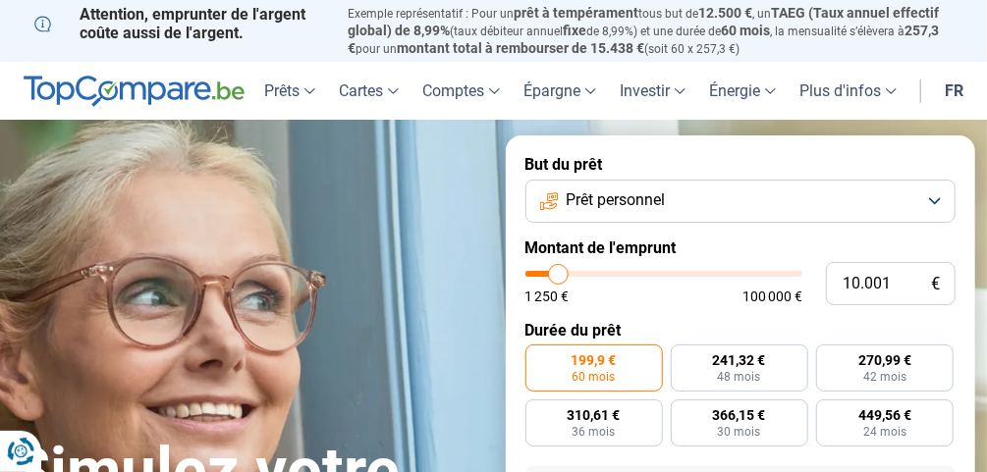
type input "46.250"
type input "46250"
click at [652, 272] on input "range" at bounding box center [664, 274] width 278 height 6
radio input "false"
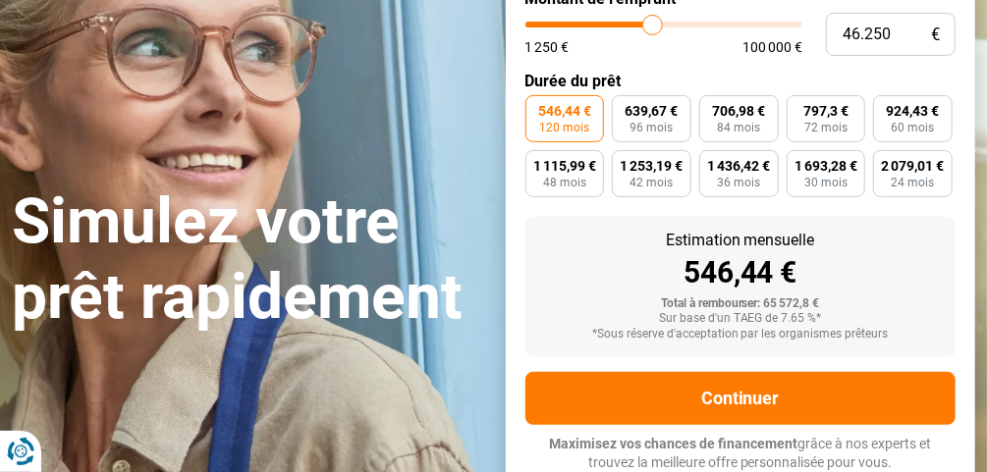
scroll to position [250, 0]
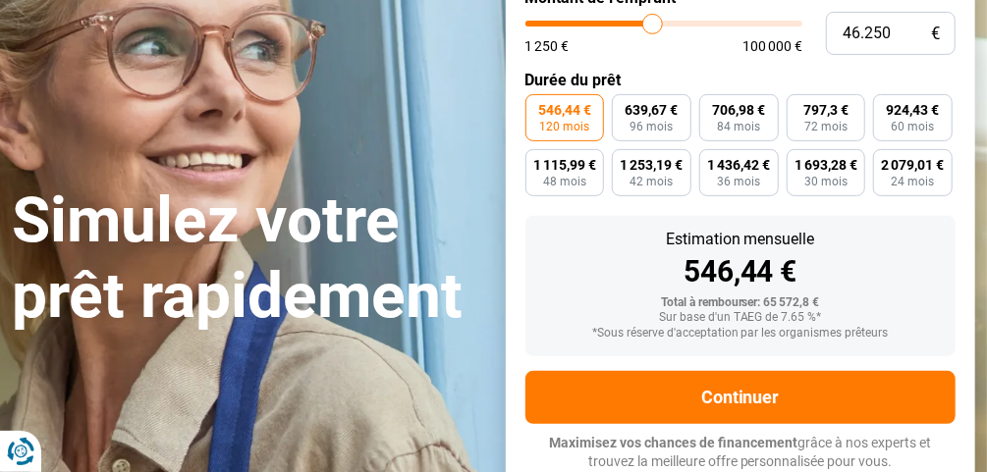
type input "38.000"
type input "38000"
click at [631, 21] on input "range" at bounding box center [664, 24] width 278 height 6
type input "42.250"
type input "42250"
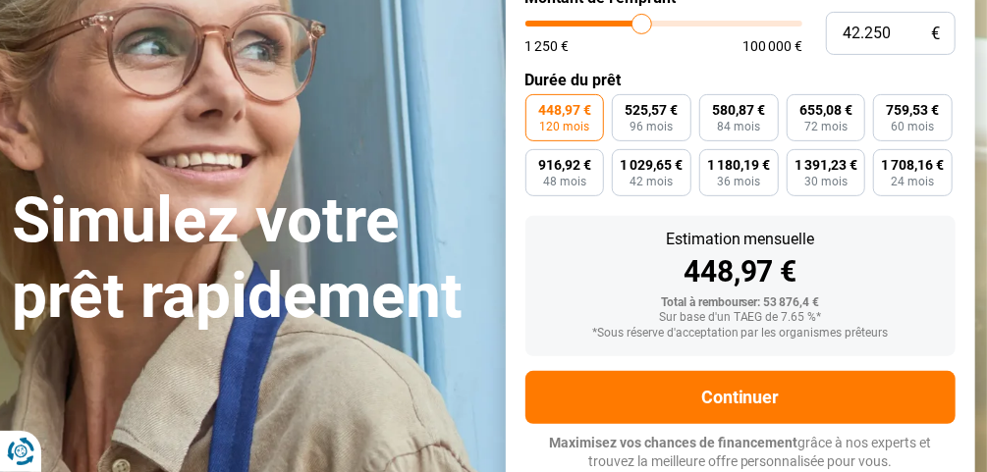
click at [641, 21] on input "range" at bounding box center [664, 24] width 278 height 6
click at [732, 113] on span "645,84 €" at bounding box center [738, 110] width 53 height 14
click at [712, 107] on input "645,84 € 84 mois" at bounding box center [705, 100] width 13 height 13
radio input "true"
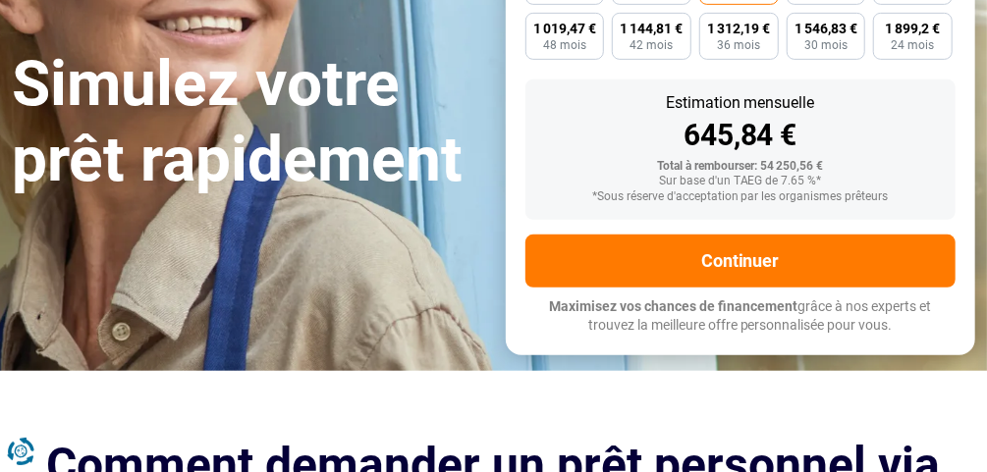
scroll to position [377, 0]
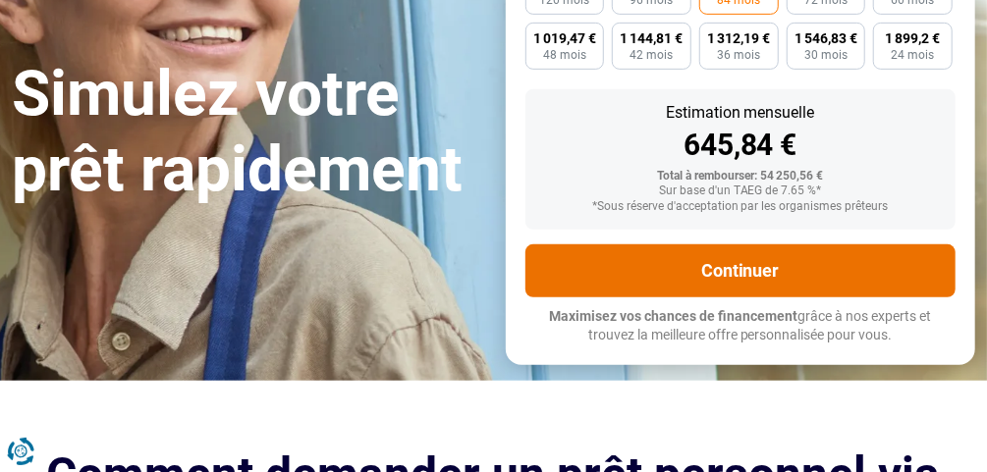
click at [744, 277] on button "Continuer" at bounding box center [740, 271] width 431 height 53
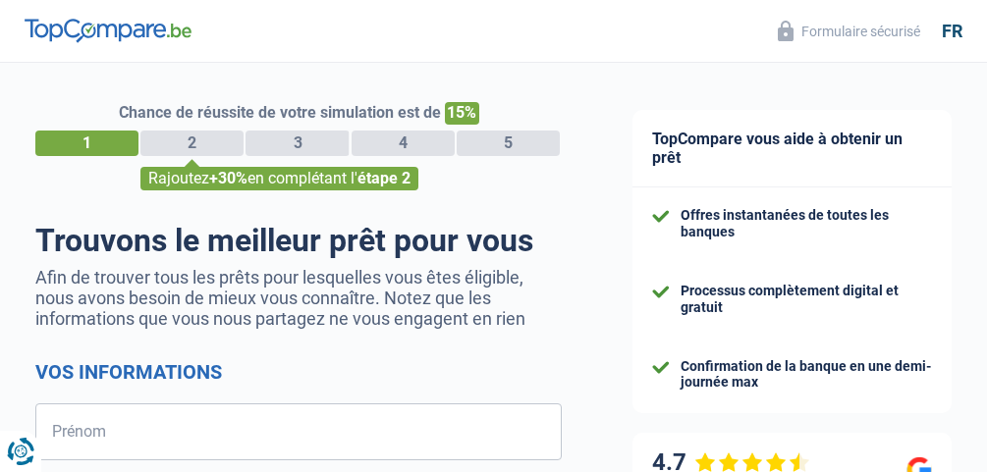
select select "32"
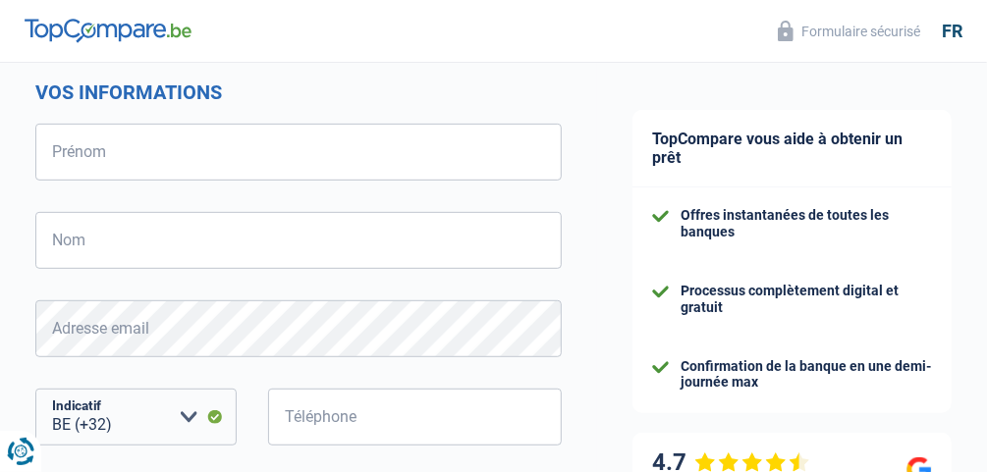
scroll to position [283, 0]
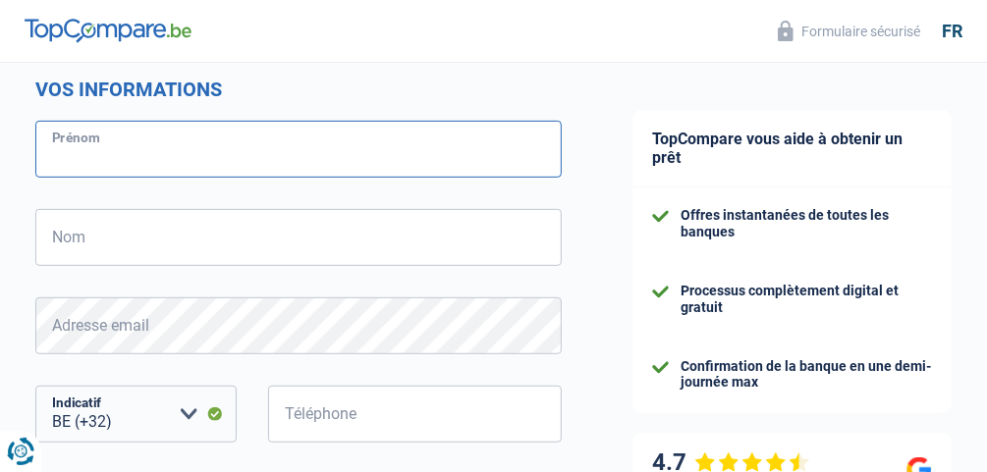
click at [88, 153] on input "Prénom" at bounding box center [298, 149] width 526 height 57
type input "Didier"
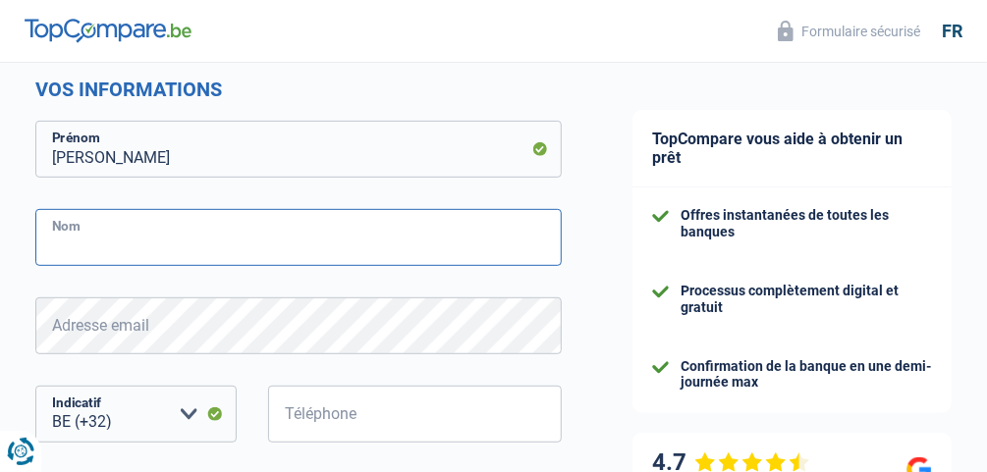
click at [56, 232] on input "Nom" at bounding box center [298, 237] width 526 height 57
type input "Du Brulle"
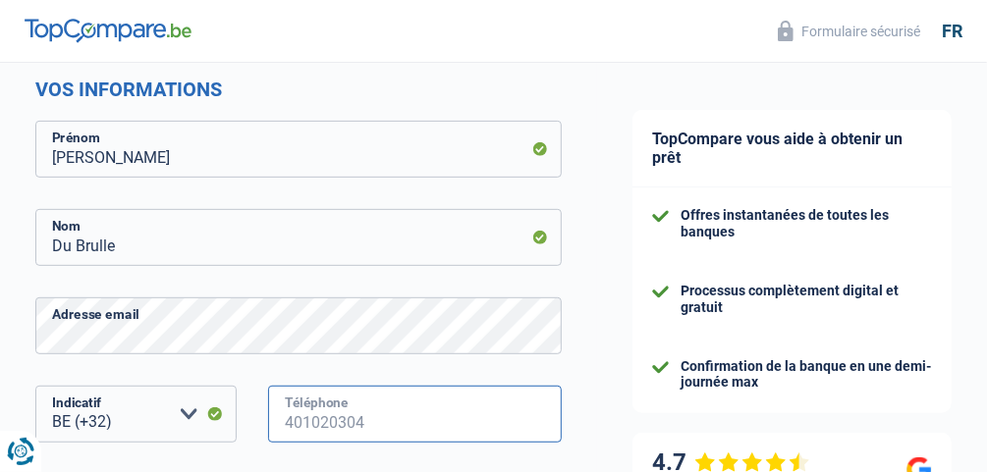
click at [296, 413] on input "Téléphone" at bounding box center [415, 414] width 294 height 57
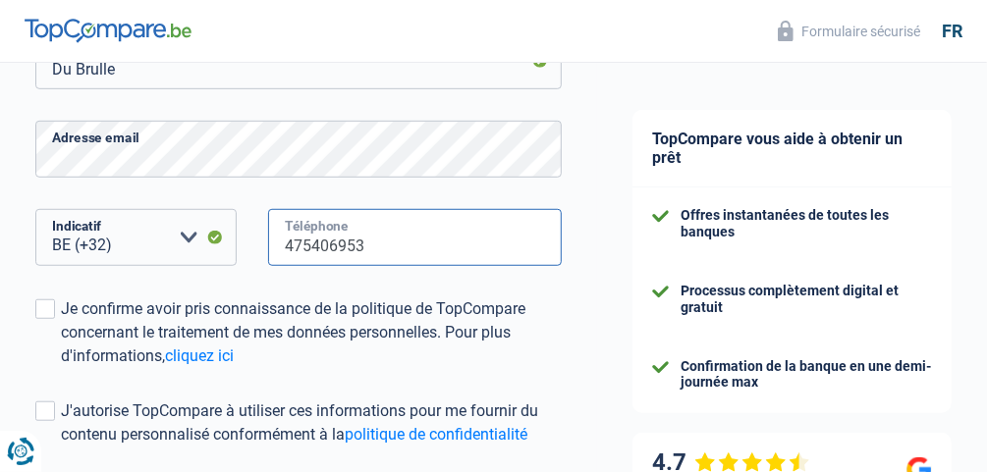
scroll to position [501, 0]
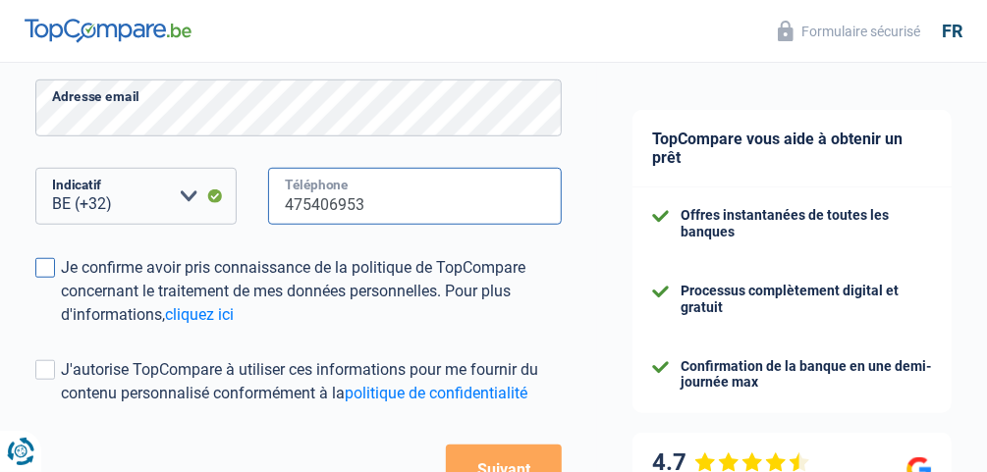
type input "475406953"
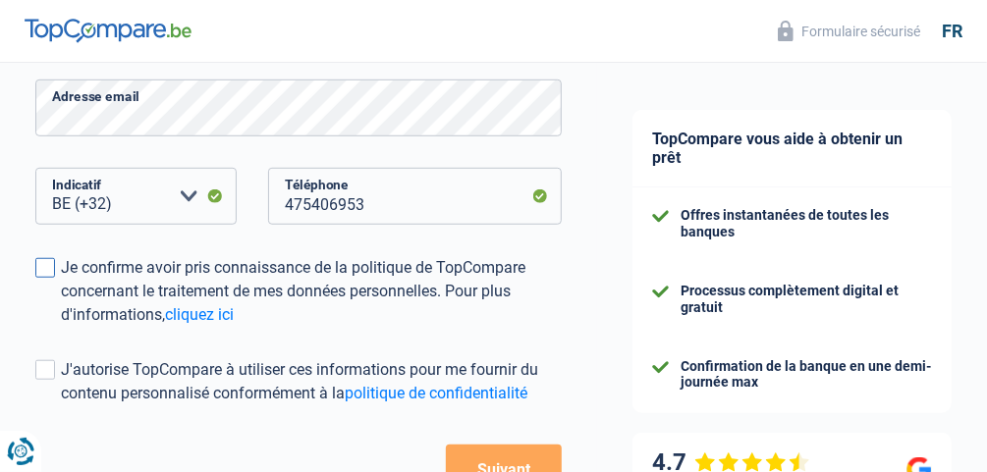
click at [39, 267] on span at bounding box center [45, 268] width 20 height 20
click at [61, 327] on input "Je confirme avoir pris connaissance de la politique de TopCompare concernant le…" at bounding box center [61, 327] width 0 height 0
click at [44, 369] on span at bounding box center [45, 370] width 20 height 20
click at [61, 406] on input "J'autorise TopCompare à utiliser ces informations pour me fournir du contenu pe…" at bounding box center [61, 406] width 0 height 0
click at [478, 458] on button "Suivant" at bounding box center [504, 469] width 116 height 49
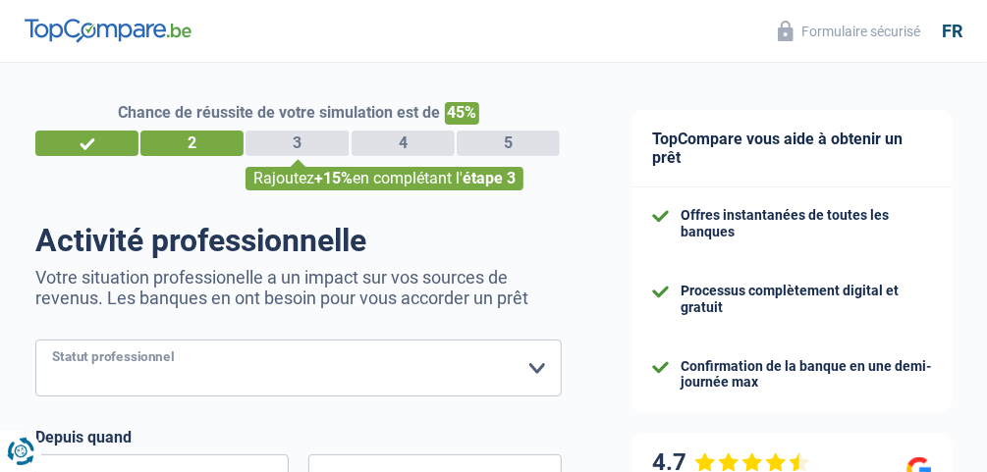
click at [542, 363] on select "Ouvrier Employé privé Employé public Invalide Indépendant Pensionné Chômeur Mut…" at bounding box center [298, 368] width 526 height 57
select select "privateEmployee"
click at [35, 340] on select "Ouvrier Employé privé Employé public Invalide Indépendant Pensionné Chômeur Mut…" at bounding box center [298, 368] width 526 height 57
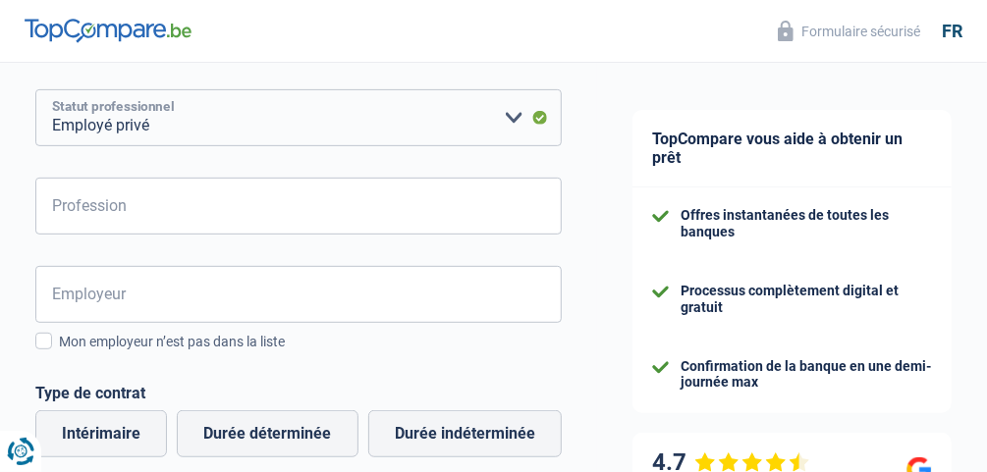
scroll to position [323, 0]
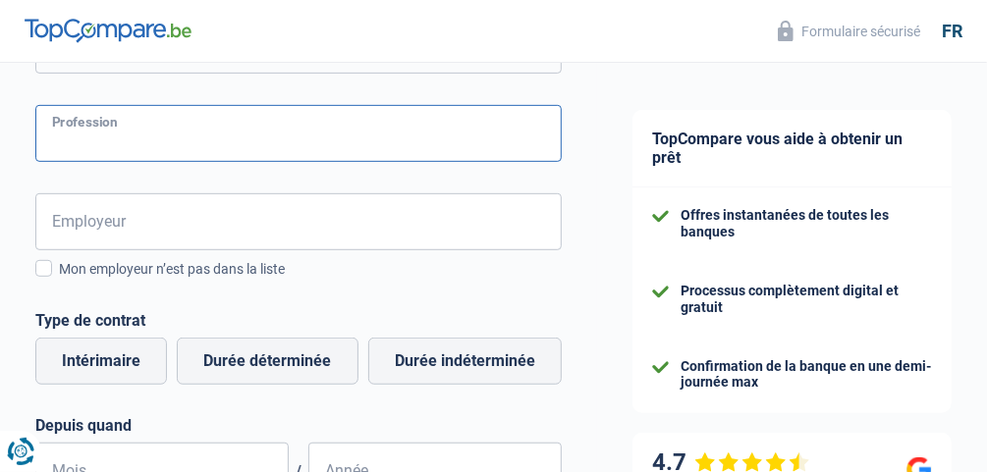
click at [138, 132] on input "Profession" at bounding box center [298, 133] width 526 height 57
type input "C"
type input "chauffeur"
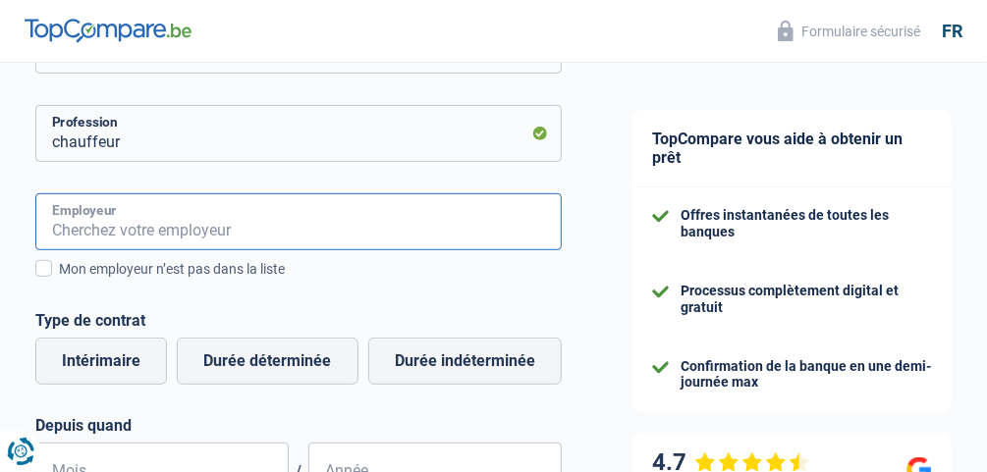
click at [103, 212] on input "Employeur" at bounding box center [298, 221] width 526 height 57
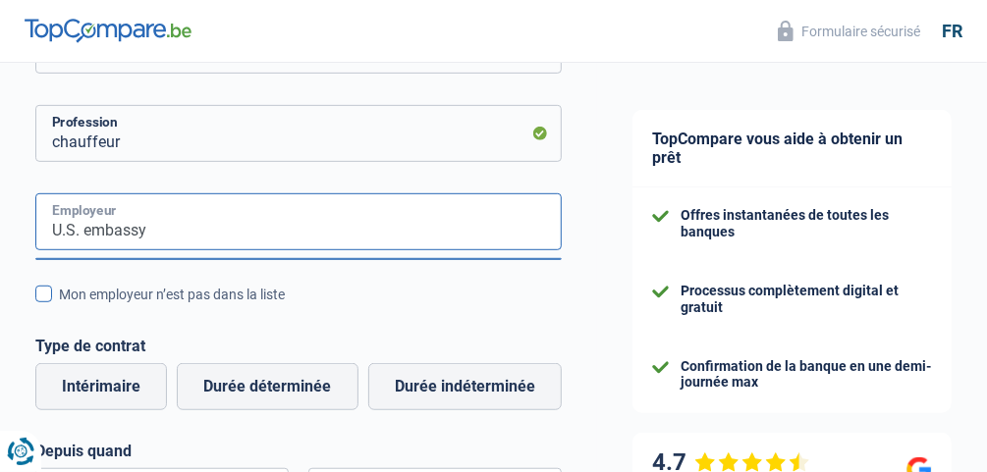
type input "U.S. embassy"
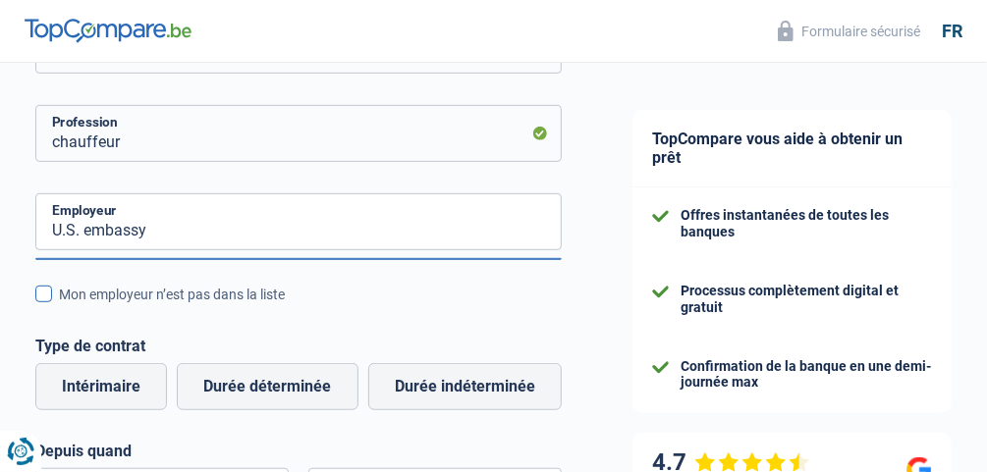
click at [42, 294] on span at bounding box center [43, 294] width 17 height 17
click at [59, 305] on input "Mon employeur n’est pas dans la liste" at bounding box center [59, 305] width 0 height 0
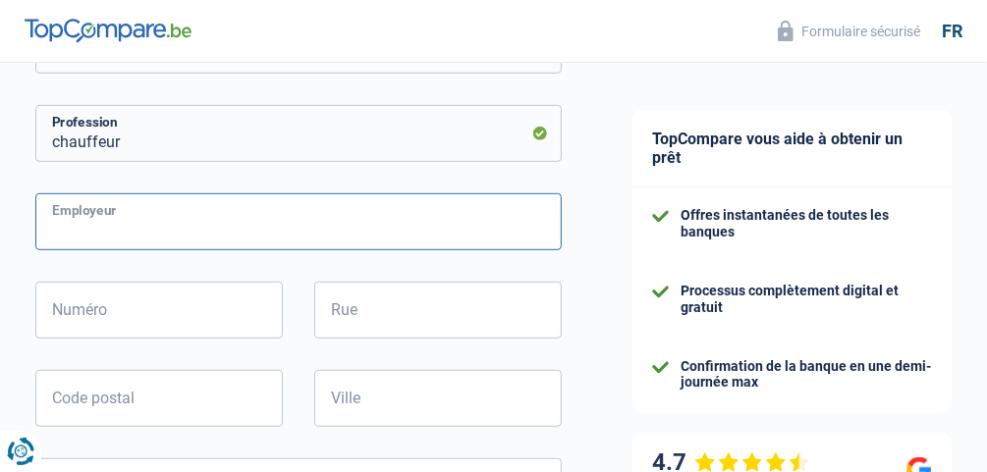
click at [83, 226] on input "Employeur" at bounding box center [298, 221] width 526 height 57
type input "U.S. Embassy"
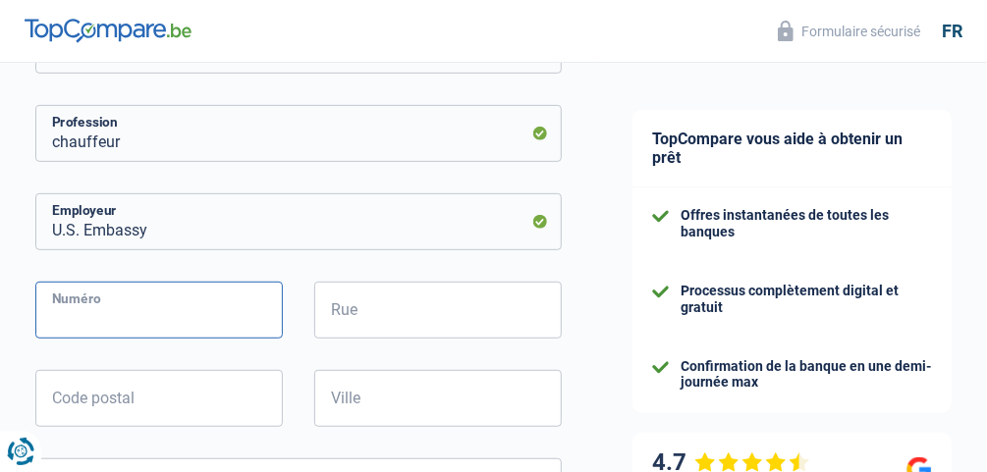
click at [81, 305] on input "Numéro" at bounding box center [159, 310] width 248 height 57
type input "27"
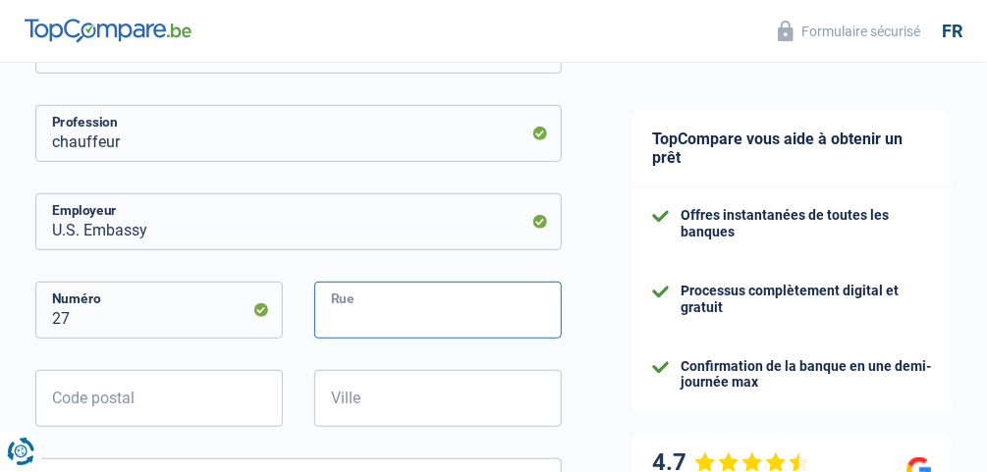
click at [347, 315] on input "Rue" at bounding box center [438, 310] width 248 height 57
type input "Boulevard du régent"
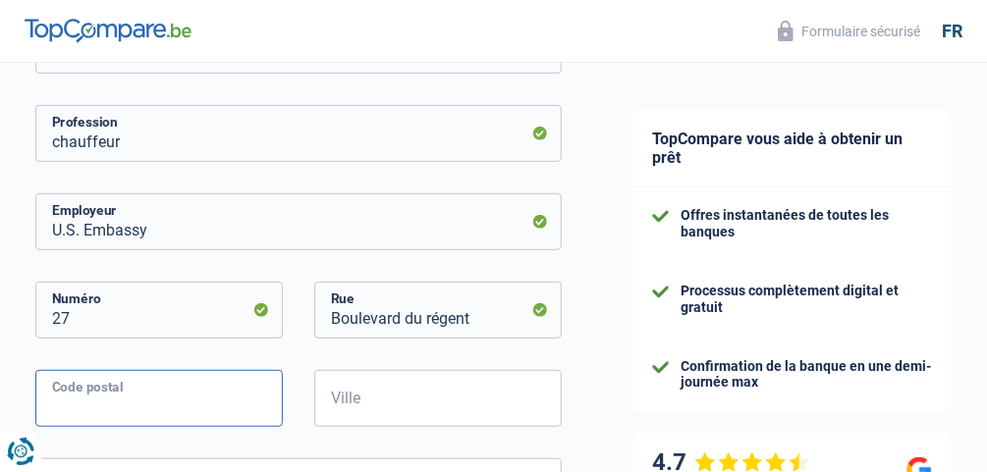
click at [222, 389] on input "Code postal" at bounding box center [159, 398] width 248 height 57
type input "1000"
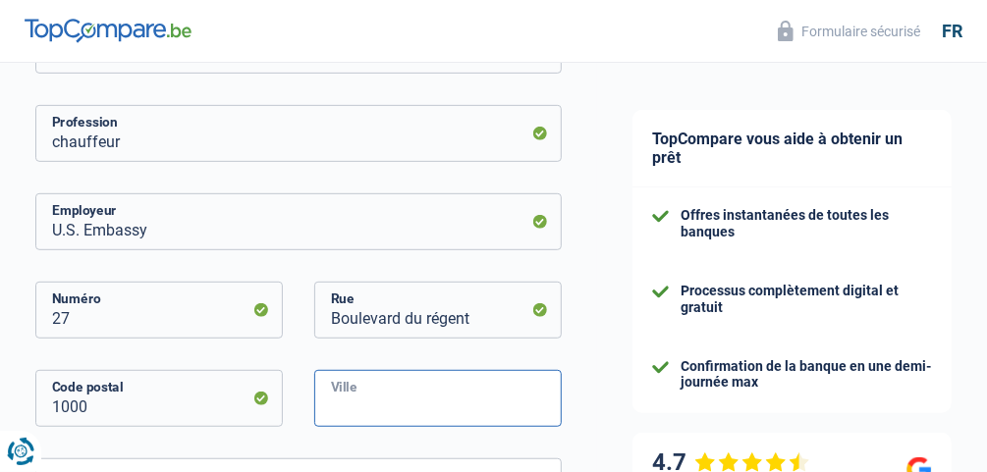
click at [354, 396] on input "Ville" at bounding box center [438, 398] width 248 height 57
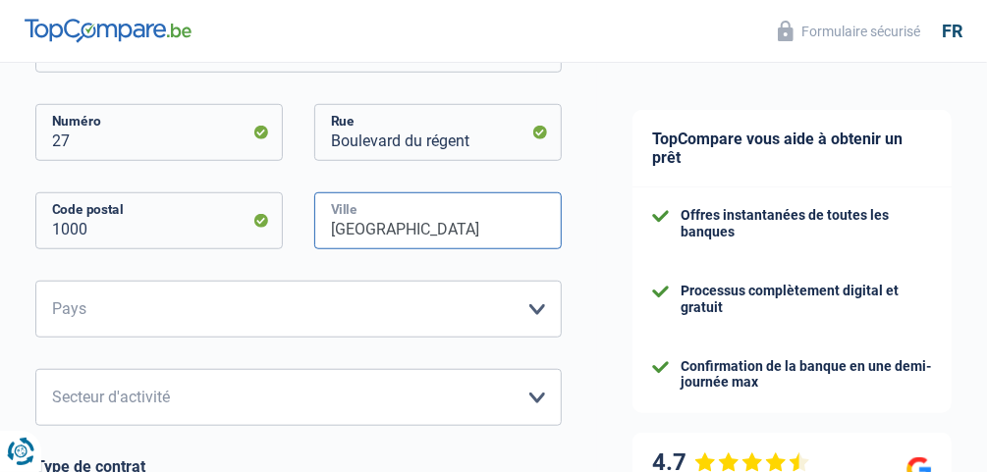
scroll to position [575, 0]
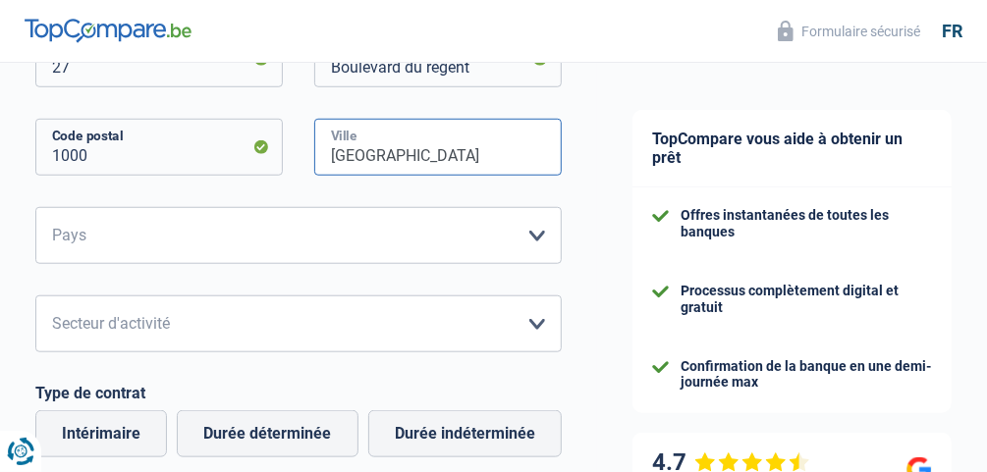
type input "[GEOGRAPHIC_DATA]"
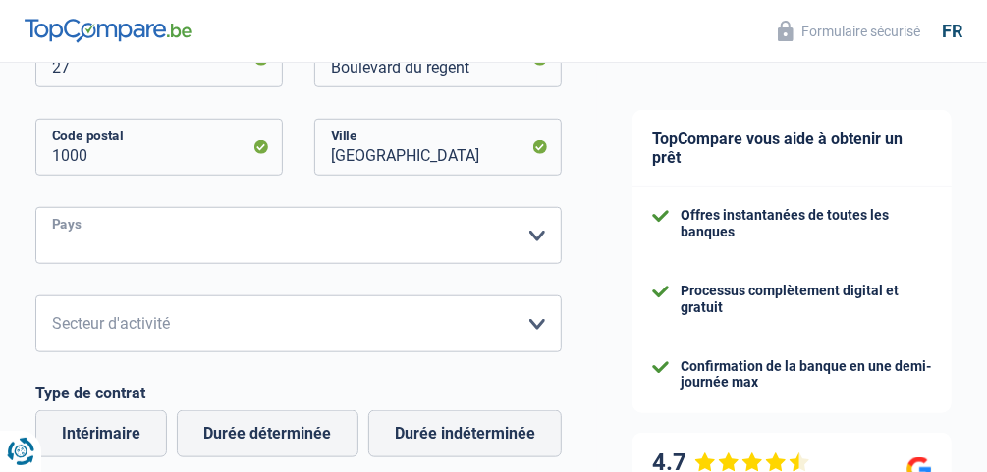
click at [536, 238] on select "Belgique France Allemagne Italie Luxembourg Pays-Bas Espagne Suisse Veuillez sé…" at bounding box center [298, 235] width 526 height 57
select select "BE"
click at [35, 207] on select "Belgique France Allemagne Italie Luxembourg Pays-Bas Espagne Suisse Veuillez sé…" at bounding box center [298, 235] width 526 height 57
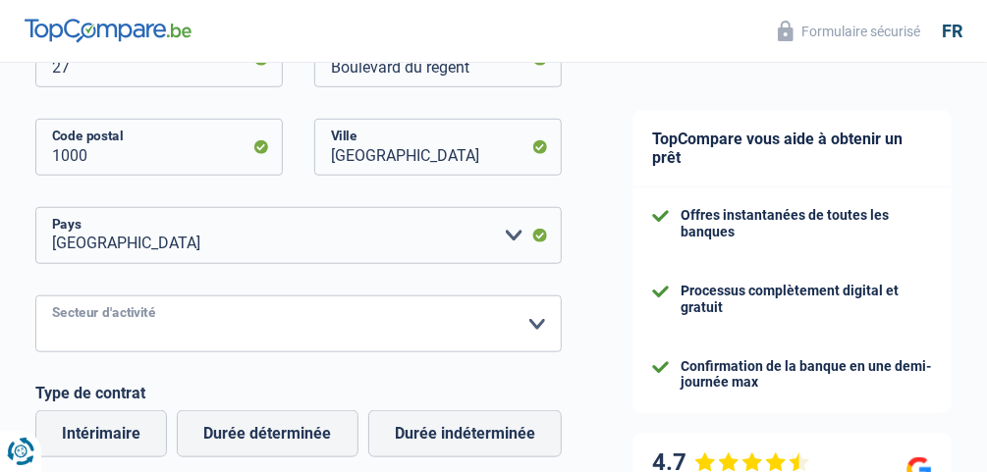
click at [538, 328] on select "Agriculture/Pêche Industrie Horeca Courier/Fitness/Taxi Construction Banques/As…" at bounding box center [298, 324] width 526 height 57
select select "otherInstitutions"
click at [35, 296] on select "Agriculture/Pêche Industrie Horeca Courier/Fitness/Taxi Construction Banques/As…" at bounding box center [298, 324] width 526 height 57
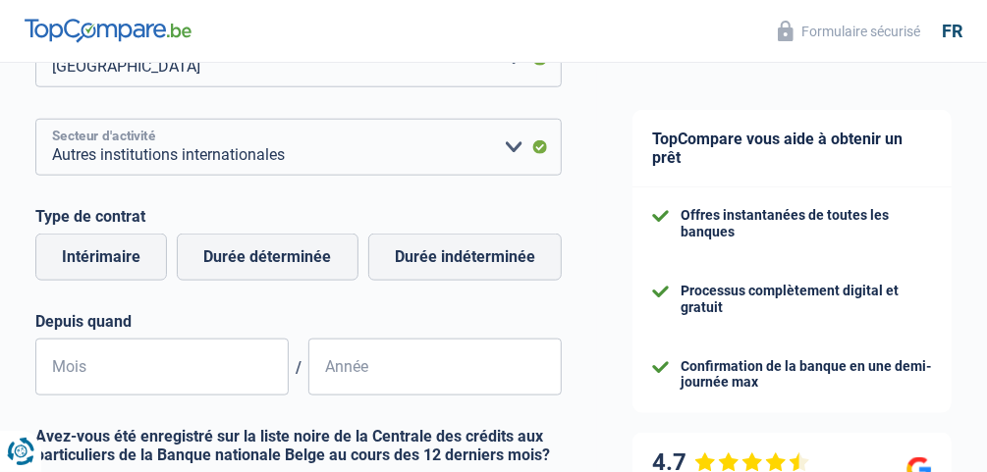
scroll to position [825, 0]
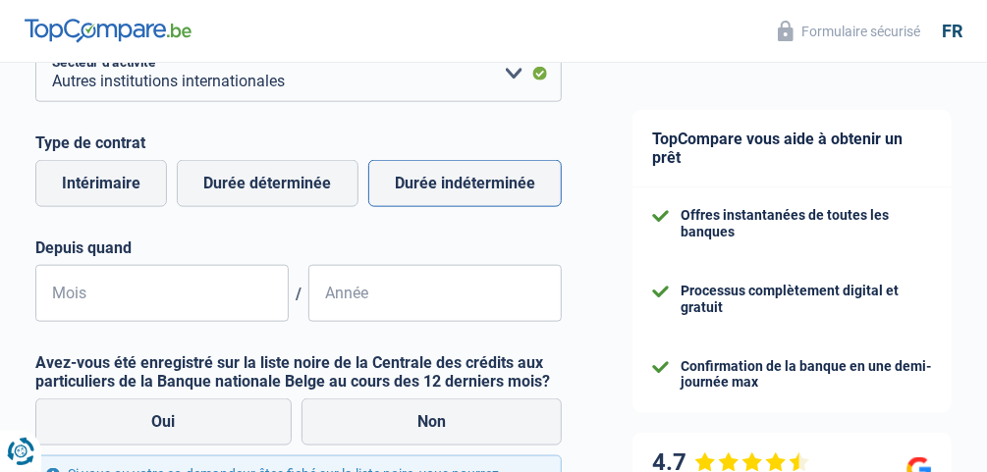
click at [424, 189] on label "Durée indéterminée" at bounding box center [464, 183] width 193 height 47
click at [424, 189] on input "Durée indéterminée" at bounding box center [464, 183] width 193 height 47
radio input "true"
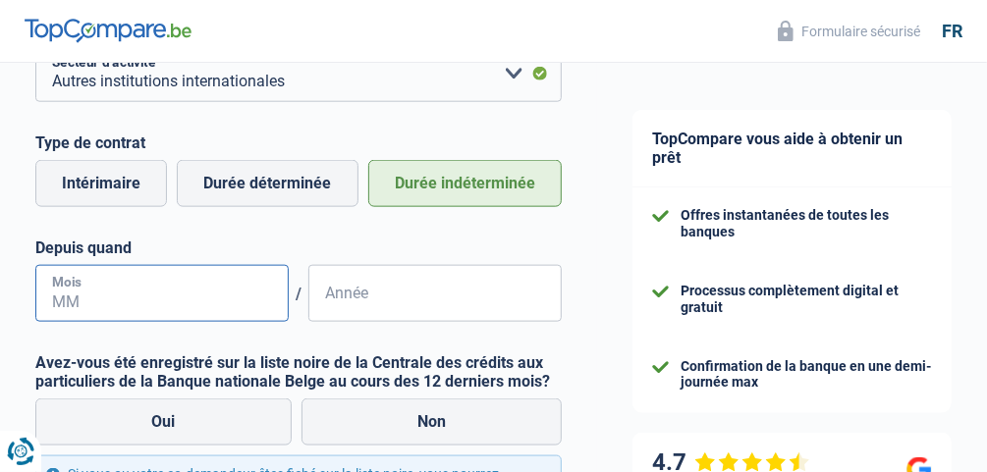
click at [158, 291] on input "Mois" at bounding box center [161, 293] width 253 height 57
type input "03"
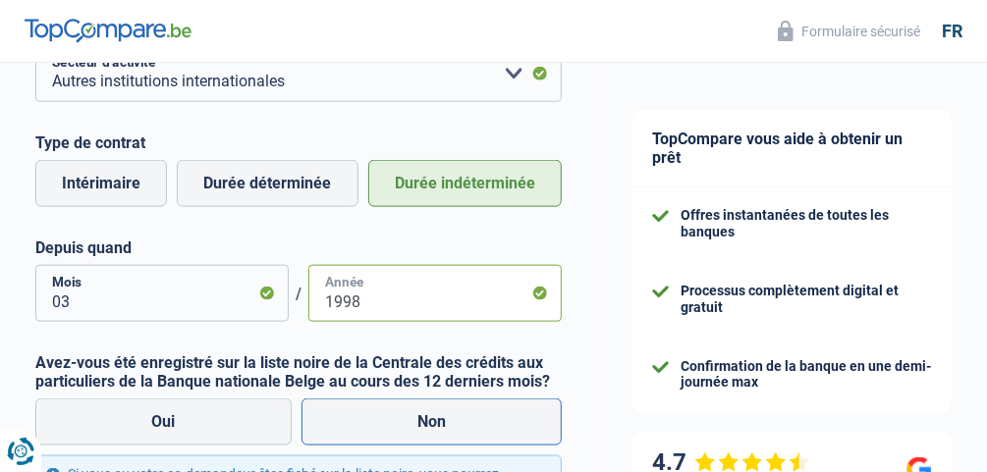
type input "1998"
click at [468, 434] on label "Non" at bounding box center [432, 422] width 261 height 47
click at [468, 434] on input "Non" at bounding box center [432, 422] width 261 height 47
radio input "true"
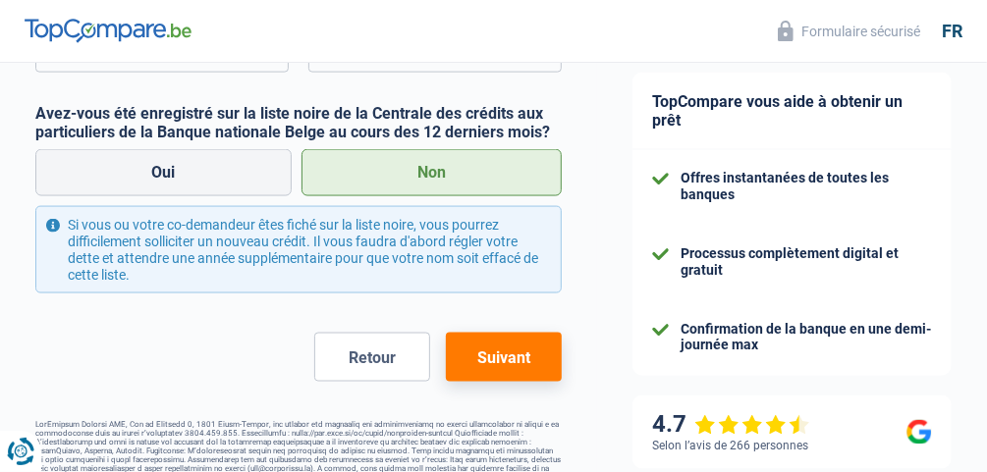
scroll to position [1096, 0]
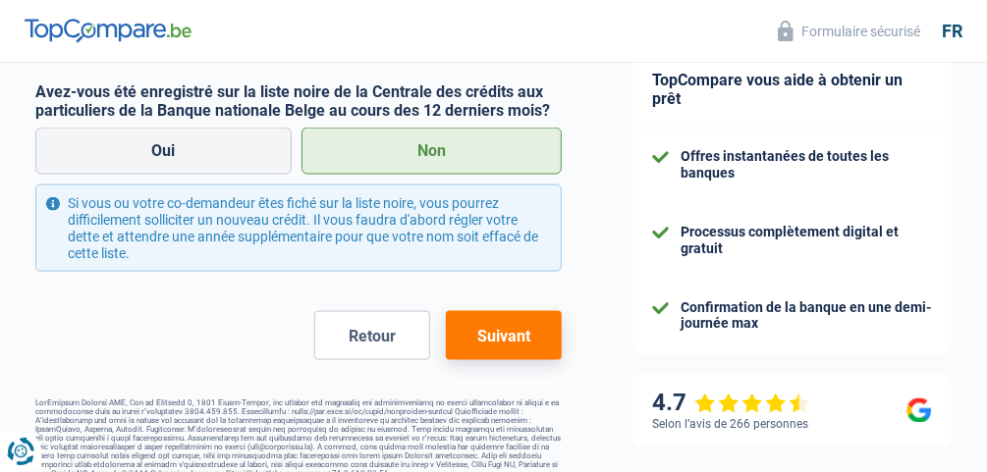
click at [523, 331] on button "Suivant" at bounding box center [504, 335] width 116 height 49
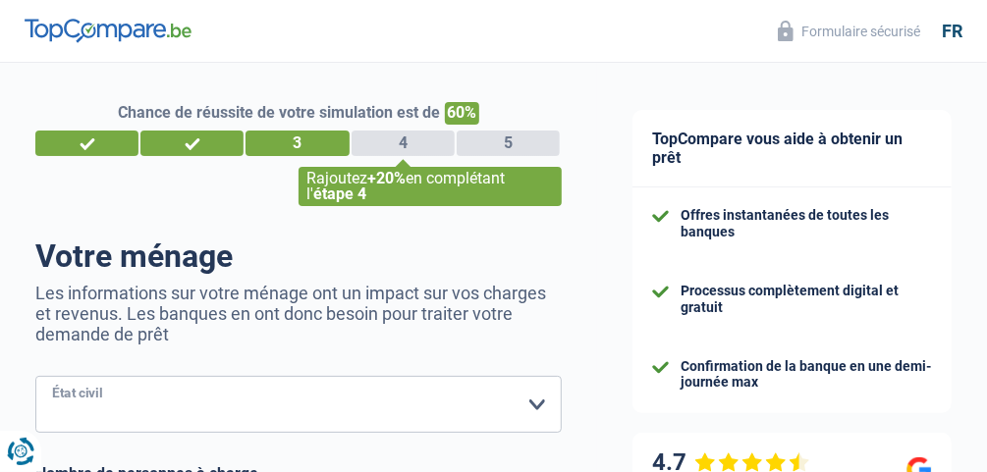
click at [534, 412] on select "Célibataire Marié(e) Cohabitant(e) légal(e) Divorcé(e) Veuf(ve) Séparé (de fait…" at bounding box center [298, 404] width 526 height 57
select select "married"
click at [35, 377] on select "Célibataire Marié(e) Cohabitant(e) légal(e) Divorcé(e) Veuf(ve) Séparé (de fait…" at bounding box center [298, 404] width 526 height 57
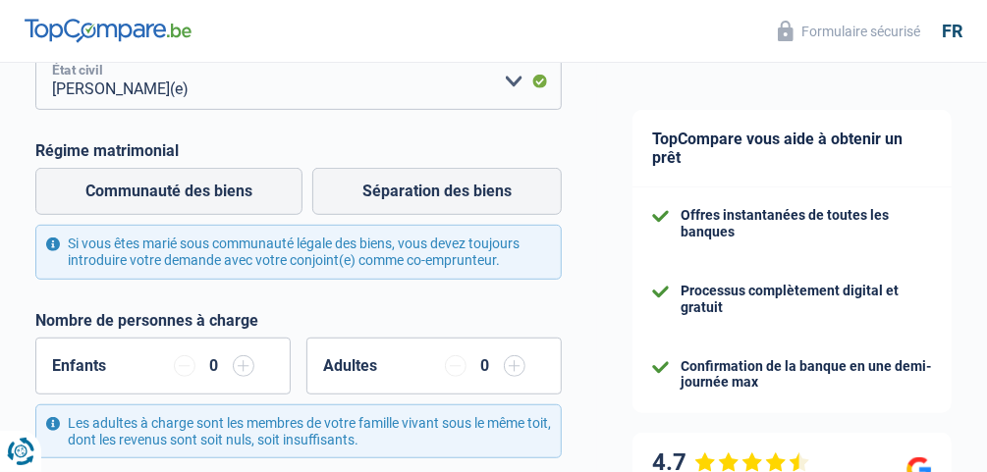
scroll to position [365, 0]
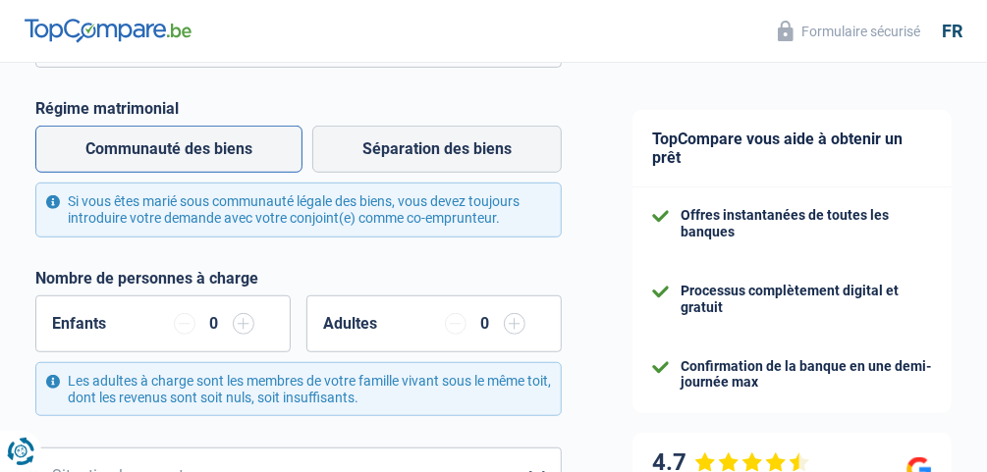
click at [216, 158] on label "Communauté des biens" at bounding box center [168, 149] width 267 height 47
click at [216, 158] on input "Communauté des biens" at bounding box center [168, 149] width 267 height 47
radio input "true"
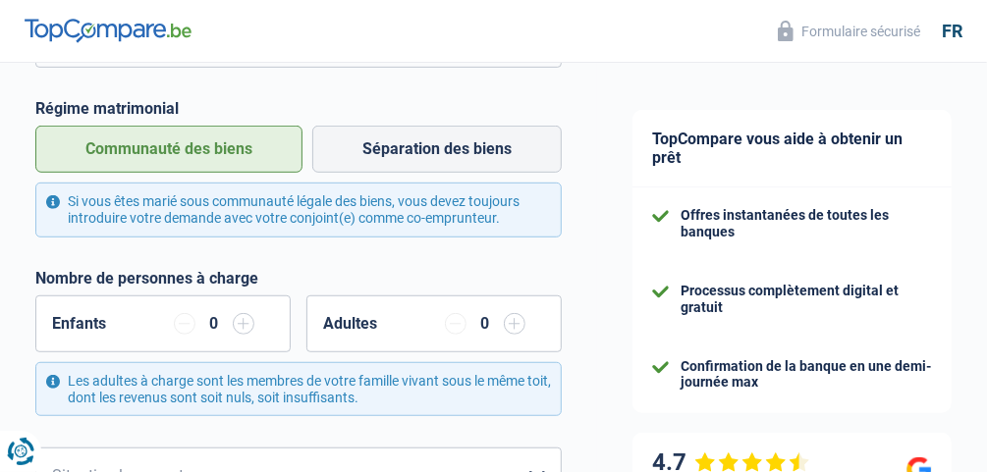
click at [513, 327] on input "button" at bounding box center [515, 324] width 22 height 22
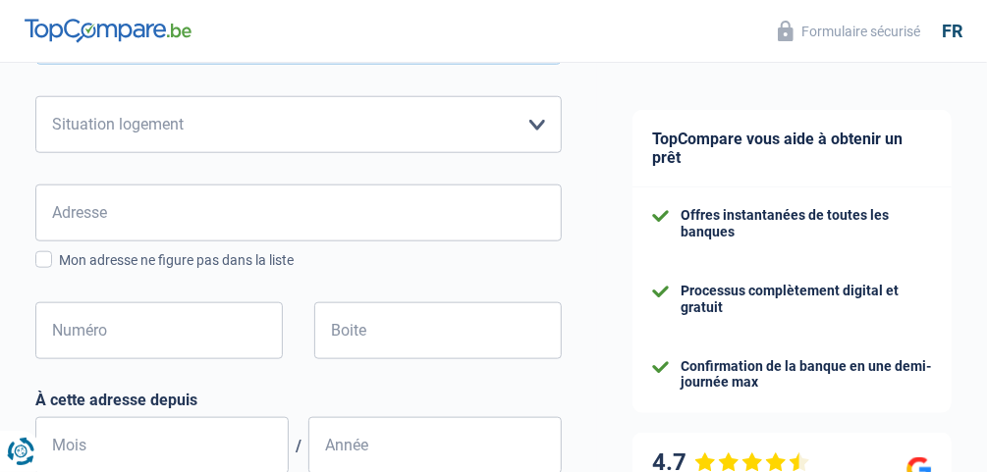
scroll to position [731, 0]
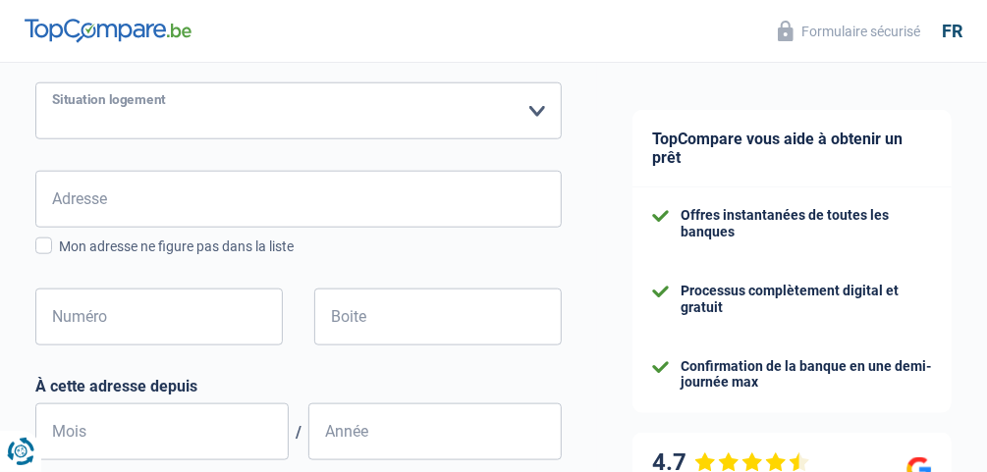
click at [539, 113] on select "Locataire Propriétaire avec prêt hypothécaire Propriétaire sans prêt hypothécai…" at bounding box center [298, 111] width 526 height 57
select select "rents"
click at [35, 83] on select "Locataire Propriétaire avec prêt hypothécaire Propriétaire sans prêt hypothécai…" at bounding box center [298, 111] width 526 height 57
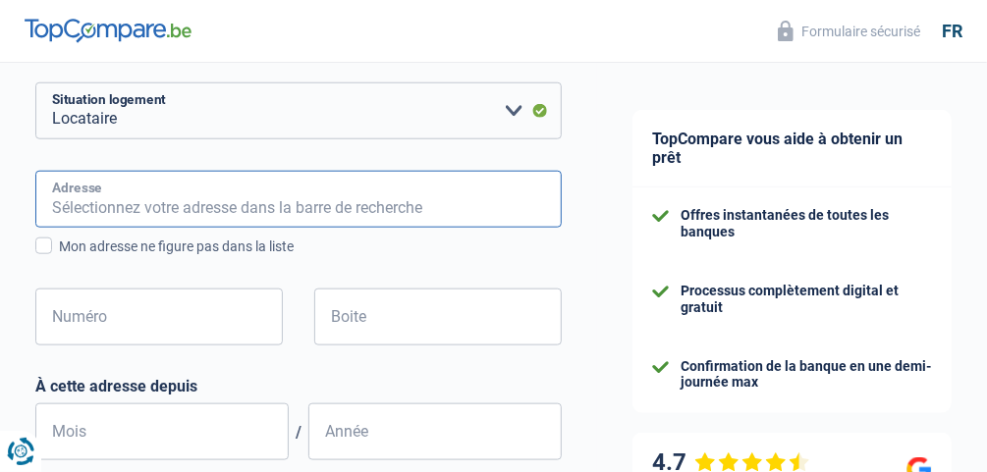
click at [447, 198] on input "Adresse" at bounding box center [298, 199] width 526 height 57
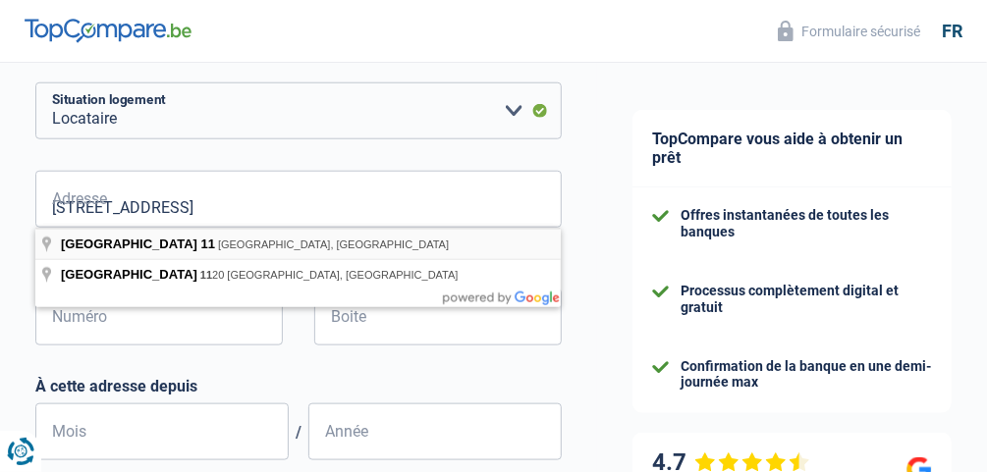
type input "Avenue du Forum, 1020, Bruxelles, BE"
type input "11"
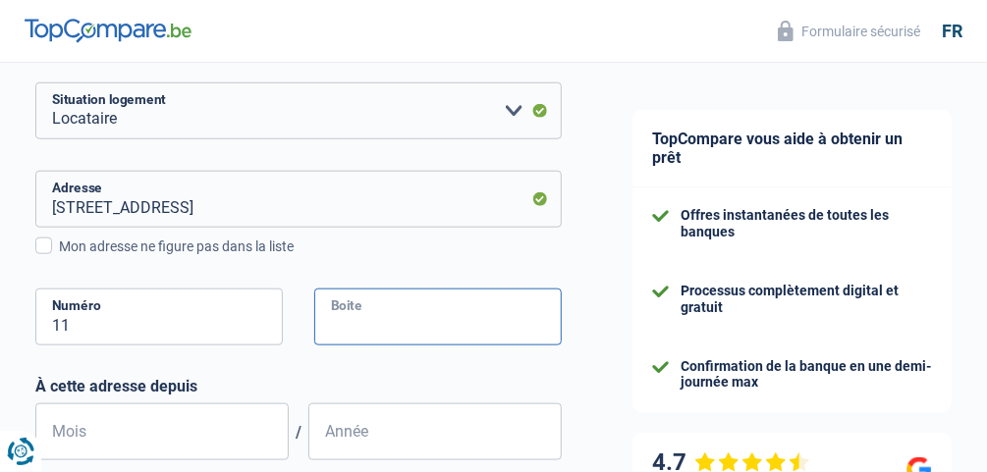
click at [355, 310] on input "Boite" at bounding box center [438, 317] width 248 height 57
type input "143"
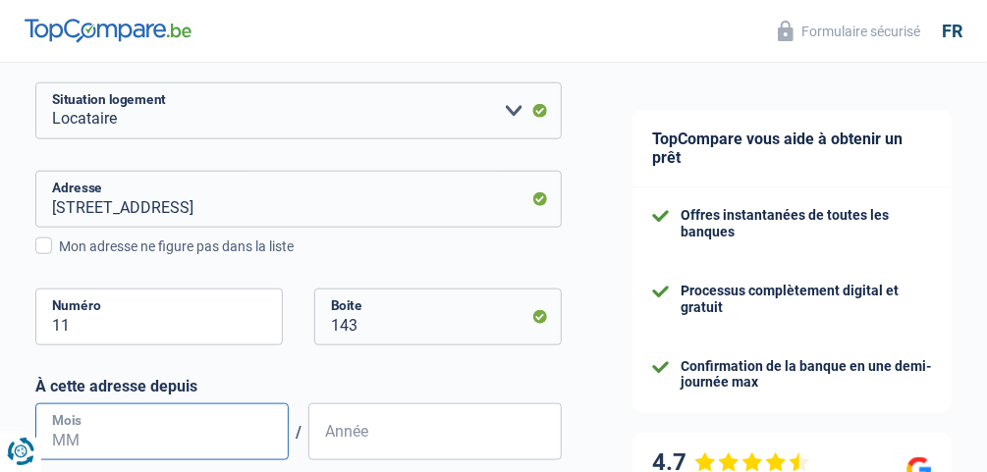
click at [129, 425] on input "Mois" at bounding box center [161, 432] width 253 height 57
type input "04"
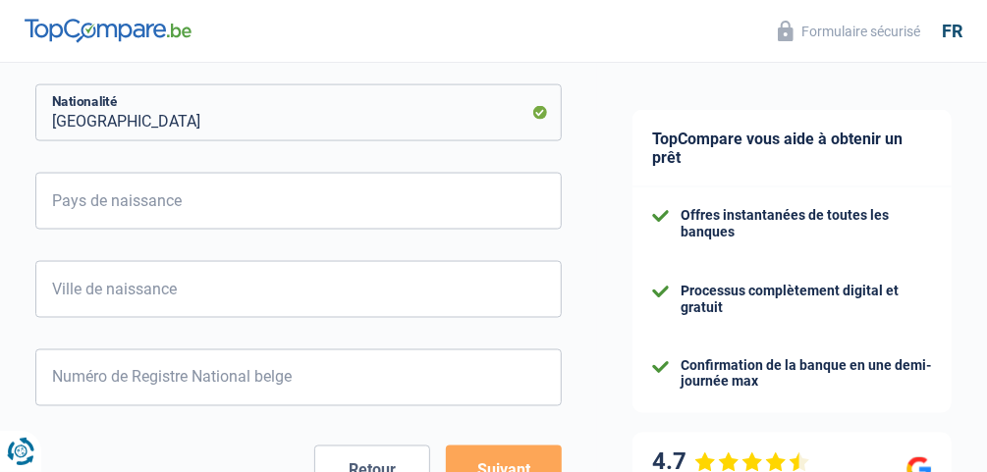
scroll to position [1149, 0]
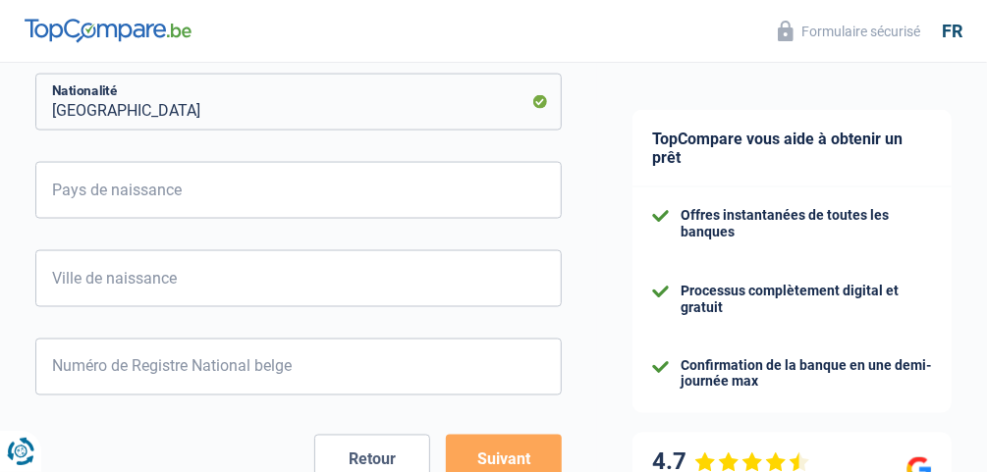
type input "2022"
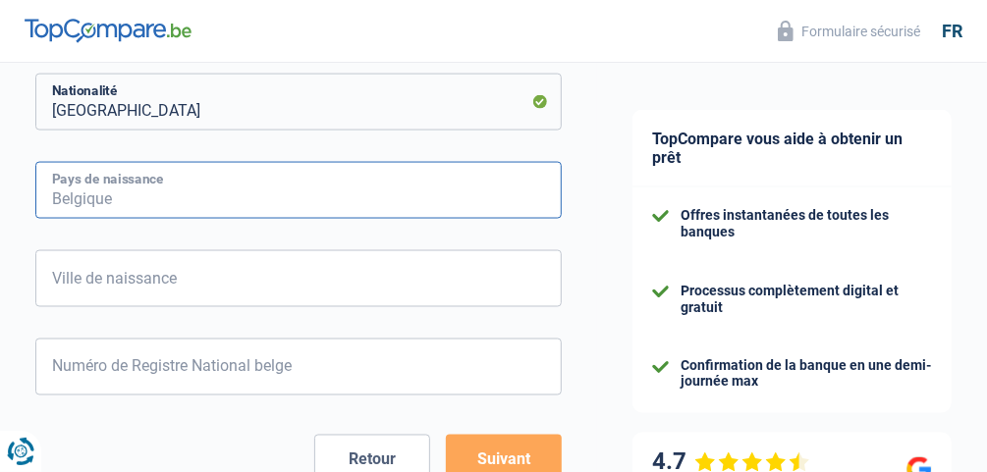
click at [138, 188] on input "Pays de naissance" at bounding box center [298, 190] width 526 height 57
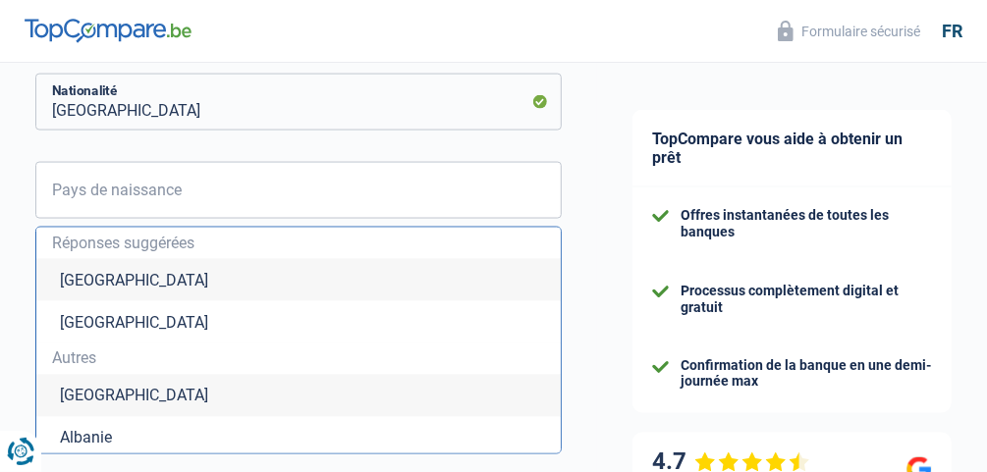
click at [101, 271] on li "Belgique" at bounding box center [298, 280] width 524 height 42
type input "Belgique"
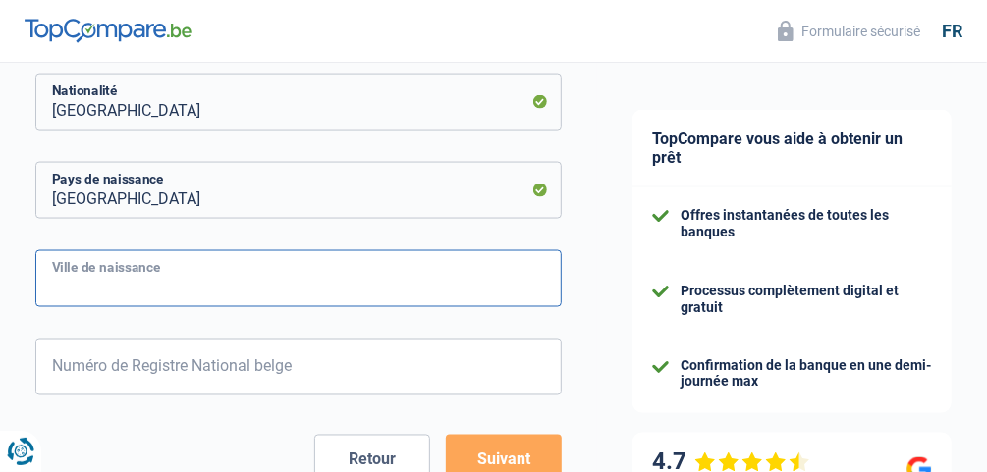
click at [128, 284] on input "Ville de naissance" at bounding box center [298, 278] width 526 height 57
type input "[GEOGRAPHIC_DATA]"
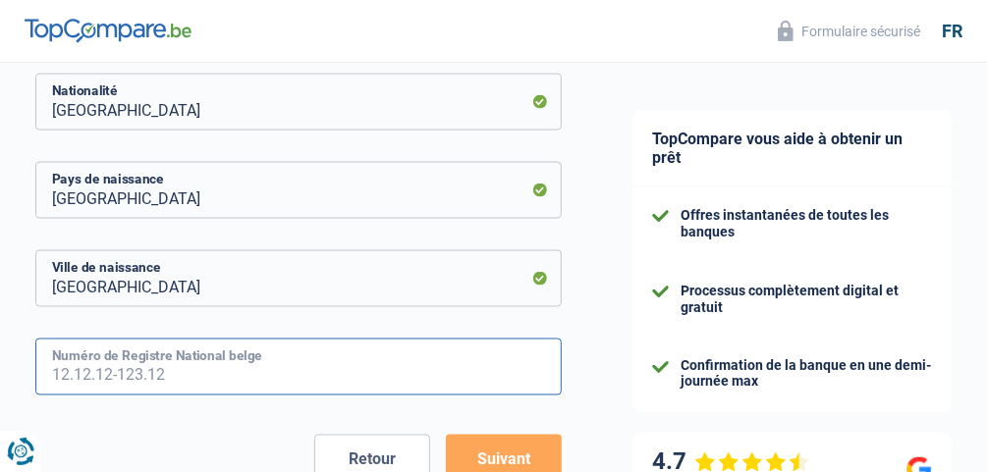
click at [113, 355] on input "Numéro de Registre National belge" at bounding box center [298, 367] width 526 height 57
type input "67.06.06-475.18"
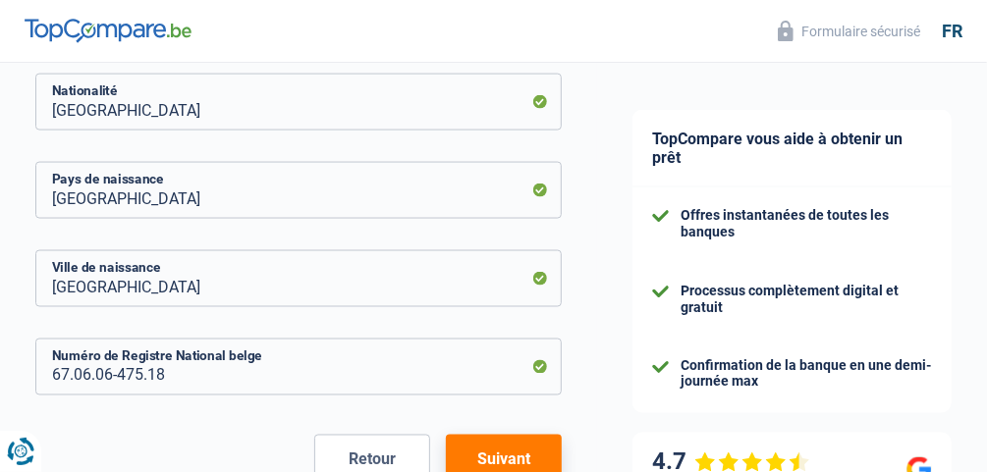
click at [488, 446] on button "Suivant" at bounding box center [504, 459] width 116 height 49
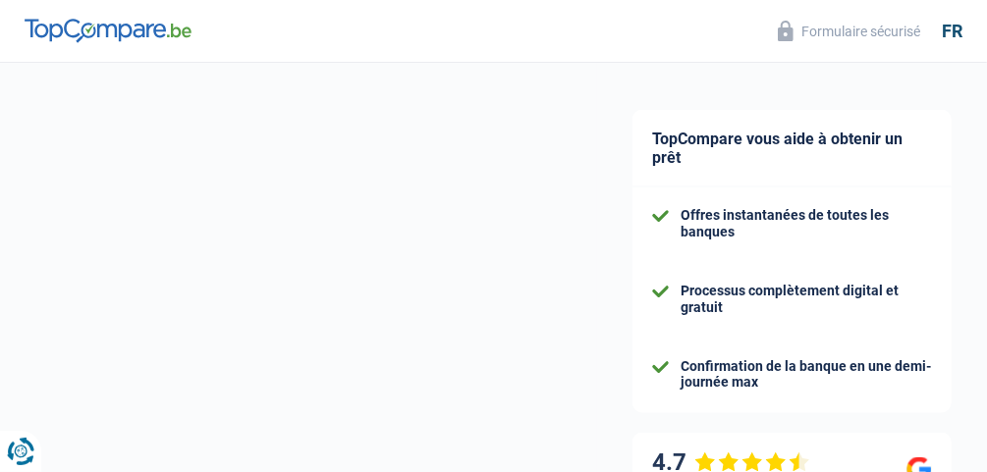
select select "netSalary"
select select "mealVouchers"
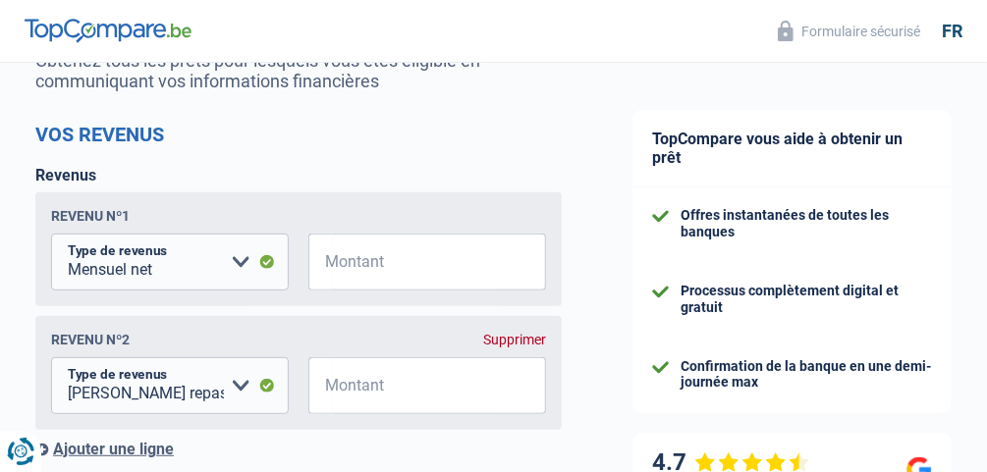
scroll to position [220, 0]
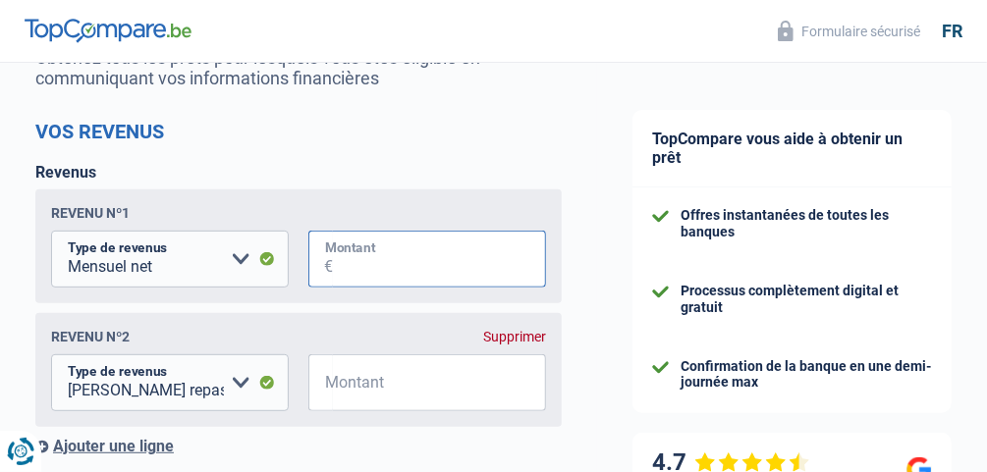
click at [359, 263] on input "Montant" at bounding box center [439, 259] width 213 height 57
type input "3.825"
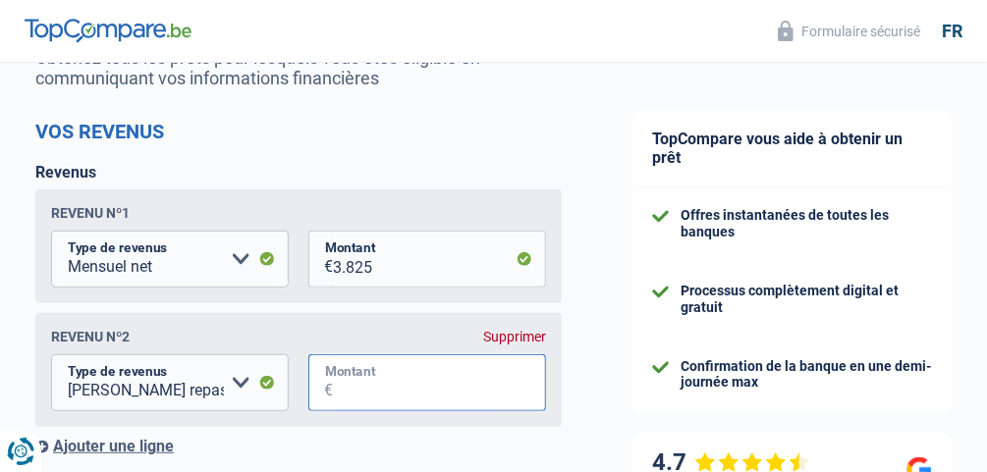
click at [351, 390] on input "Montant" at bounding box center [439, 383] width 213 height 57
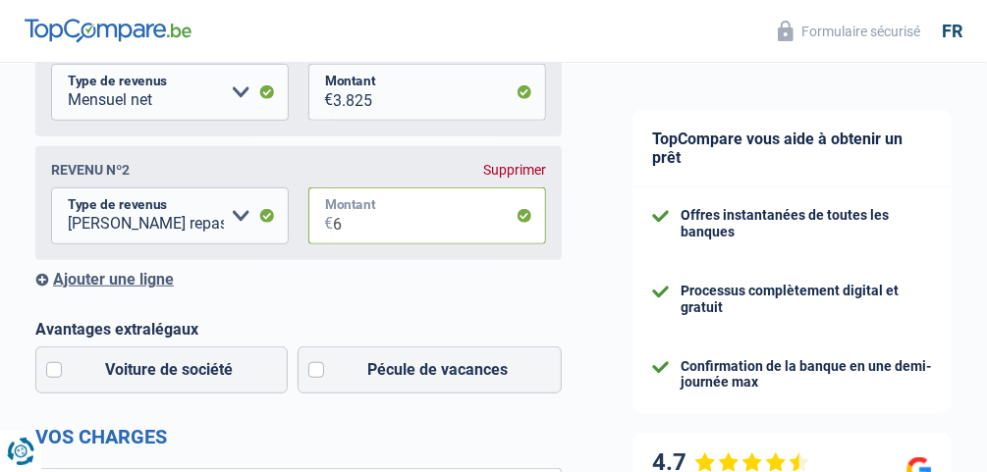
scroll to position [387, 0]
type input "6"
click at [314, 374] on label "Pécule de vacances" at bounding box center [430, 370] width 265 height 47
click at [314, 374] on input "Pécule de vacances" at bounding box center [430, 370] width 265 height 47
checkbox input "true"
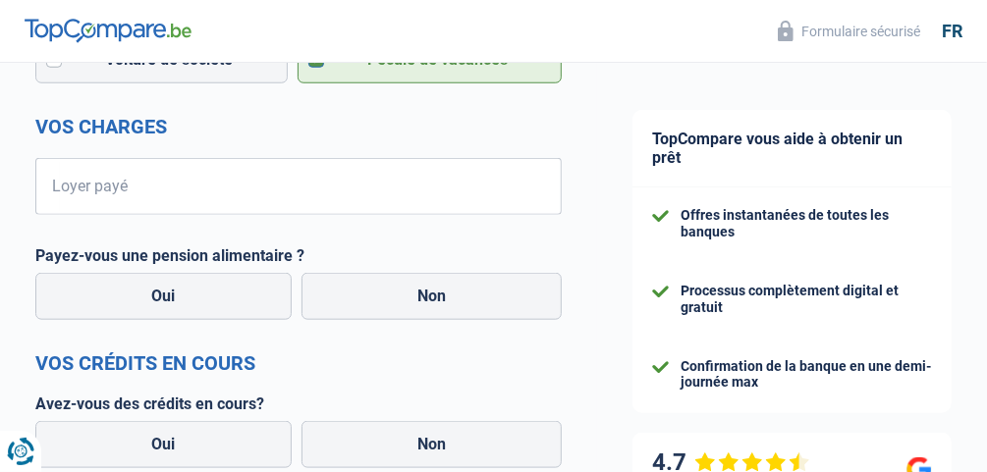
scroll to position [701, 0]
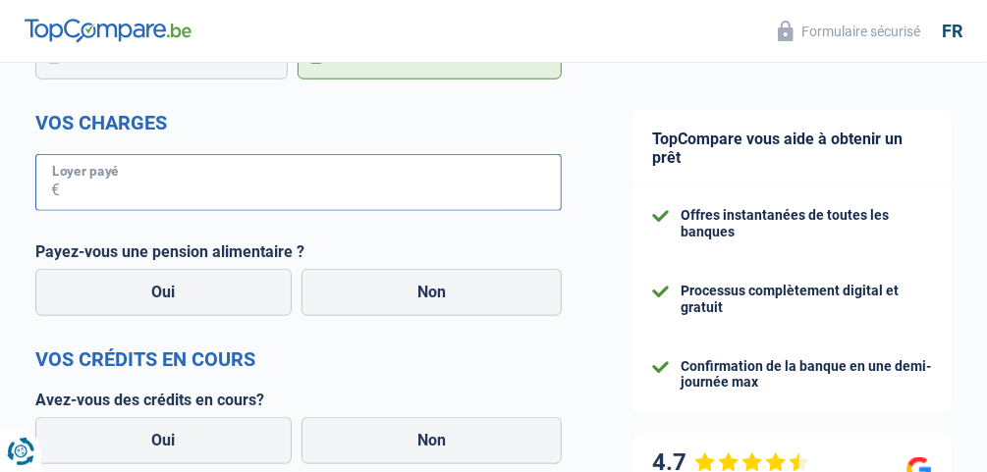
click at [128, 191] on input "Loyer payé" at bounding box center [311, 182] width 502 height 57
type input "590"
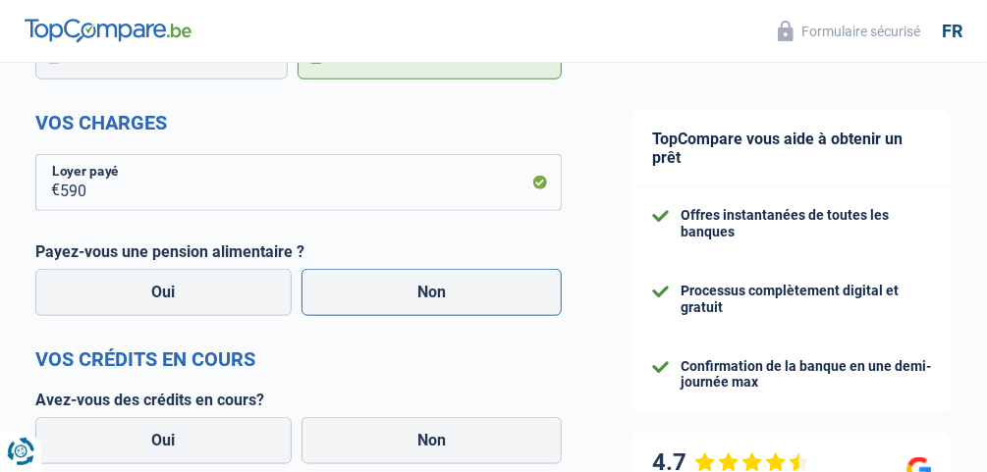
click at [414, 299] on label "Non" at bounding box center [432, 292] width 261 height 47
click at [414, 299] on input "Non" at bounding box center [432, 292] width 261 height 47
radio input "true"
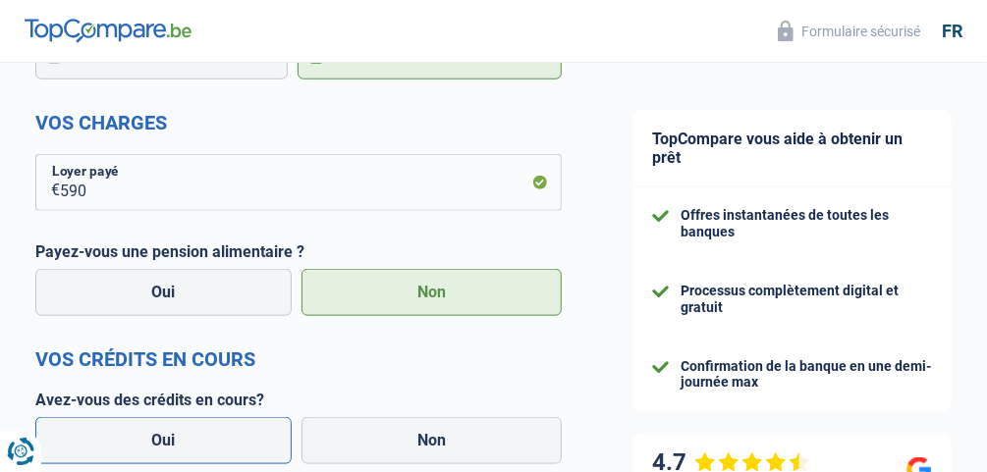
click at [174, 449] on label "Oui" at bounding box center [163, 440] width 256 height 47
click at [174, 449] on input "Oui" at bounding box center [163, 440] width 256 height 47
radio input "true"
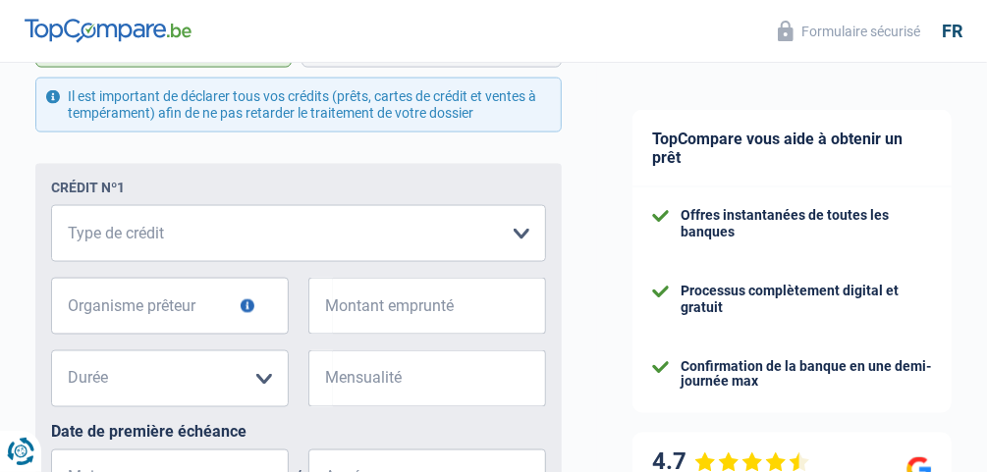
scroll to position [1129, 0]
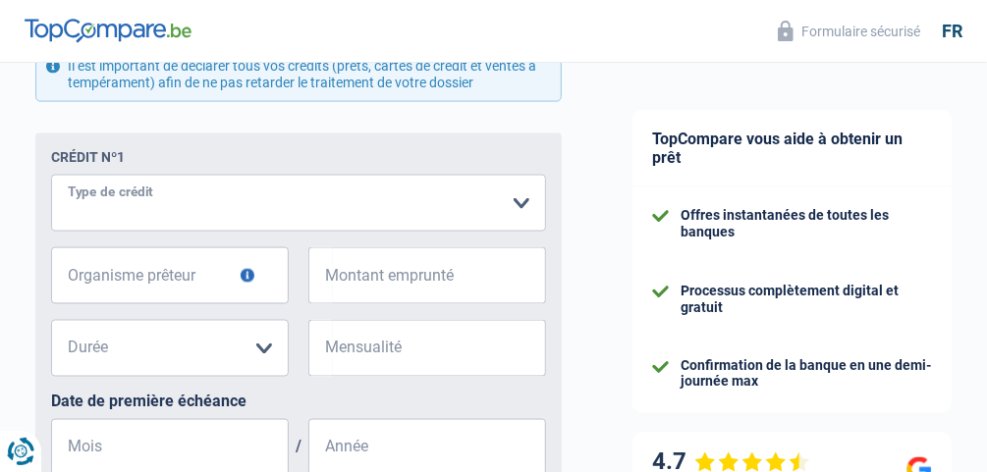
click at [520, 206] on select "Carte ou ouverture de crédit Prêt hypothécaire Vente à tempérament Prêt à tempé…" at bounding box center [298, 203] width 495 height 57
select select "personalLoan"
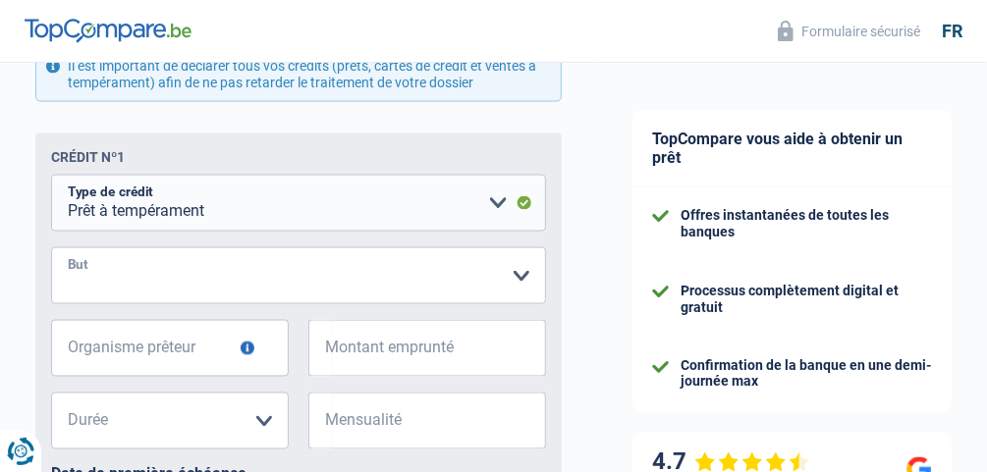
click at [523, 281] on select "Confort maison: meubles, textile, peinture, électroménager, outillage non-profe…" at bounding box center [298, 276] width 495 height 57
select select "homeFurnishingOrRelocation"
click at [51, 252] on select "Confort maison: meubles, textile, peinture, électroménager, outillage non-profe…" at bounding box center [298, 276] width 495 height 57
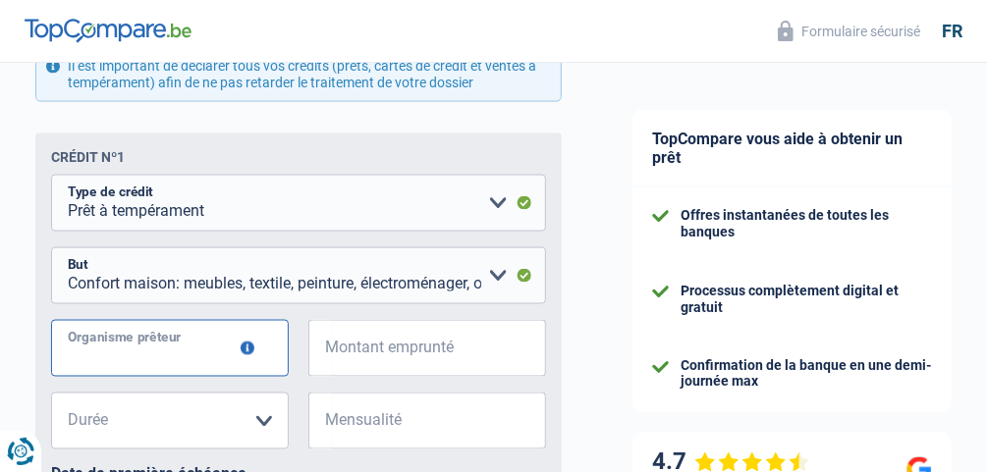
click at [225, 357] on input "Organisme prêteur" at bounding box center [170, 348] width 238 height 57
type input "Beobank"
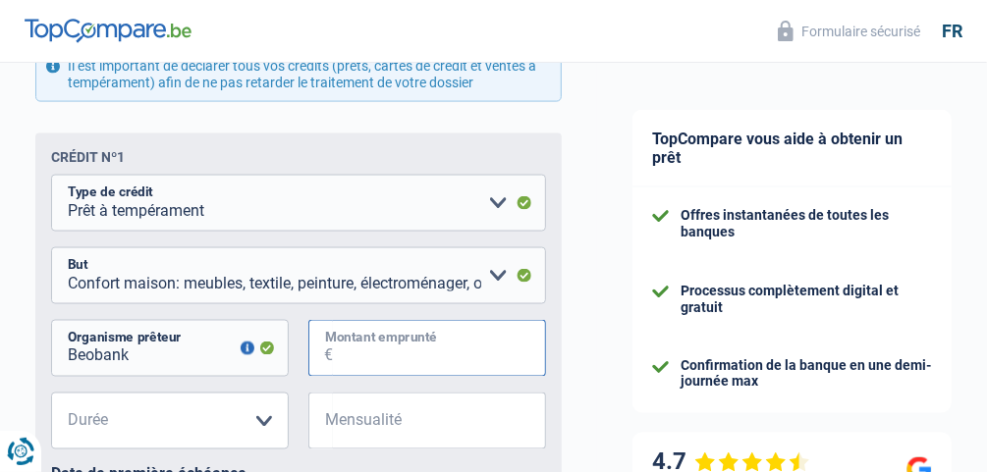
click at [363, 358] on input "Montant emprunté" at bounding box center [439, 348] width 213 height 57
type input "54.663"
click at [270, 425] on select "12 mois 18 mois 24 mois 30 mois 36 mois 42 mois 48 mois 60 mois 72 mois 84 mois…" at bounding box center [170, 421] width 238 height 57
select select "72"
click at [51, 398] on select "12 mois 18 mois 24 mois 30 mois 36 mois 42 mois 48 mois 60 mois 72 mois 84 mois…" at bounding box center [170, 421] width 238 height 57
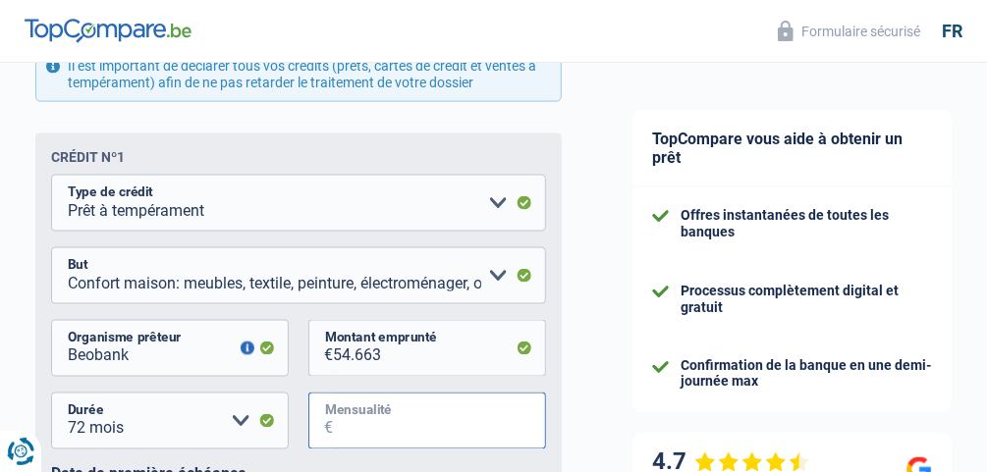
click at [349, 423] on input "Mensualité" at bounding box center [439, 421] width 213 height 57
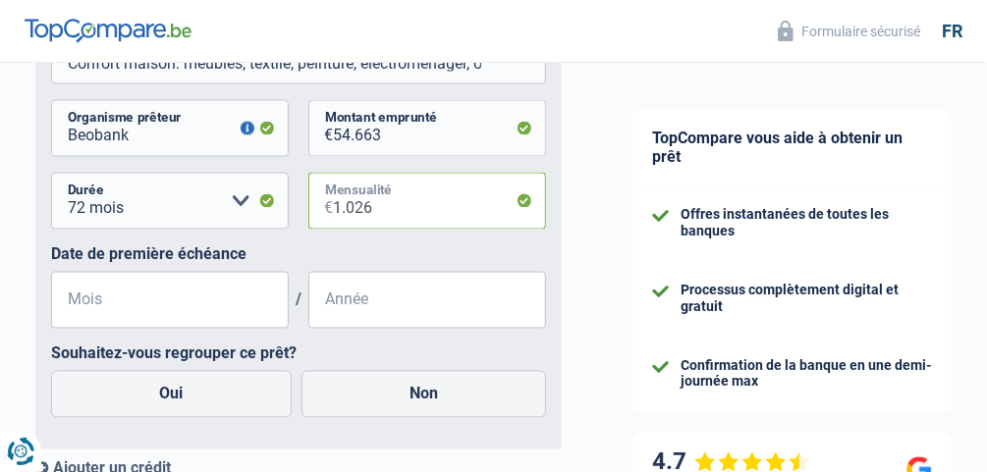
scroll to position [1380, 0]
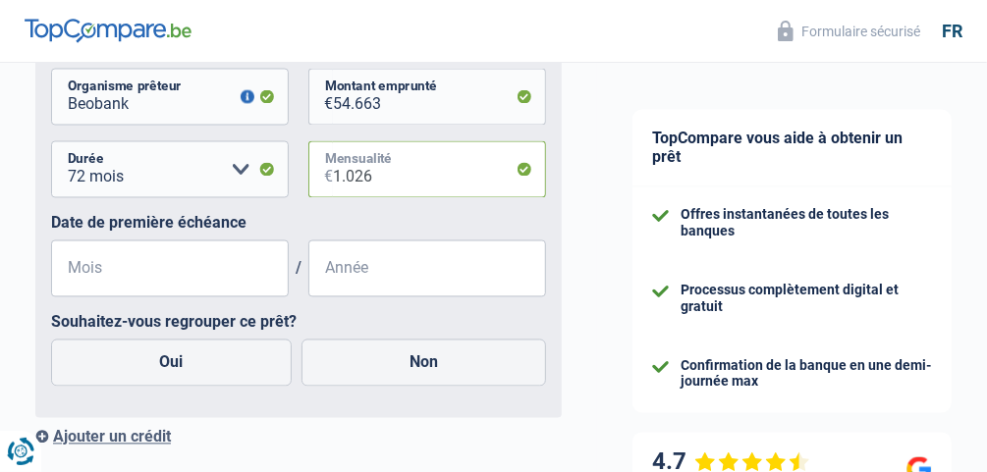
type input "1.026"
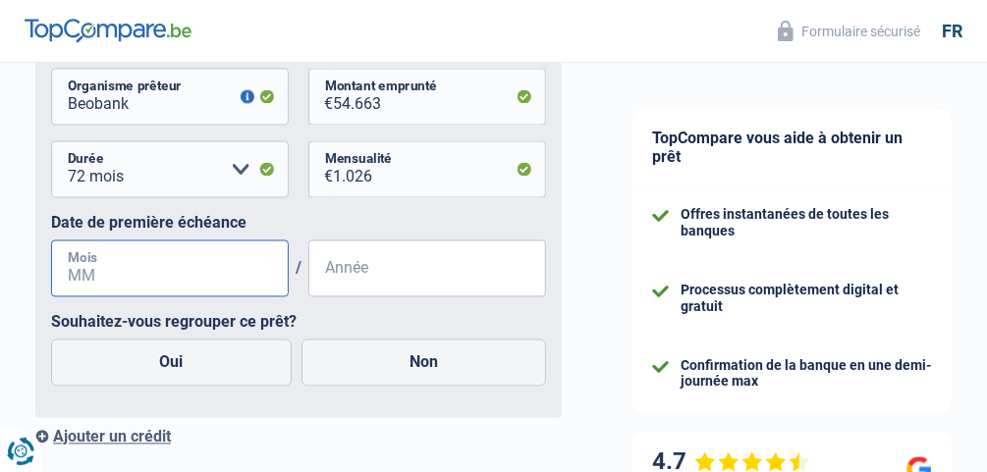
click at [129, 273] on input "Mois" at bounding box center [170, 269] width 238 height 57
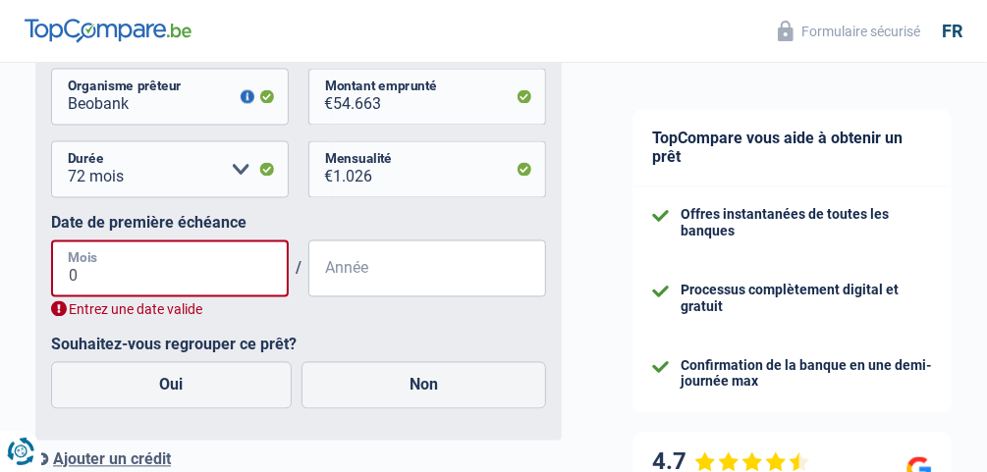
type input "06"
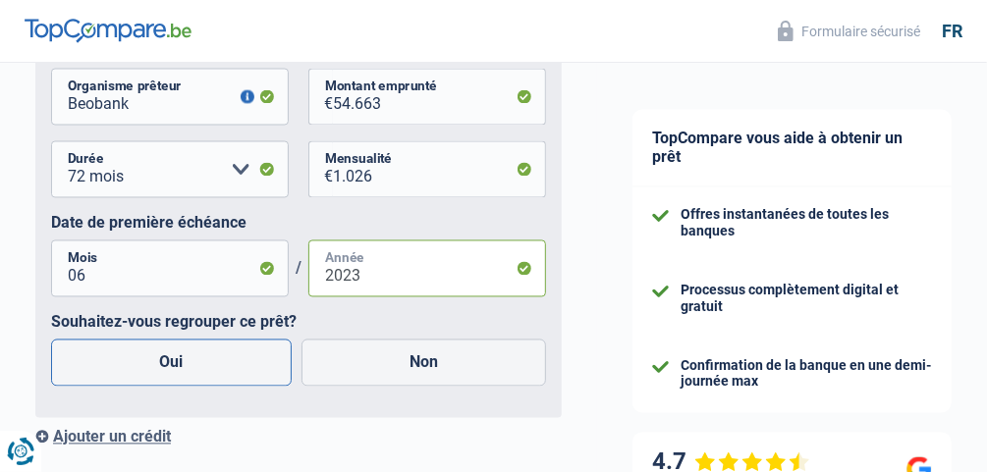
type input "2023"
click at [171, 368] on label "Oui" at bounding box center [171, 363] width 241 height 47
click at [171, 368] on input "Oui" at bounding box center [171, 363] width 241 height 47
radio input "true"
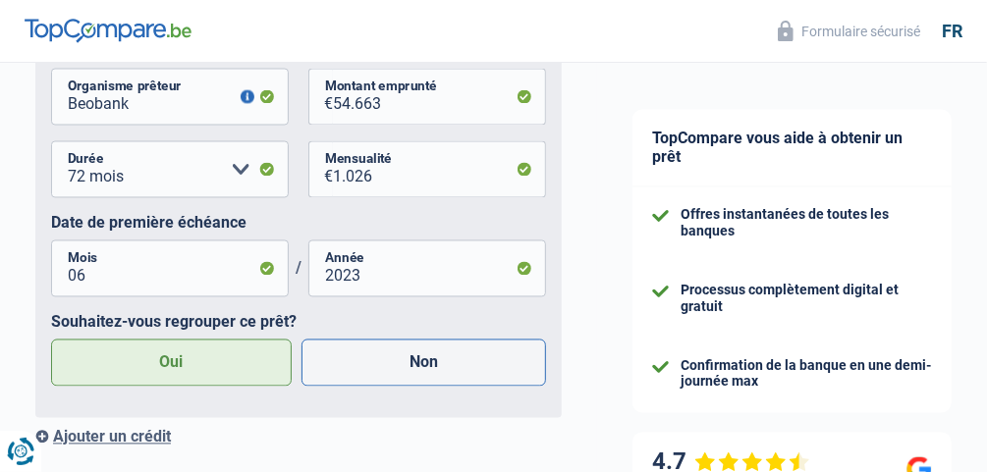
click at [431, 365] on label "Non" at bounding box center [425, 363] width 246 height 47
click at [431, 365] on input "Non" at bounding box center [425, 363] width 246 height 47
radio input "true"
radio input "false"
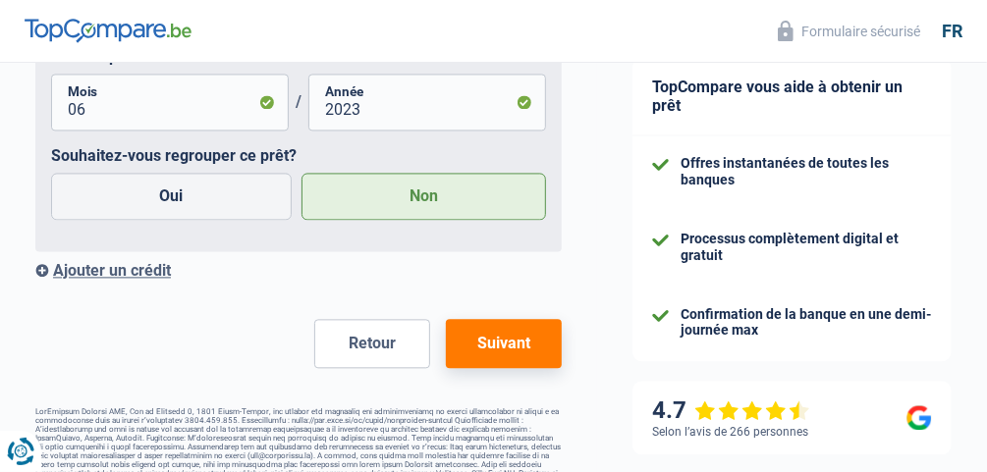
scroll to position [1590, 0]
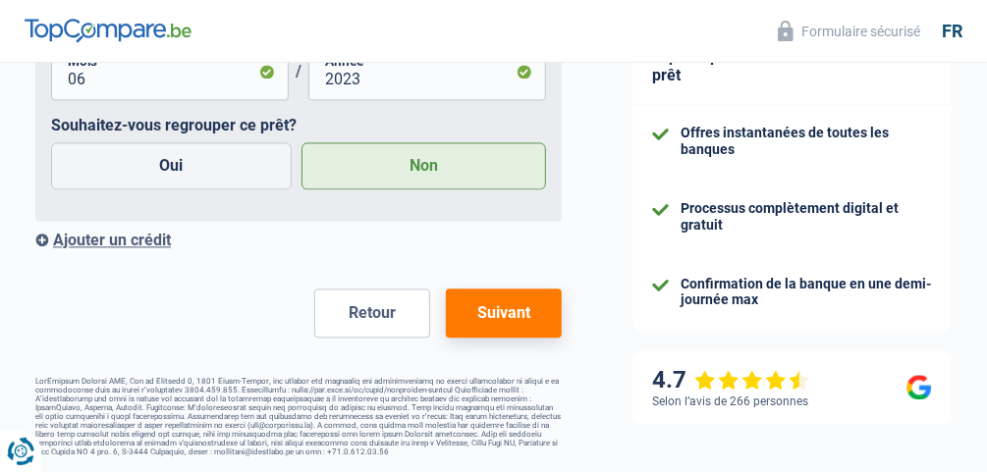
click at [135, 231] on div "Ajouter un crédit" at bounding box center [298, 240] width 526 height 19
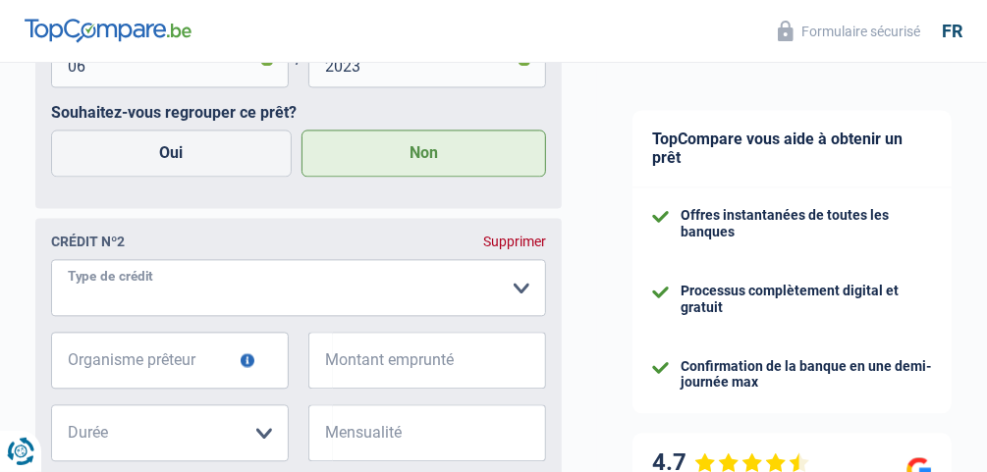
click at [530, 297] on select "Carte ou ouverture de crédit Prêt hypothécaire Vente à tempérament Prêt à tempé…" at bounding box center [298, 287] width 495 height 57
select select "cardOrCredit"
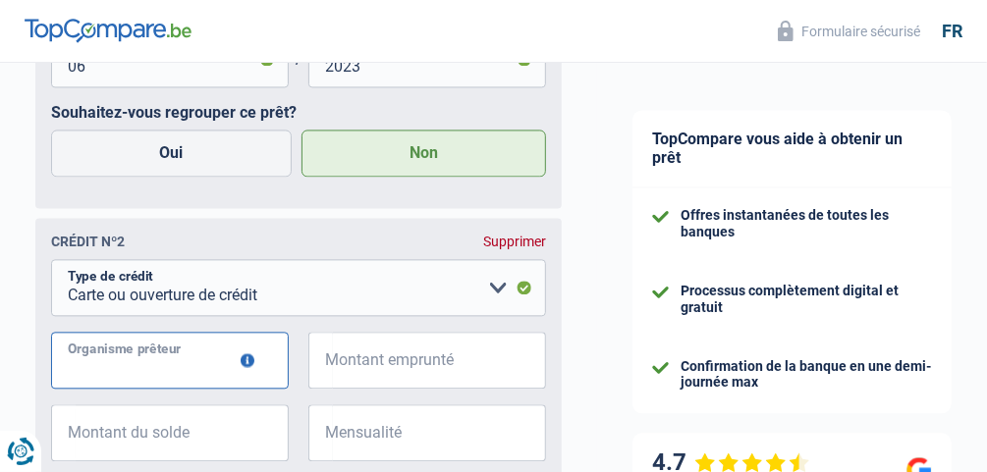
click at [171, 374] on input "Organisme prêteur" at bounding box center [170, 360] width 238 height 57
type input "Beobank"
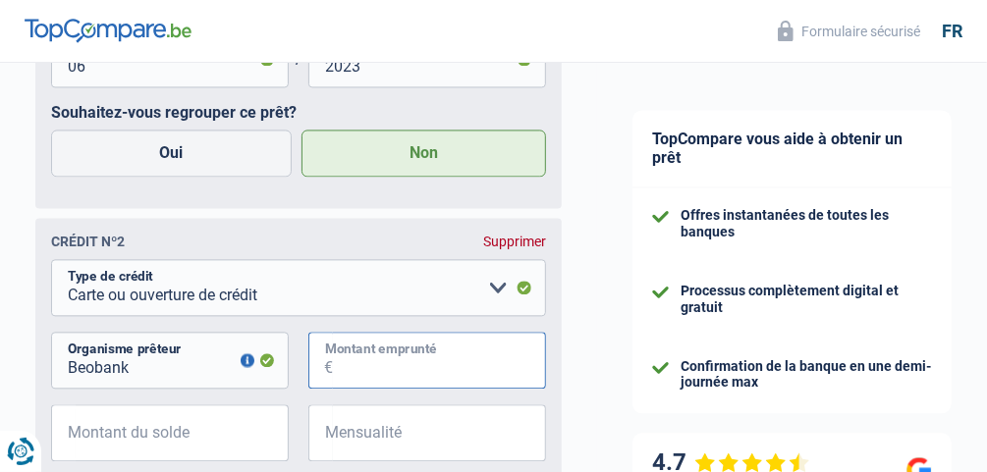
click at [374, 369] on input "Montant emprunté" at bounding box center [439, 360] width 213 height 57
type input "3.800"
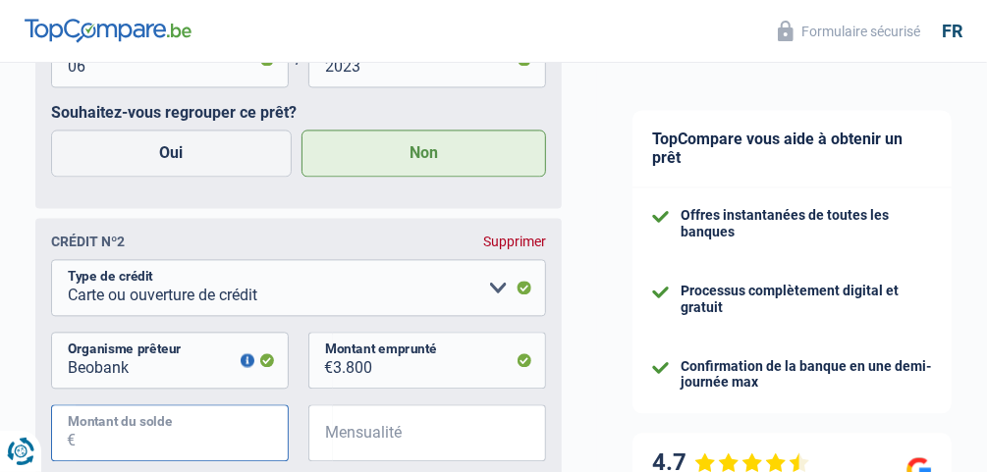
click at [171, 443] on input "Montant du solde" at bounding box center [182, 433] width 213 height 57
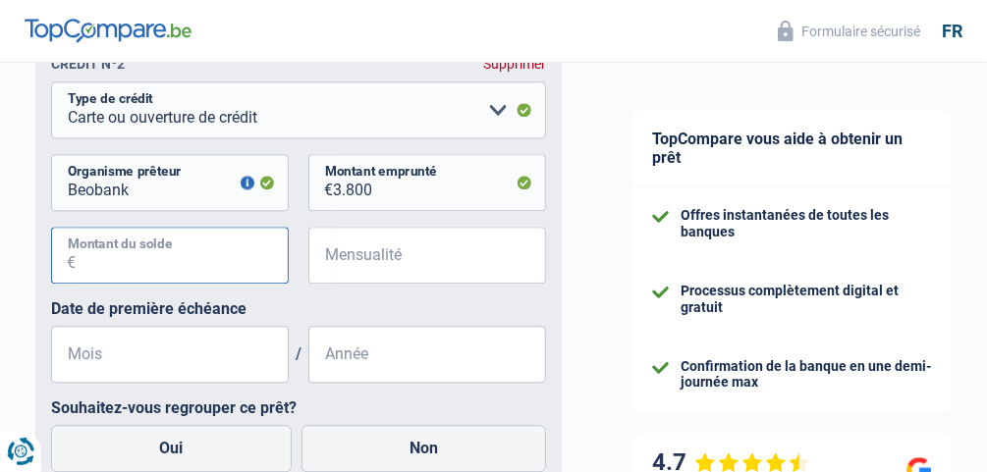
scroll to position [1799, 0]
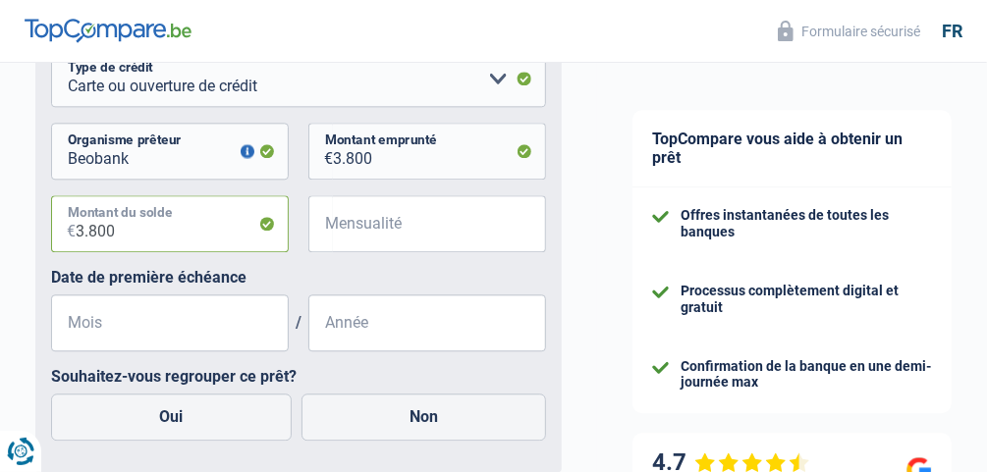
type input "3.800"
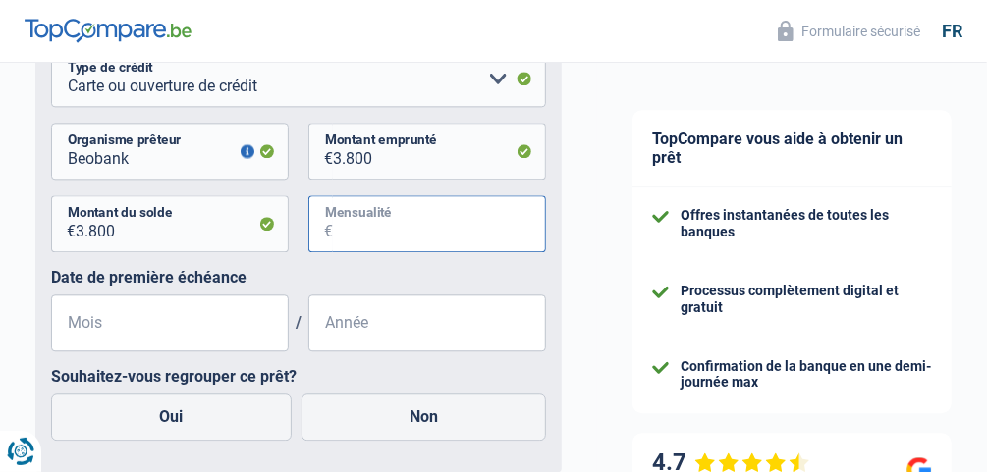
click at [391, 223] on input "Mensualité" at bounding box center [439, 223] width 213 height 57
type input "0"
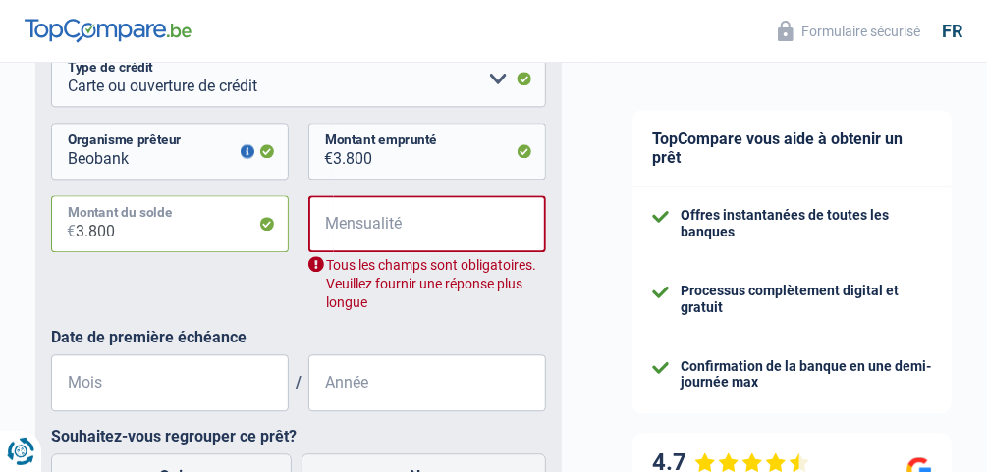
click at [125, 236] on input "3.800" at bounding box center [182, 223] width 213 height 57
type input "3"
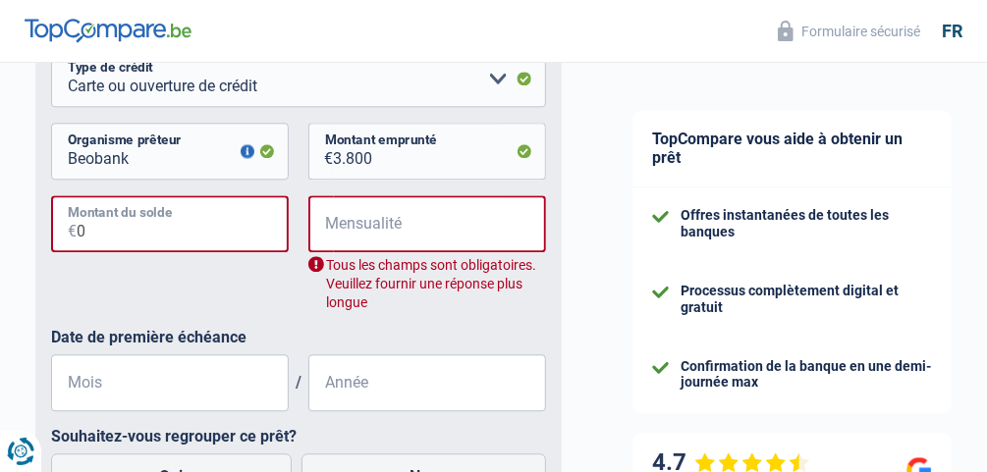
type input "0"
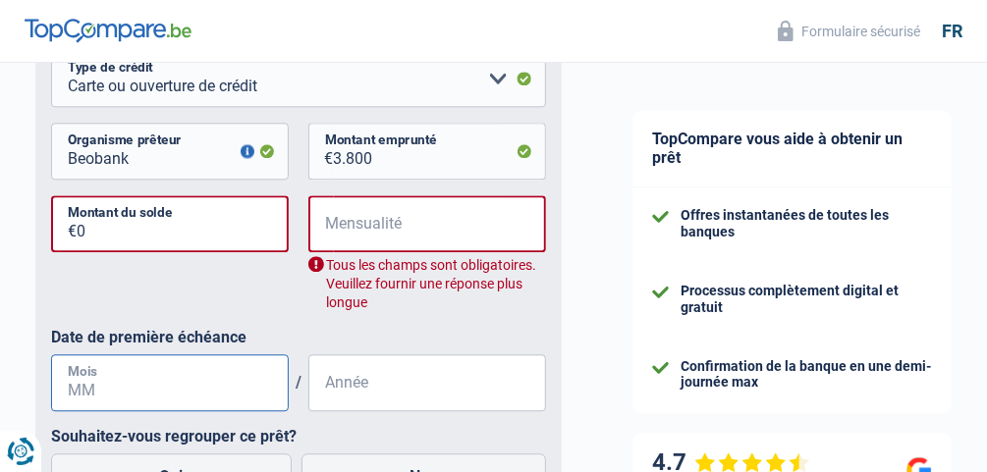
click at [203, 398] on input "Mois" at bounding box center [170, 383] width 238 height 57
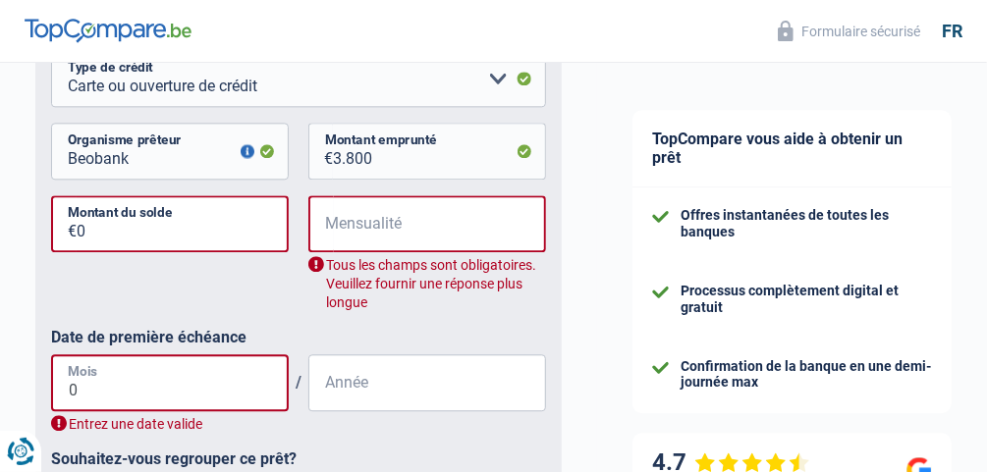
type input "06"
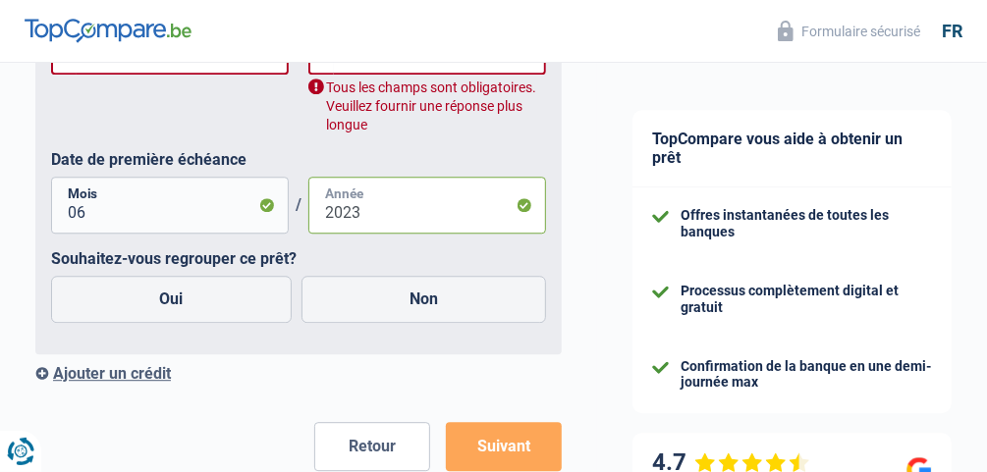
scroll to position [1998, 0]
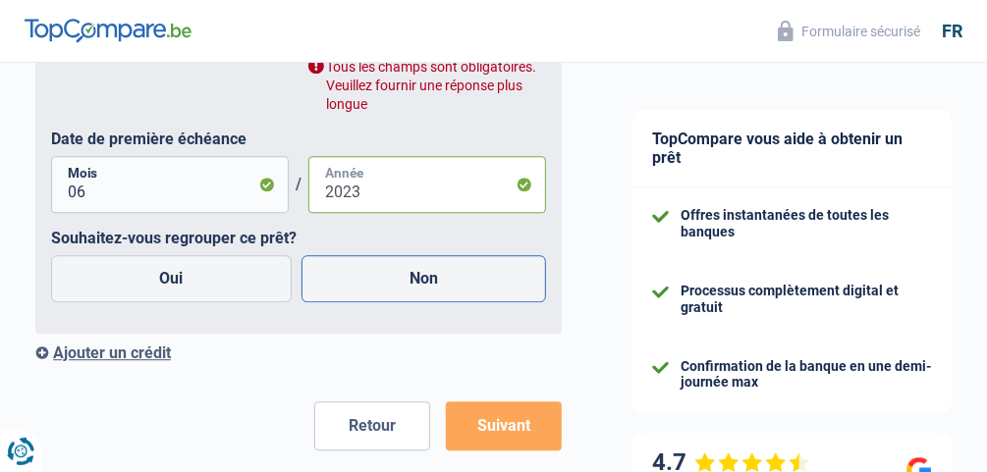
type input "2023"
click at [431, 292] on label "Non" at bounding box center [425, 278] width 246 height 47
click at [431, 292] on input "Non" at bounding box center [425, 278] width 246 height 47
radio input "true"
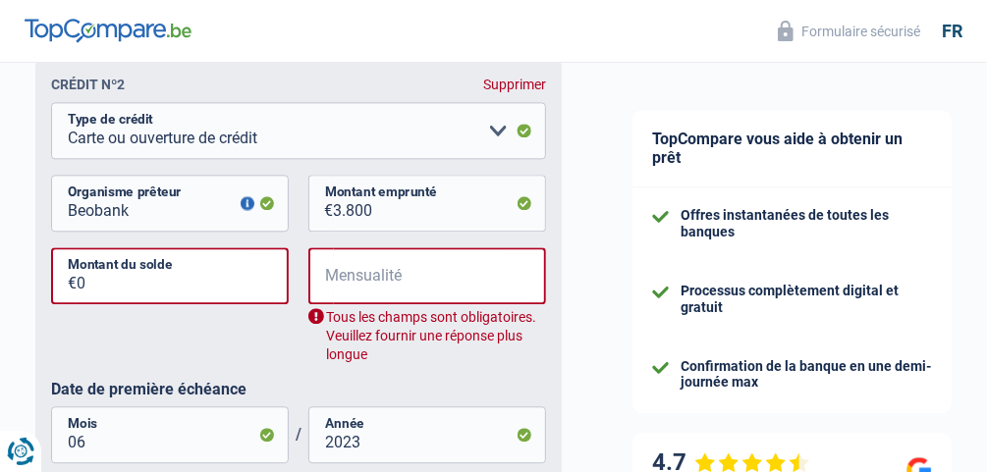
scroll to position [1664, 0]
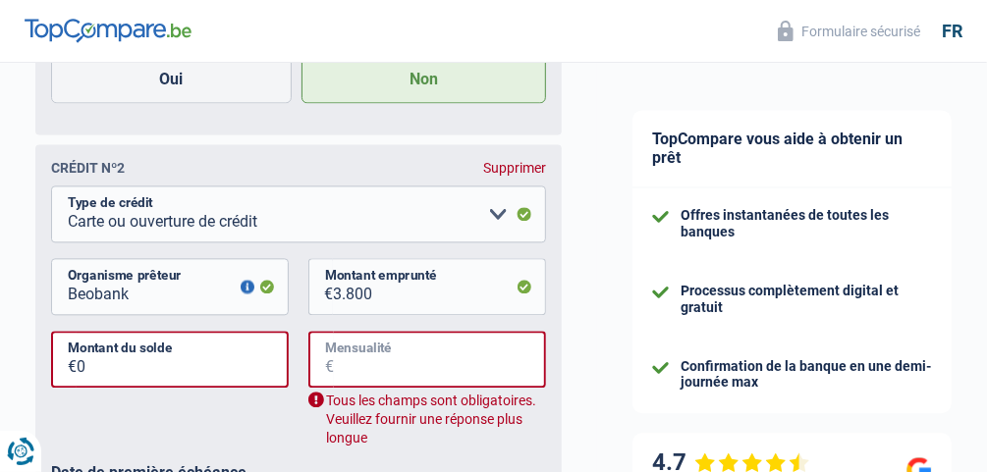
click at [383, 351] on input "Mensualité" at bounding box center [440, 359] width 212 height 57
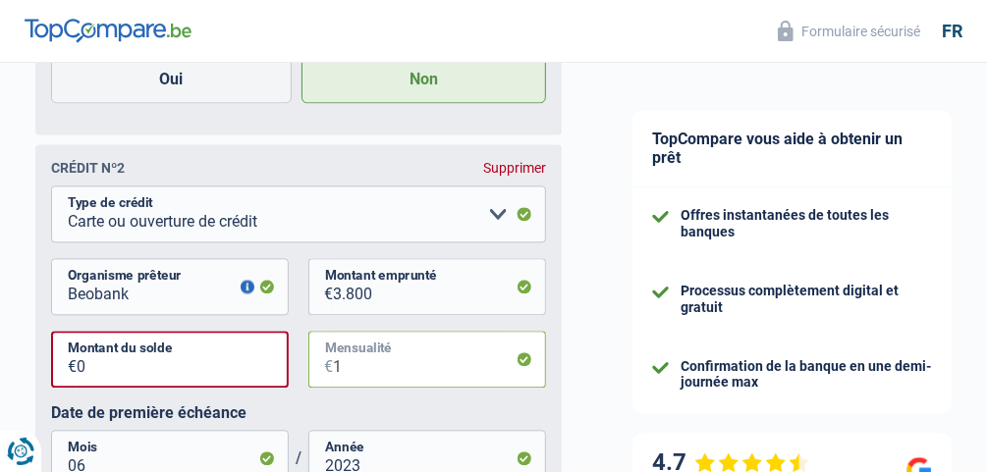
type input "1"
click at [97, 377] on input "0" at bounding box center [183, 359] width 212 height 57
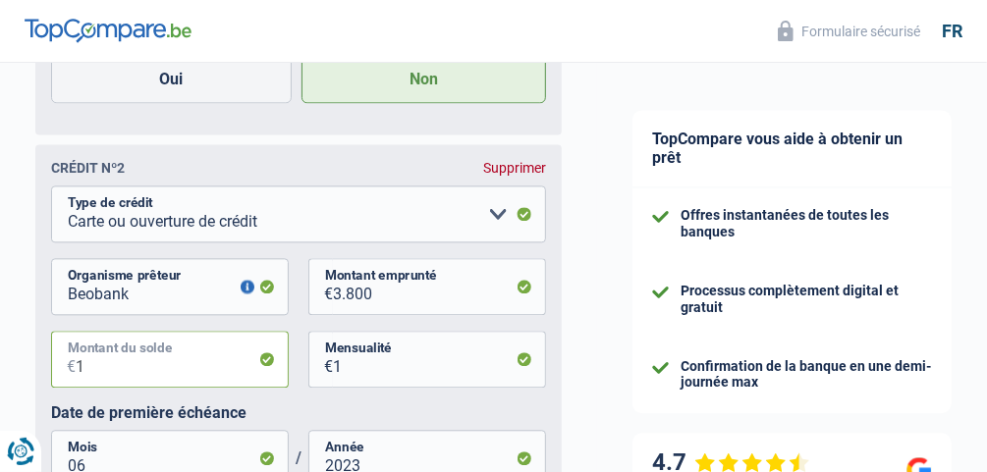
type input "1"
click at [462, 404] on div "1 € Montant du solde 1 € Mensualité" at bounding box center [298, 367] width 495 height 73
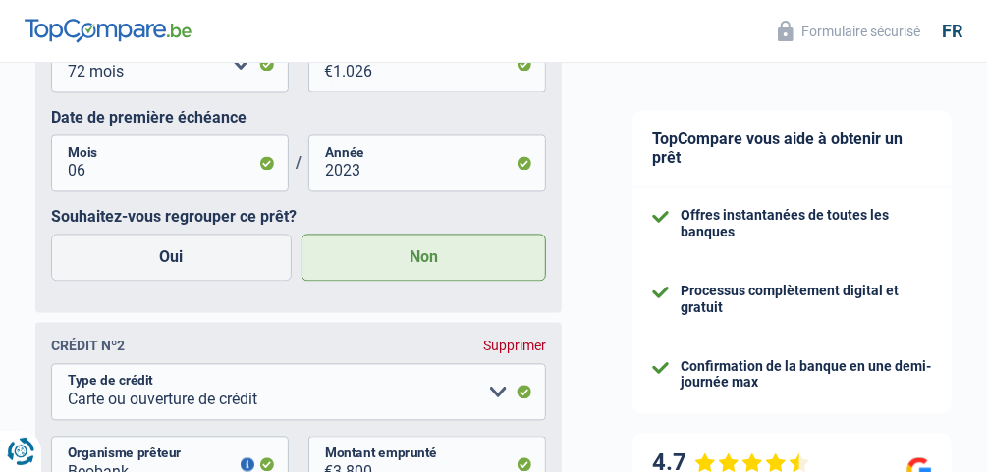
scroll to position [1444, 0]
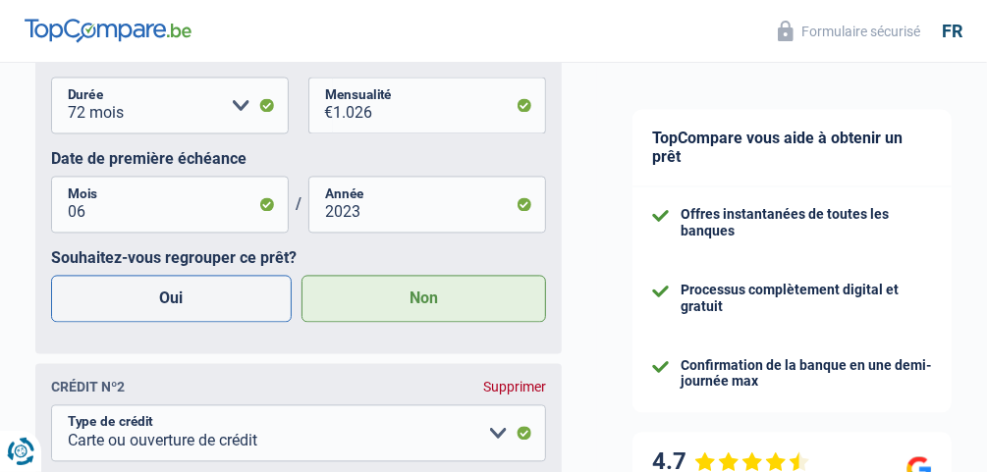
click at [199, 300] on label "Oui" at bounding box center [171, 299] width 241 height 47
click at [199, 300] on input "Oui" at bounding box center [171, 299] width 241 height 47
radio input "true"
radio input "false"
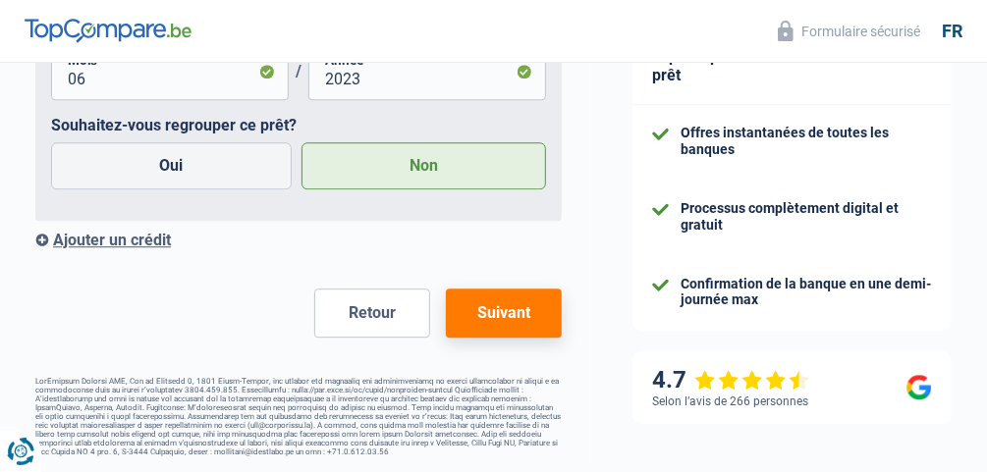
scroll to position [2067, 0]
click at [492, 311] on button "Suivant" at bounding box center [504, 313] width 116 height 49
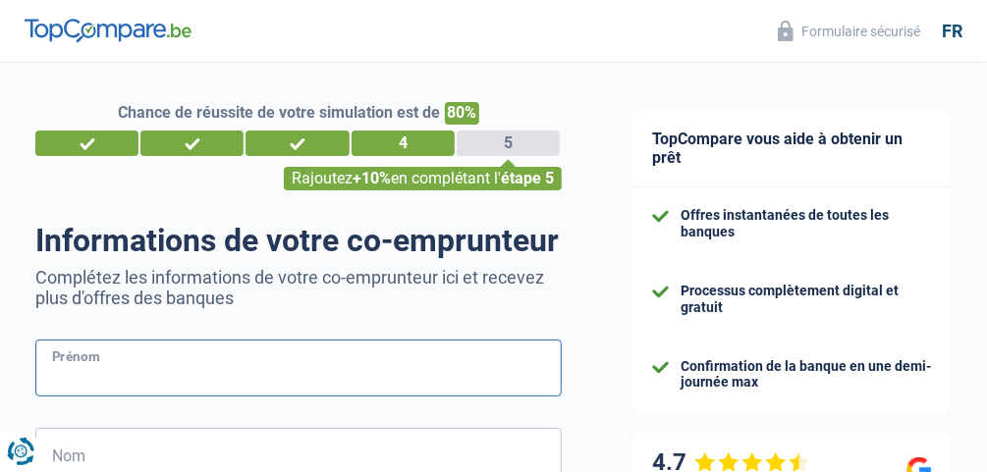
click at [163, 369] on input "Prénom" at bounding box center [298, 368] width 526 height 57
type input "[PERSON_NAME]"
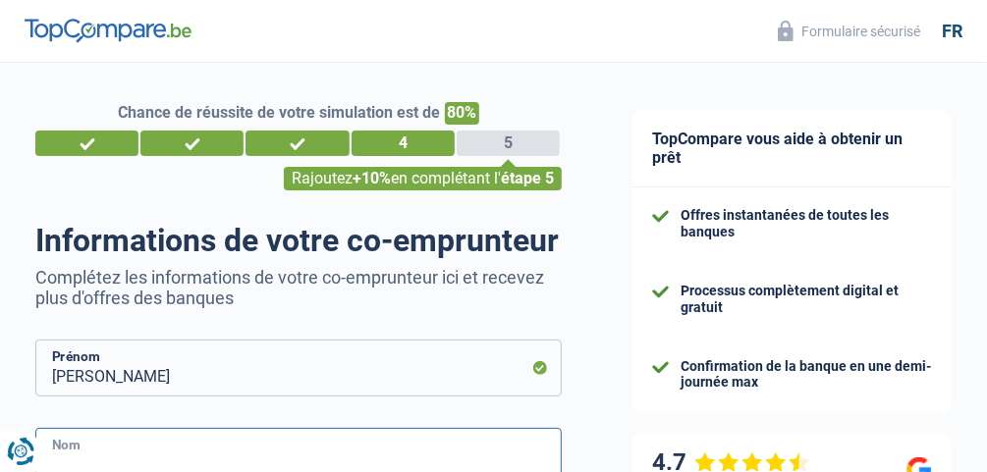
click at [87, 446] on input "Nom" at bounding box center [298, 456] width 526 height 57
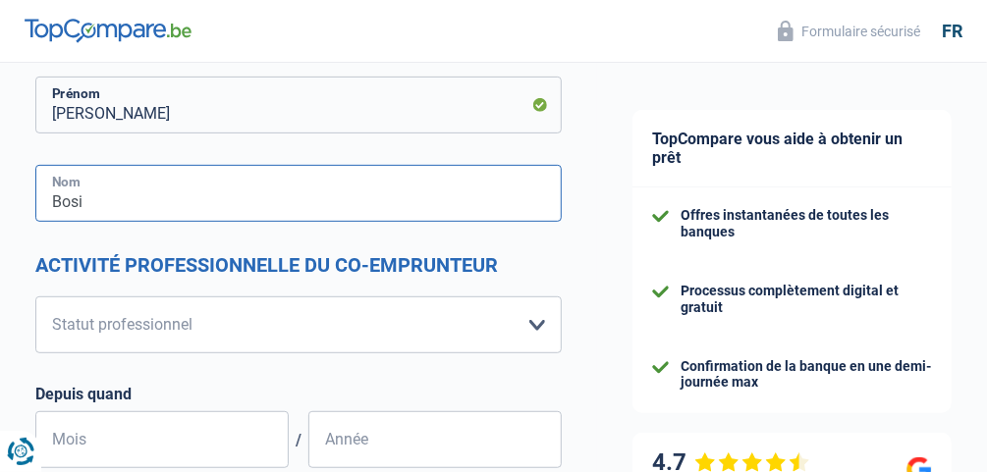
scroll to position [304, 0]
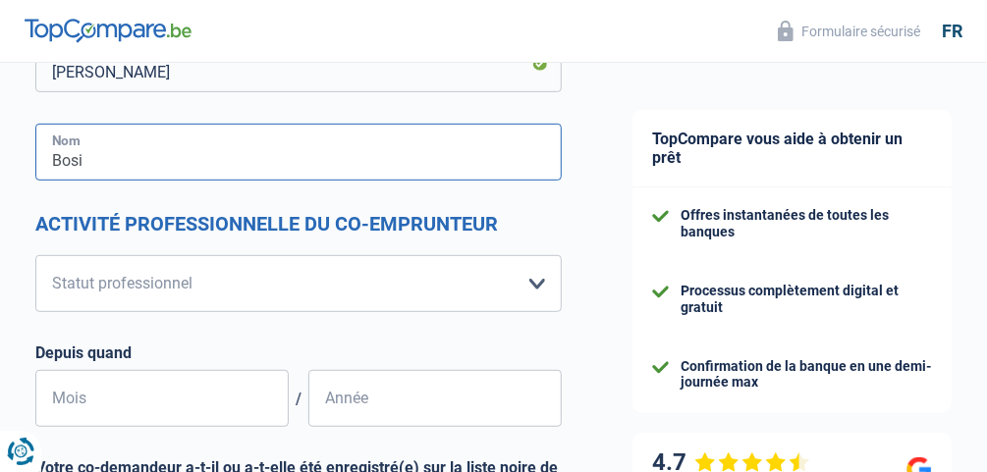
type input "Bosi"
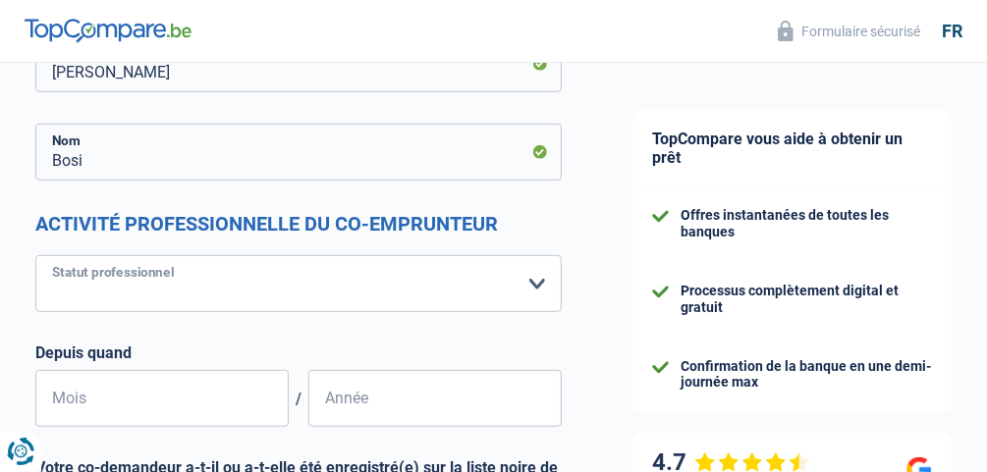
click at [543, 286] on select "Ouvrier Employé privé Employé public Invalide Indépendant Pensionné Chômeur Mut…" at bounding box center [298, 283] width 526 height 57
select select "housewife"
click at [35, 255] on select "Ouvrier Employé privé Employé public Invalide Indépendant Pensionné Chômeur Mut…" at bounding box center [298, 283] width 526 height 57
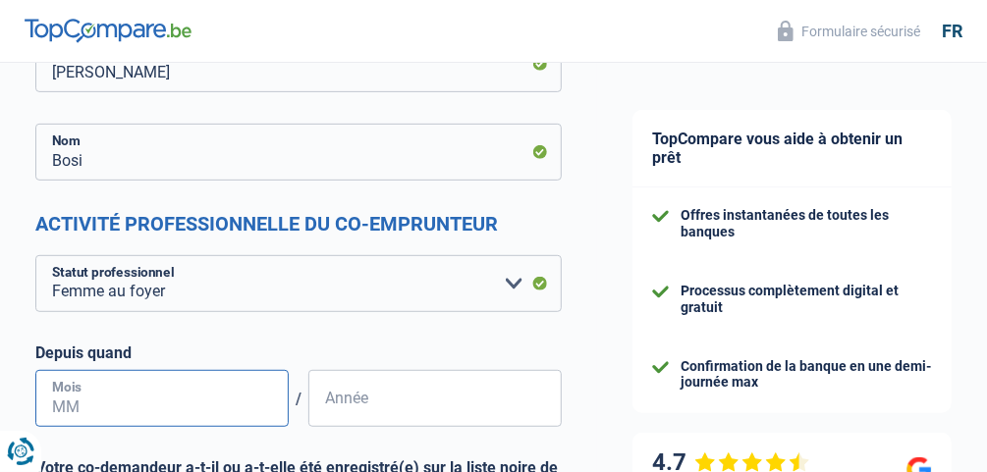
click at [149, 390] on input "Mois" at bounding box center [161, 398] width 253 height 57
type input "06"
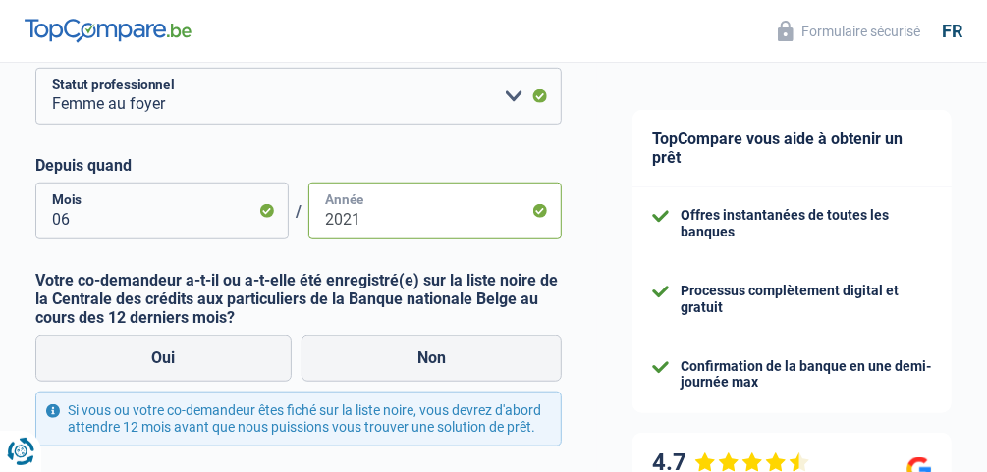
scroll to position [566, 0]
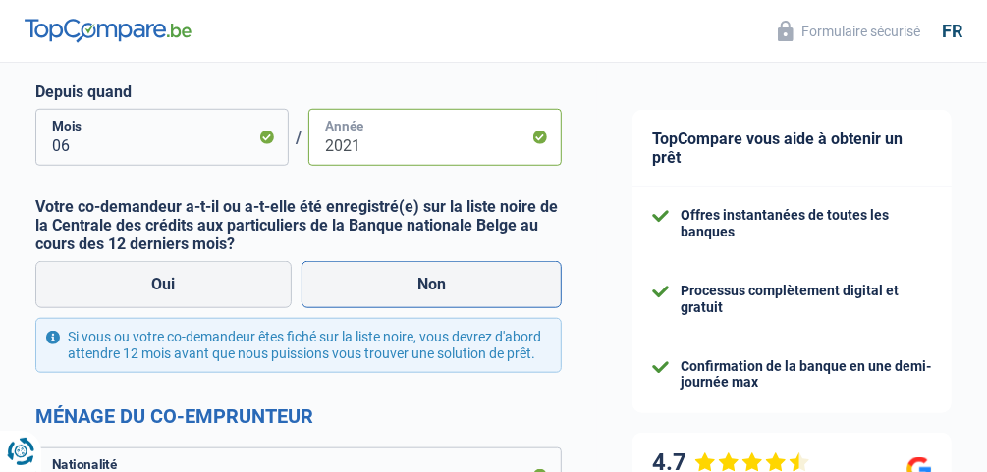
type input "2021"
click at [444, 288] on label "Non" at bounding box center [432, 284] width 261 height 47
click at [444, 288] on input "Non" at bounding box center [432, 284] width 261 height 47
radio input "true"
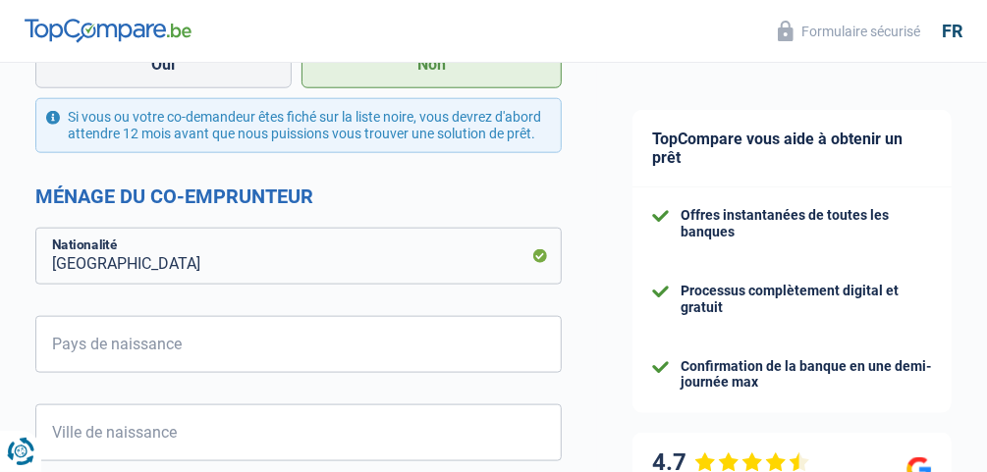
scroll to position [858, 0]
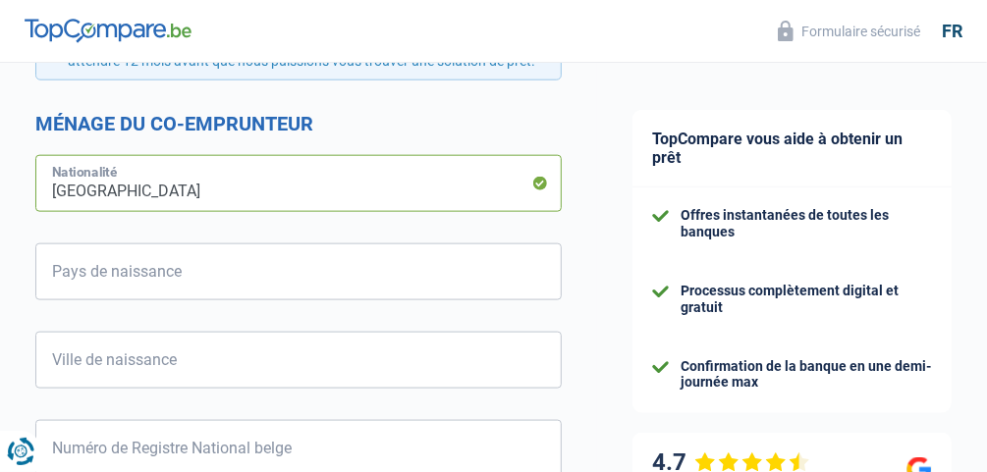
click at [149, 197] on input "Belgique" at bounding box center [298, 183] width 526 height 57
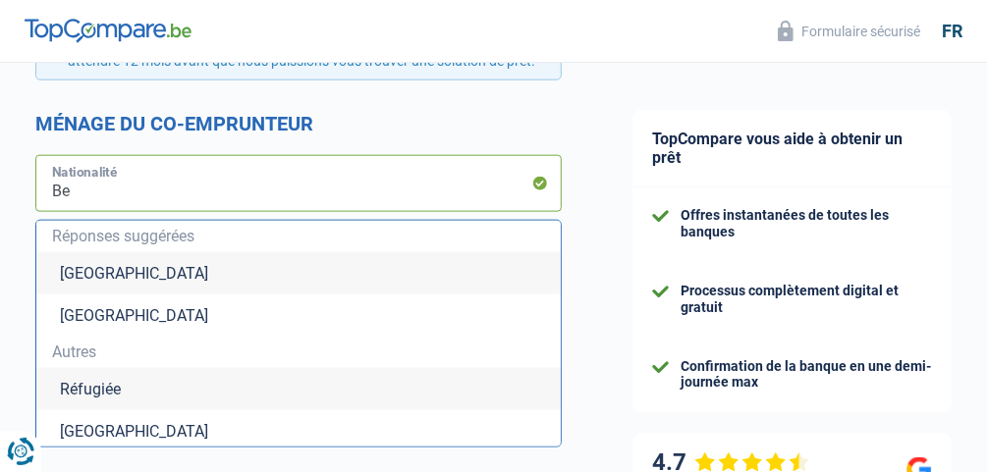
type input "B"
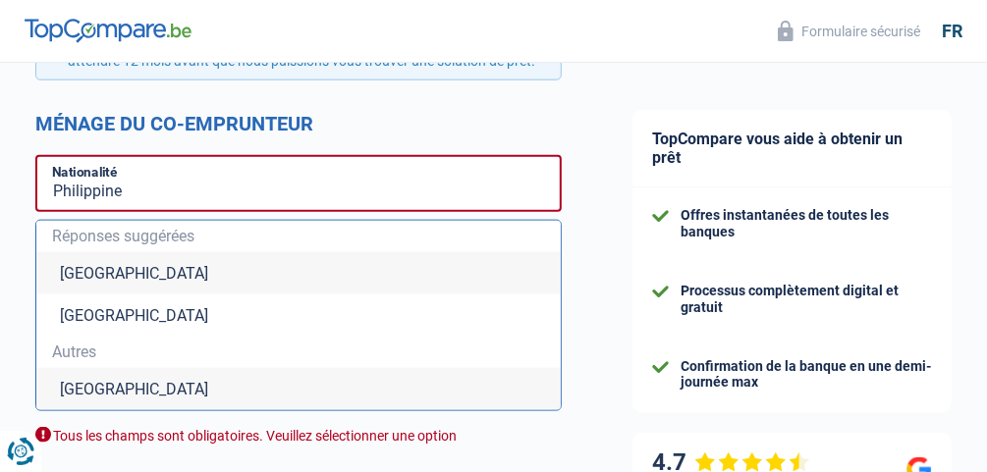
click at [134, 398] on li "Philippines" at bounding box center [298, 389] width 524 height 42
type input "Philippines"
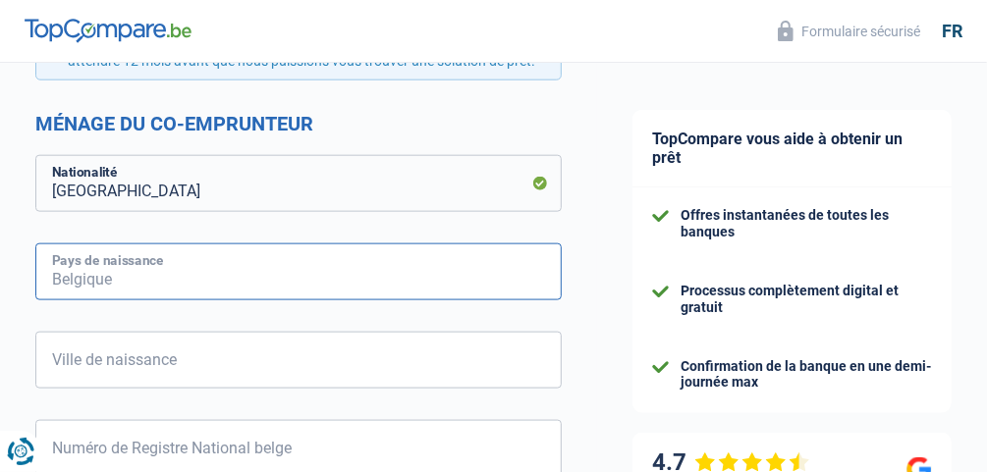
click at [139, 273] on input "Pays de naissance" at bounding box center [298, 272] width 526 height 57
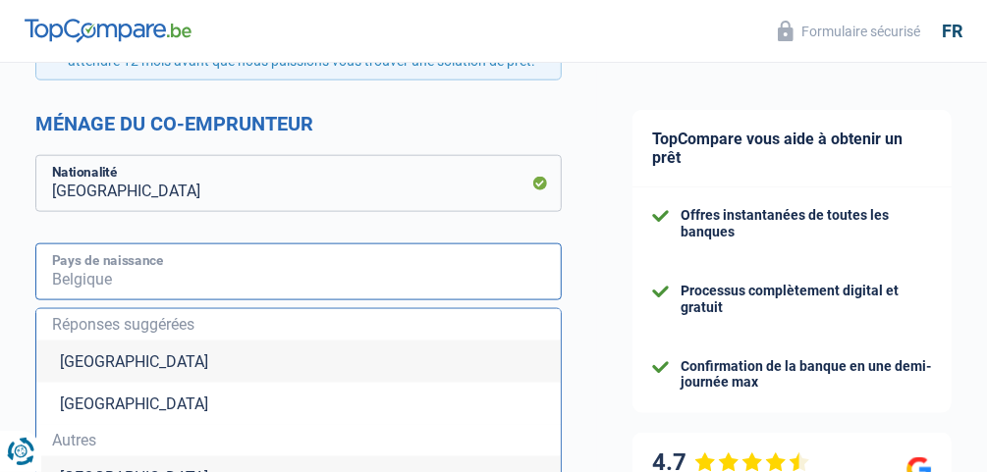
type input "P"
type input "h"
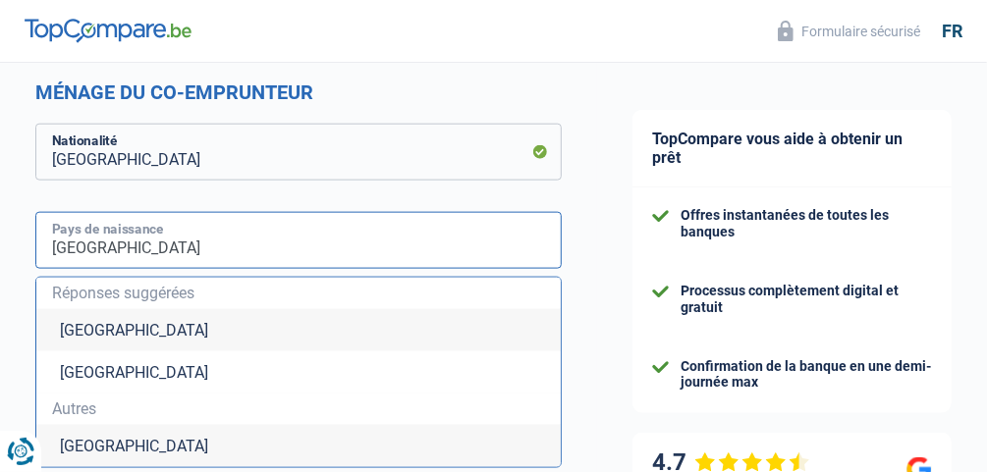
scroll to position [953, 0]
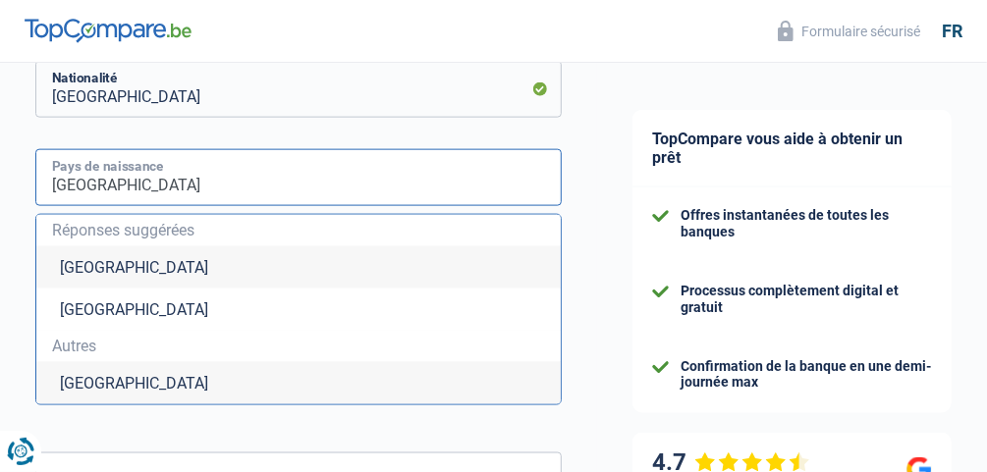
type input "Philippines"
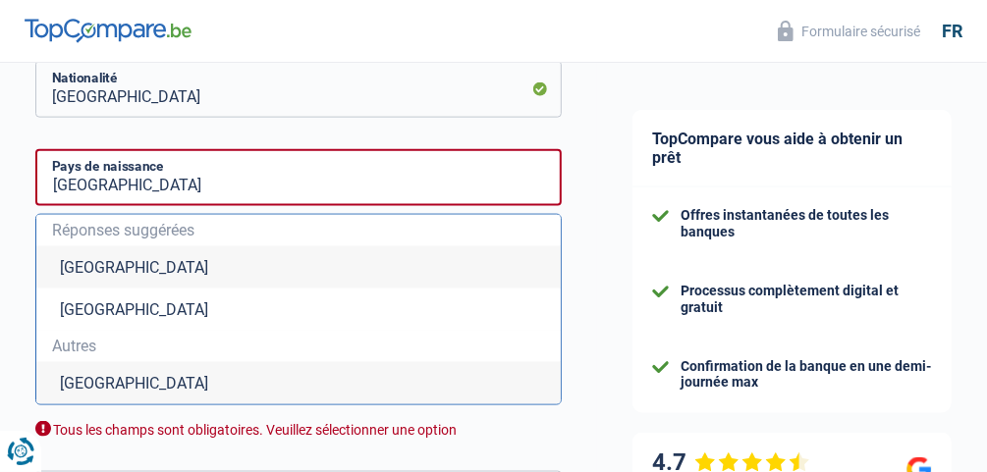
click at [143, 383] on li "Philippines" at bounding box center [298, 383] width 524 height 42
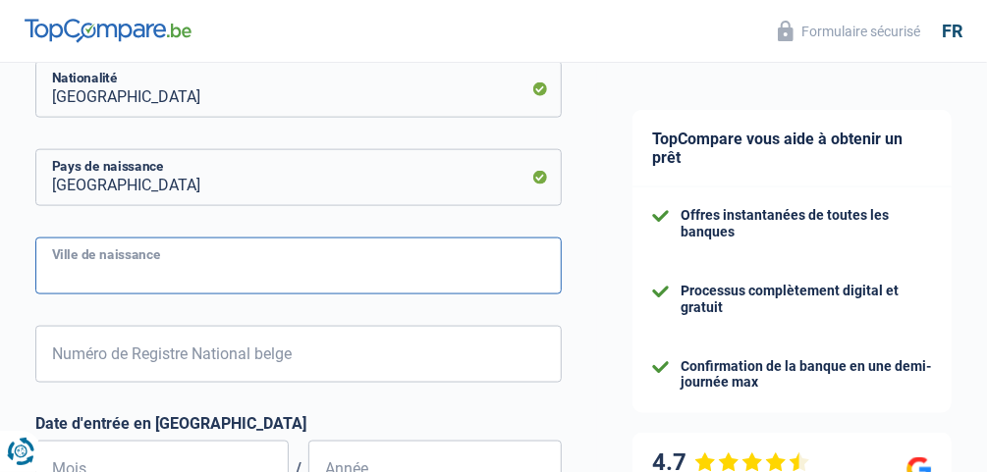
click at [112, 267] on input "Ville de naissance" at bounding box center [298, 266] width 526 height 57
type input "Tuguegarao"
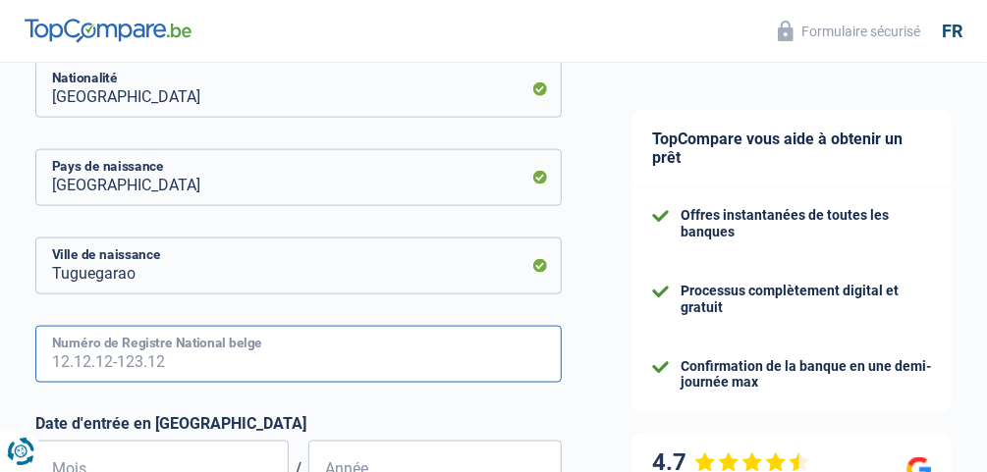
click at [95, 360] on input "Numéro de Registre National belge" at bounding box center [298, 354] width 526 height 57
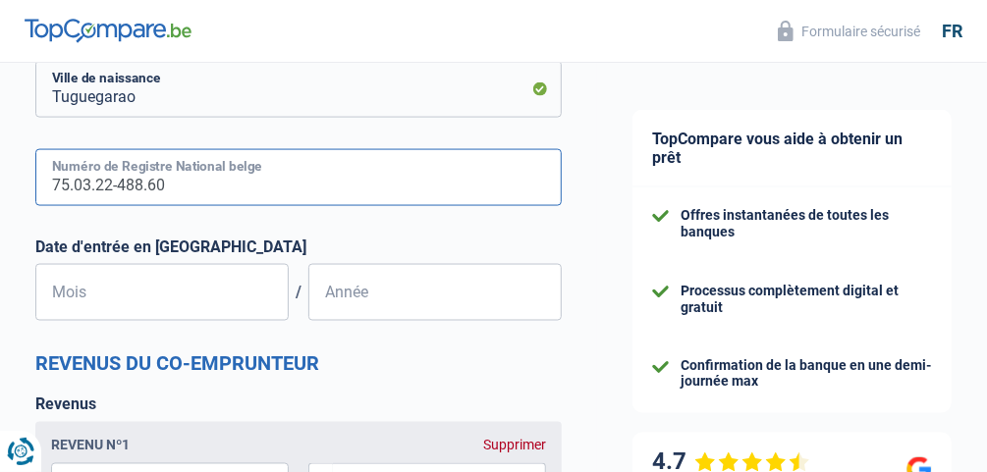
scroll to position [1161, 0]
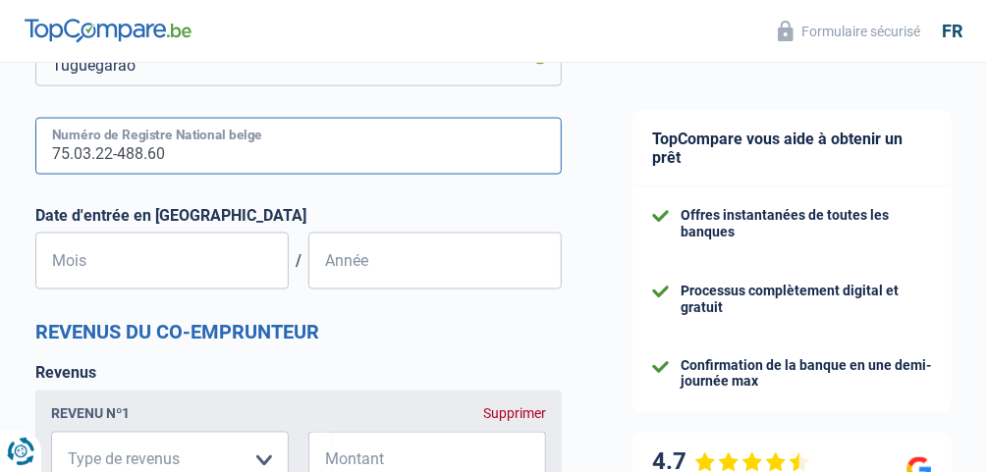
type input "75.03.22-488.60"
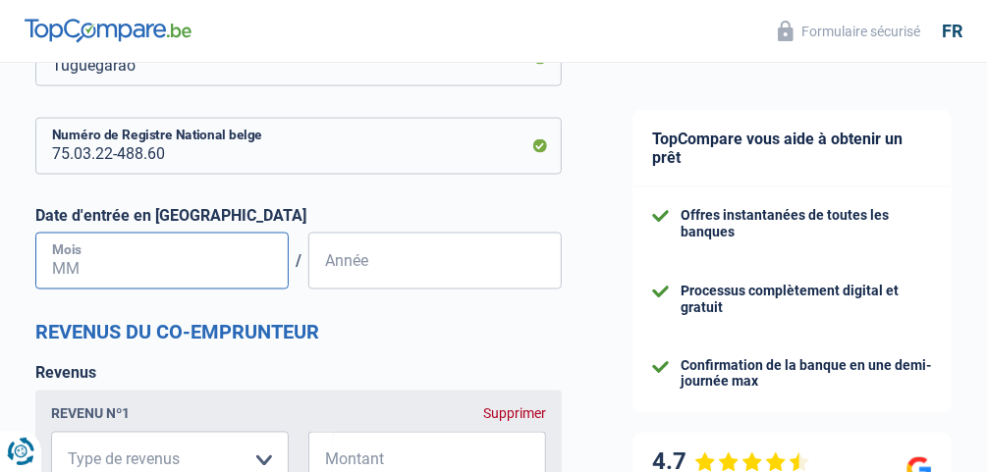
click at [126, 269] on input "Mois" at bounding box center [161, 261] width 253 height 57
type input "06"
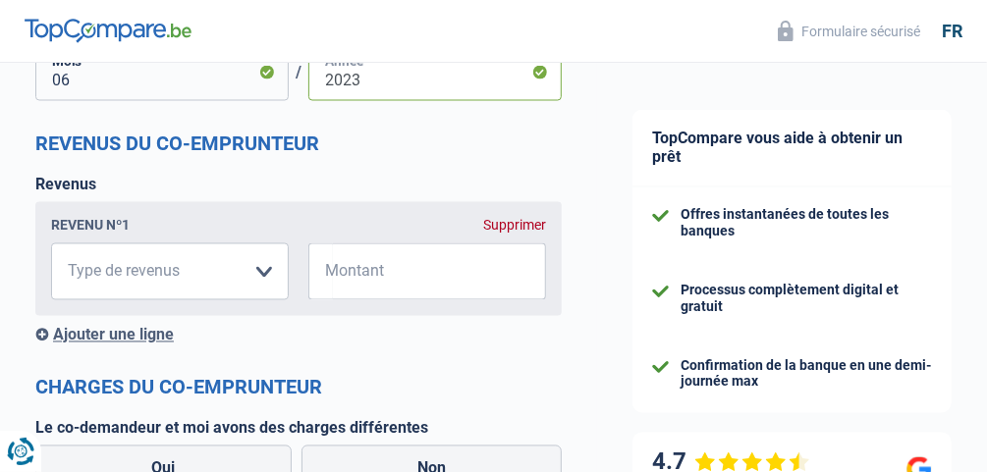
scroll to position [1380, 0]
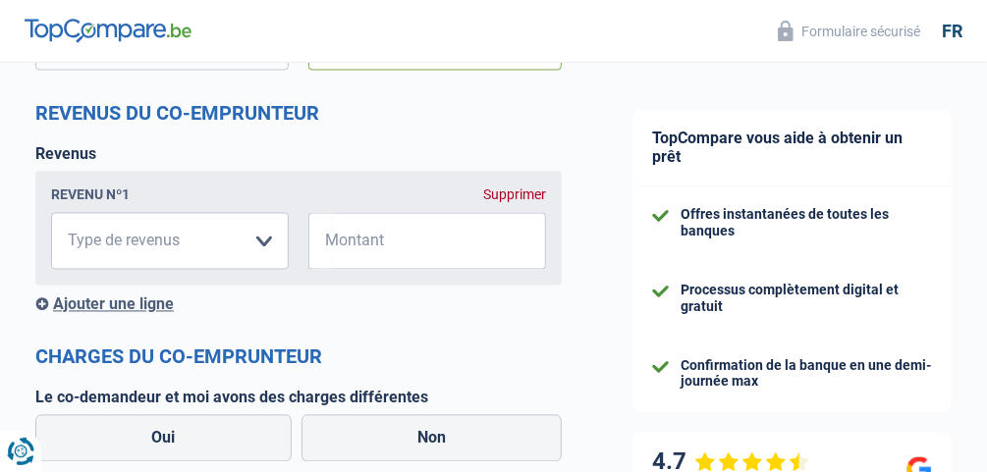
type input "2023"
click at [147, 245] on select "Allocation d'handicap Allocations chômage Allocations familiales Chèques repas …" at bounding box center [170, 241] width 238 height 57
click at [332, 247] on span "€" at bounding box center [320, 241] width 25 height 57
click at [376, 251] on input "Montant" at bounding box center [439, 241] width 213 height 57
type input "0"
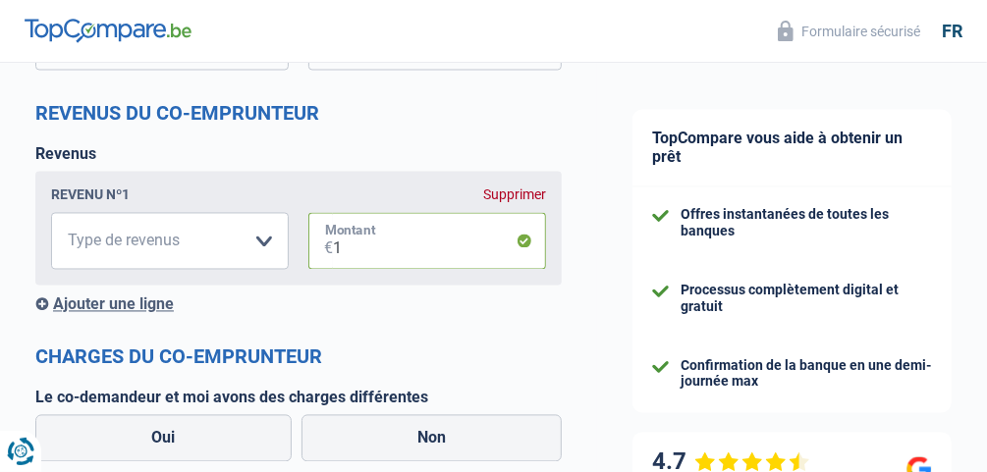
type input "1"
click at [262, 244] on select "Allocation d'handicap Allocations chômage Allocations familiales Chèques repas …" at bounding box center [170, 241] width 238 height 57
select select "other"
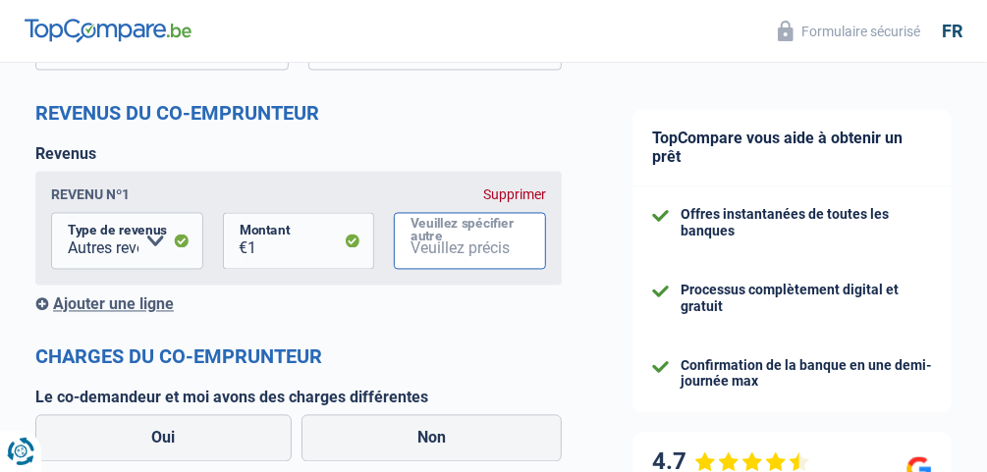
click at [429, 243] on input "Veuillez spécifier autre" at bounding box center [470, 241] width 152 height 57
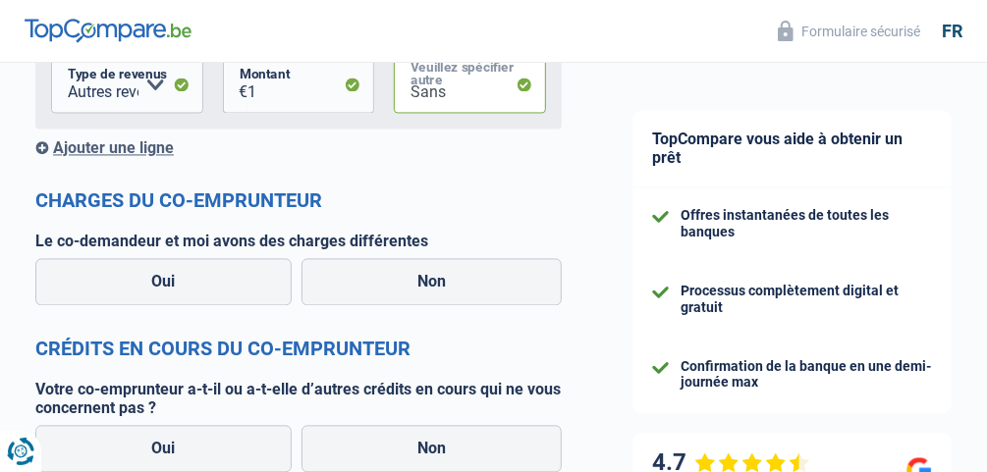
scroll to position [1579, 0]
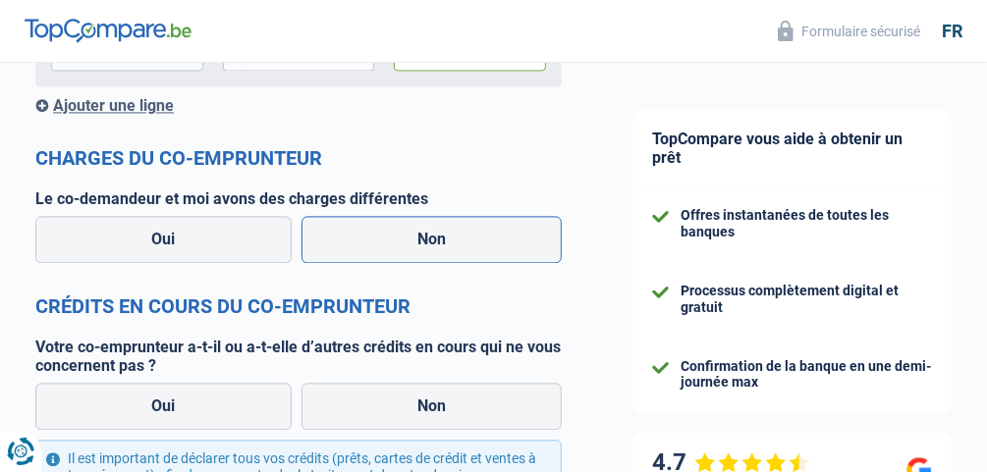
type input "Sans"
click at [437, 244] on label "Non" at bounding box center [432, 239] width 261 height 47
click at [437, 244] on input "Non" at bounding box center [432, 239] width 261 height 47
radio input "true"
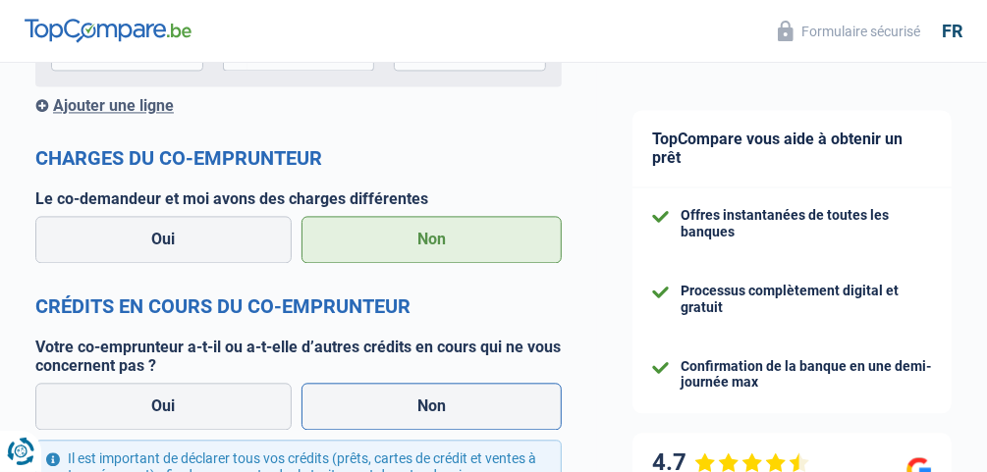
click at [424, 420] on label "Non" at bounding box center [432, 406] width 261 height 47
click at [424, 420] on input "Non" at bounding box center [432, 406] width 261 height 47
radio input "true"
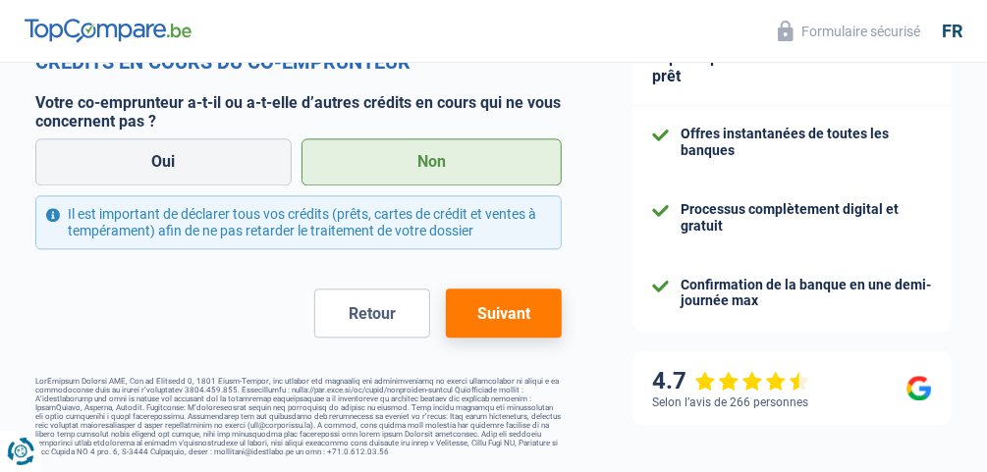
scroll to position [1836, 0]
click at [512, 308] on button "Suivant" at bounding box center [504, 313] width 116 height 49
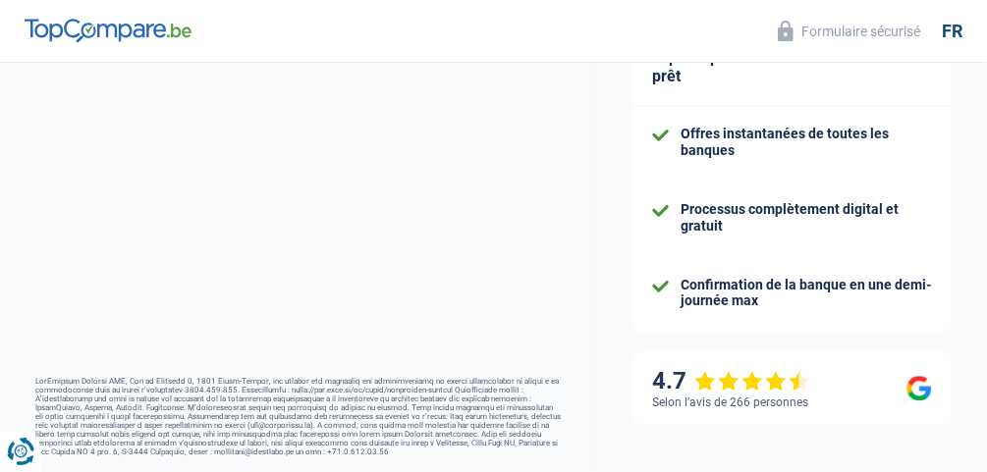
select select "refinancing"
select select "120"
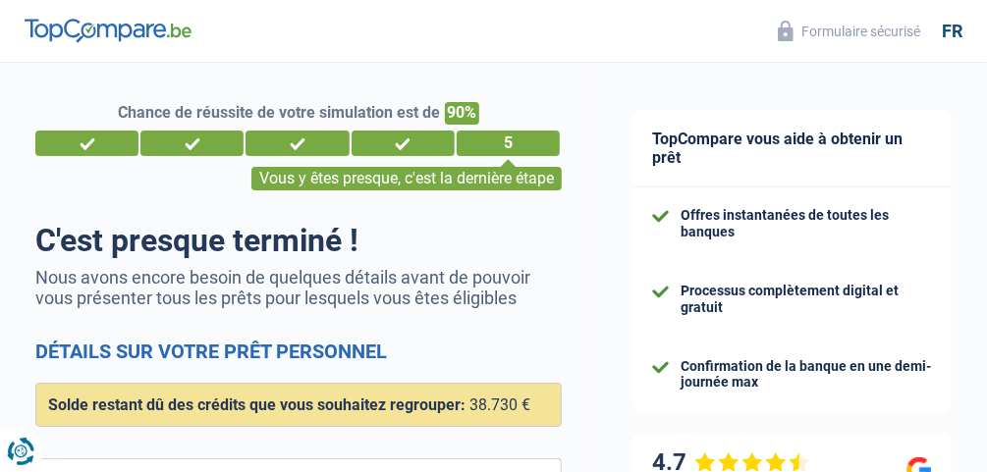
click at [319, 142] on div "3" at bounding box center [297, 144] width 103 height 26
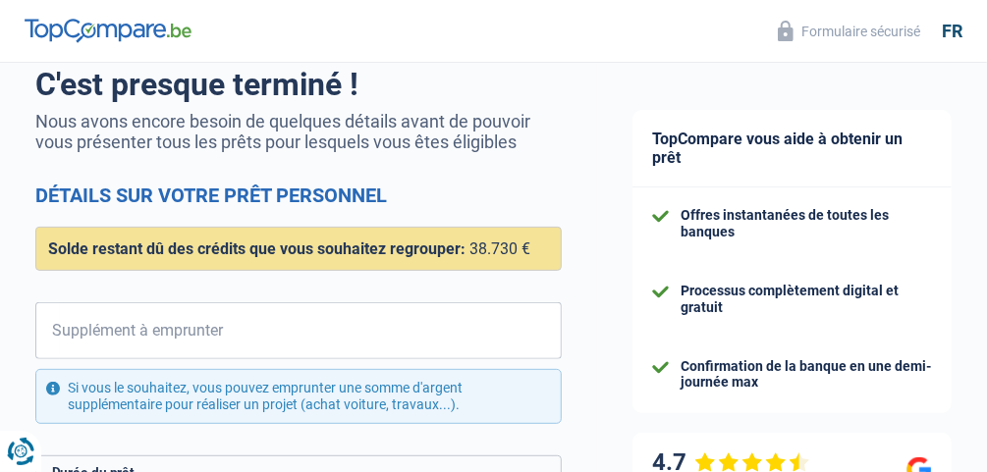
scroll to position [219, 0]
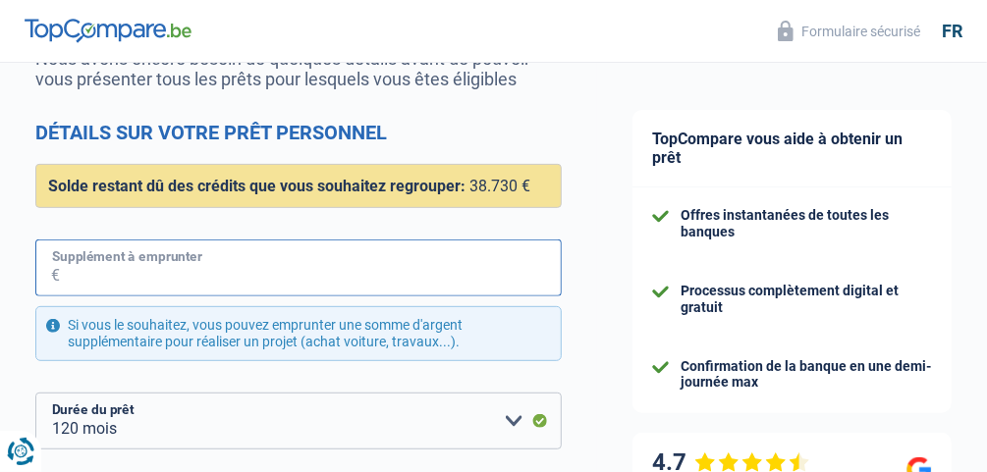
click at [210, 275] on input "Supplément à emprunter" at bounding box center [311, 268] width 502 height 57
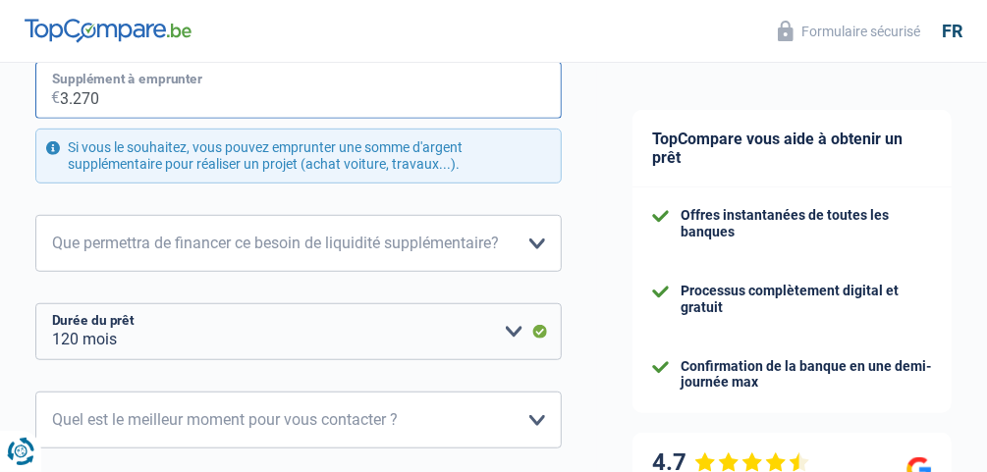
scroll to position [438, 0]
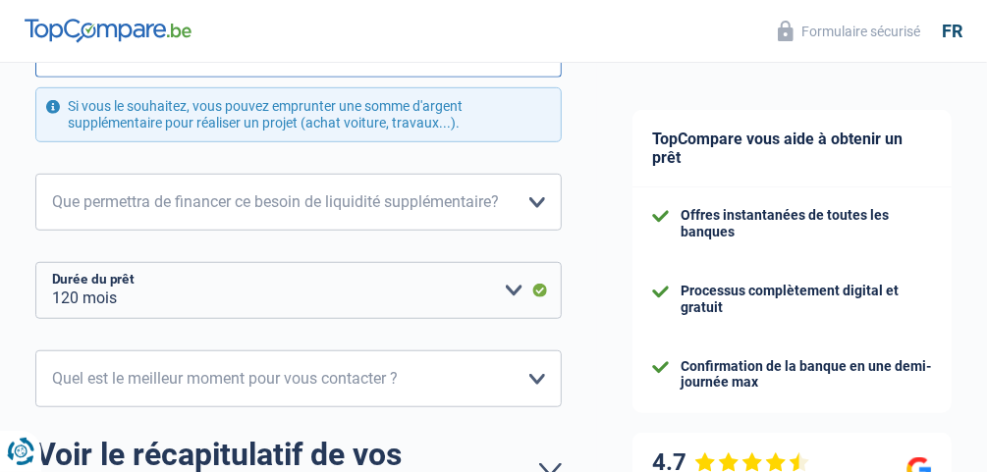
type input "3.270"
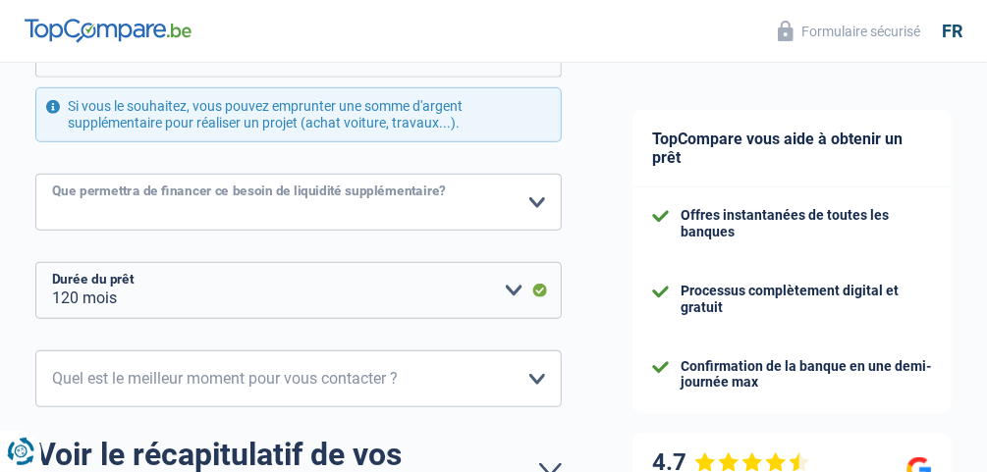
click at [539, 201] on select "Confort maison: meubles, textile, peinture, électroménager, outillage non-profe…" at bounding box center [298, 202] width 526 height 57
select select "other"
click at [35, 174] on select "Confort maison: meubles, textile, peinture, électroménager, outillage non-profe…" at bounding box center [298, 202] width 526 height 57
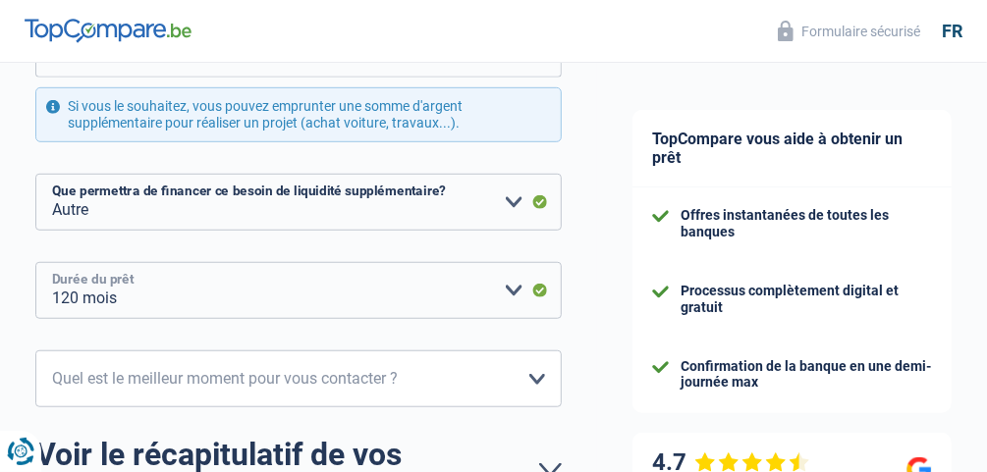
click at [123, 288] on select "12 mois 18 mois 24 mois 30 mois 36 mois 42 mois 48 mois 60 mois 72 mois 84 mois…" at bounding box center [298, 290] width 526 height 57
select select "84"
click at [35, 262] on select "12 mois 18 mois 24 mois 30 mois 36 mois 42 mois 48 mois 60 mois 72 mois 84 mois…" at bounding box center [298, 290] width 526 height 57
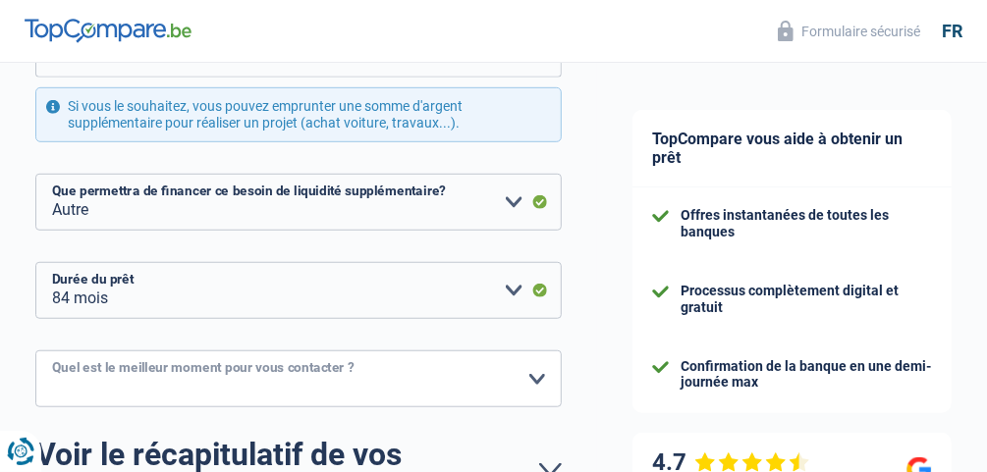
click at [150, 358] on select "10h-12h 12h-14h 14h-16h 16h-18h Veuillez sélectionner une option" at bounding box center [298, 379] width 526 height 57
click at [35, 351] on select "10h-12h 12h-14h 14h-16h 16h-18h Veuillez sélectionner une option" at bounding box center [298, 379] width 526 height 57
click at [233, 363] on select "10h-12h 12h-14h 14h-16h 16h-18h Veuillez sélectionner une option" at bounding box center [298, 379] width 526 height 57
select select "16-18"
click at [35, 351] on select "10h-12h 12h-14h 14h-16h 16h-18h Veuillez sélectionner une option" at bounding box center [298, 379] width 526 height 57
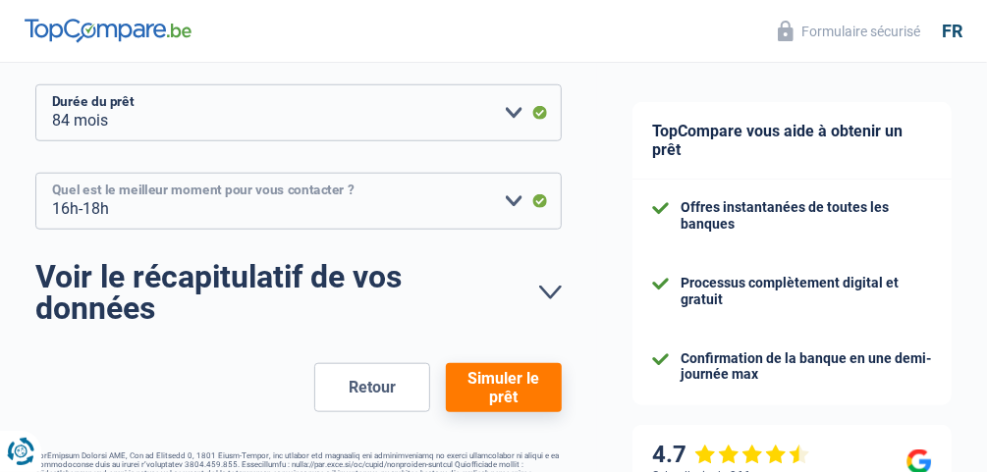
scroll to position [668, 0]
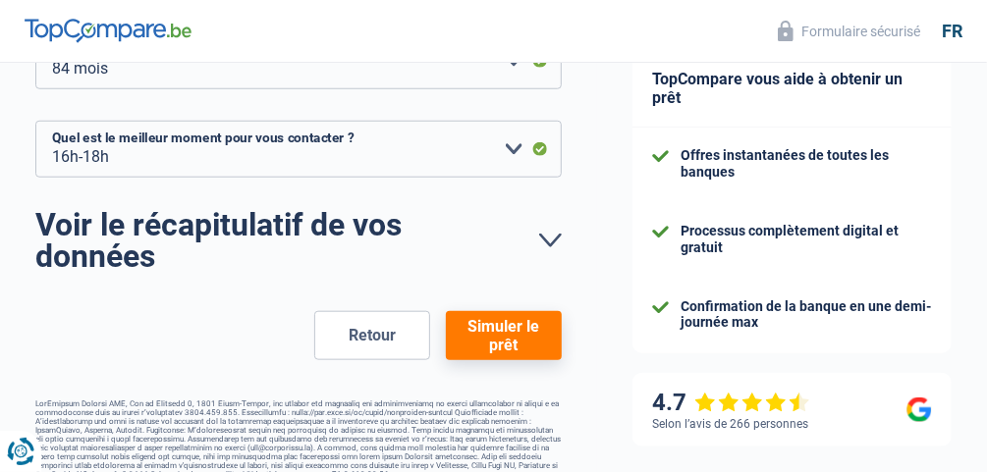
click at [346, 229] on link "Voir le récapitulatif de vos données" at bounding box center [298, 240] width 526 height 63
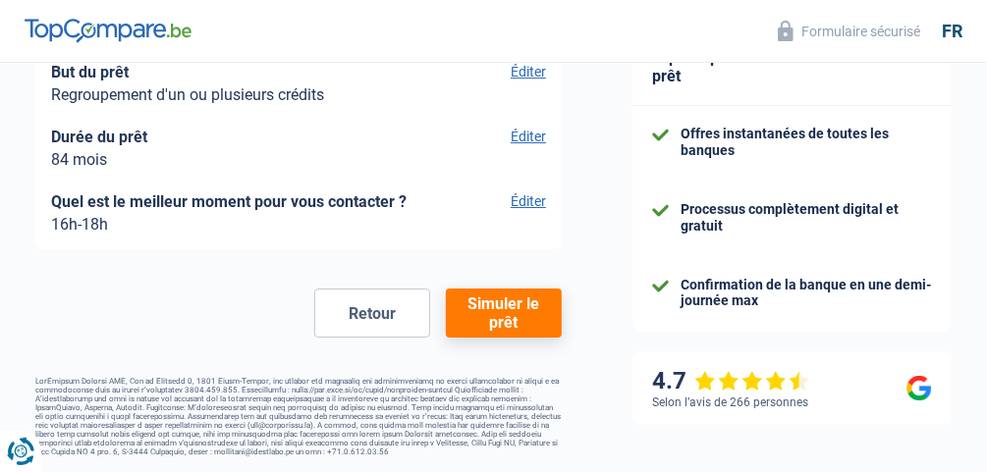
scroll to position [5665, 0]
click at [506, 338] on button "Simuler le prêt" at bounding box center [504, 313] width 116 height 49
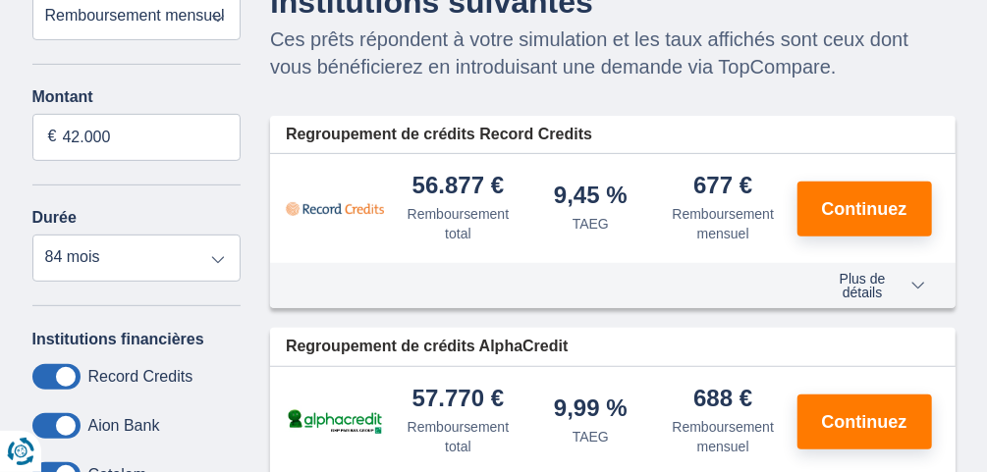
scroll to position [157, 0]
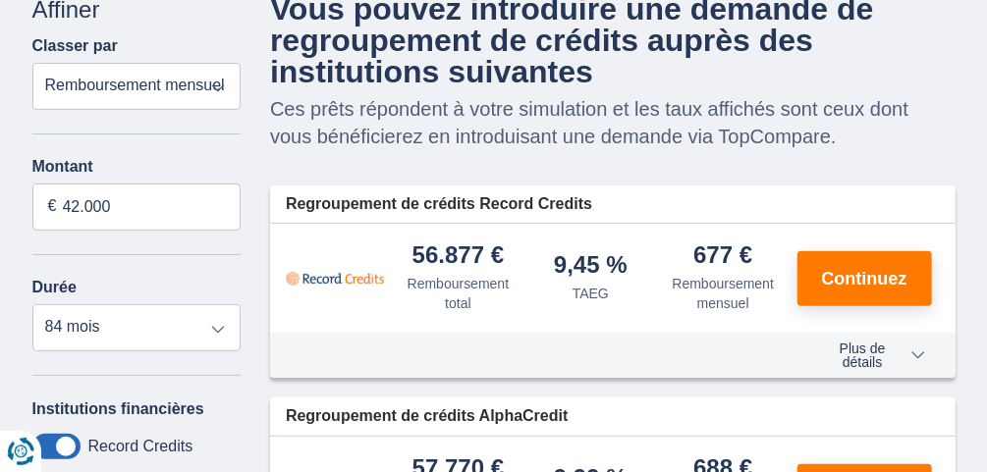
click at [867, 355] on span "Plus de détails" at bounding box center [871, 356] width 107 height 28
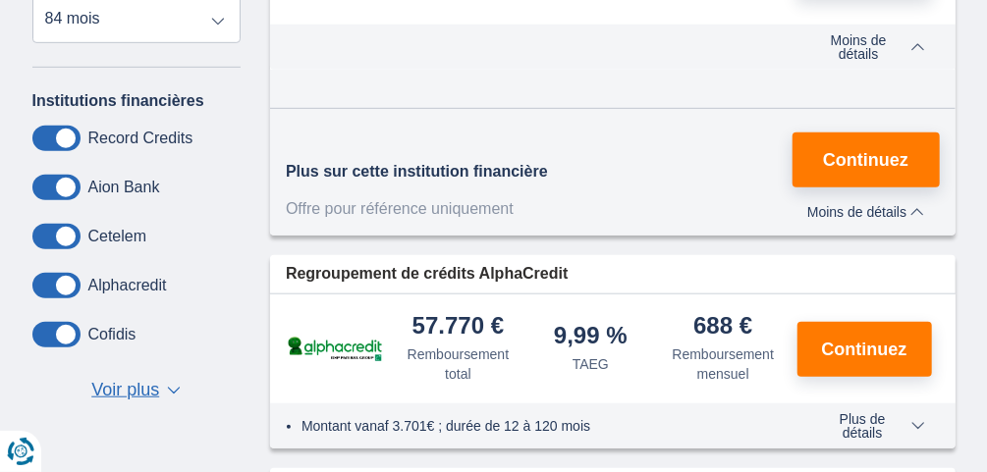
scroll to position [471, 0]
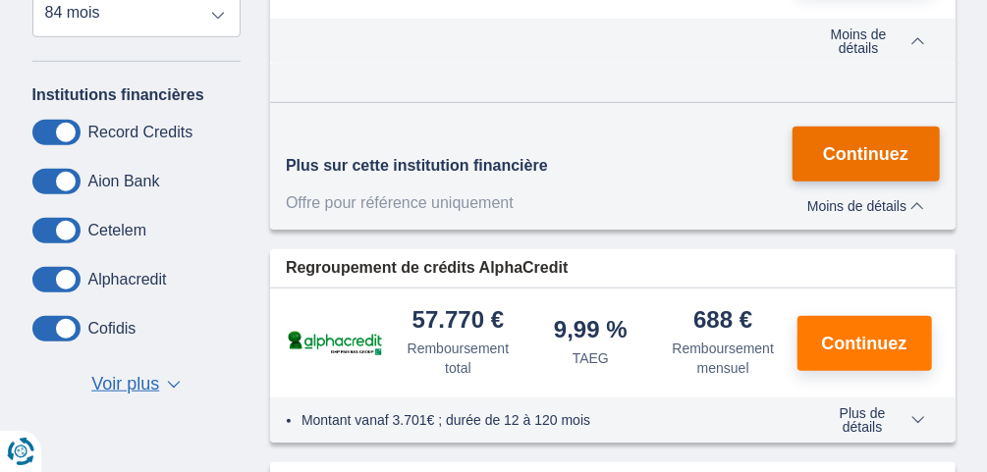
click at [867, 147] on span "Continuez" at bounding box center [865, 154] width 85 height 18
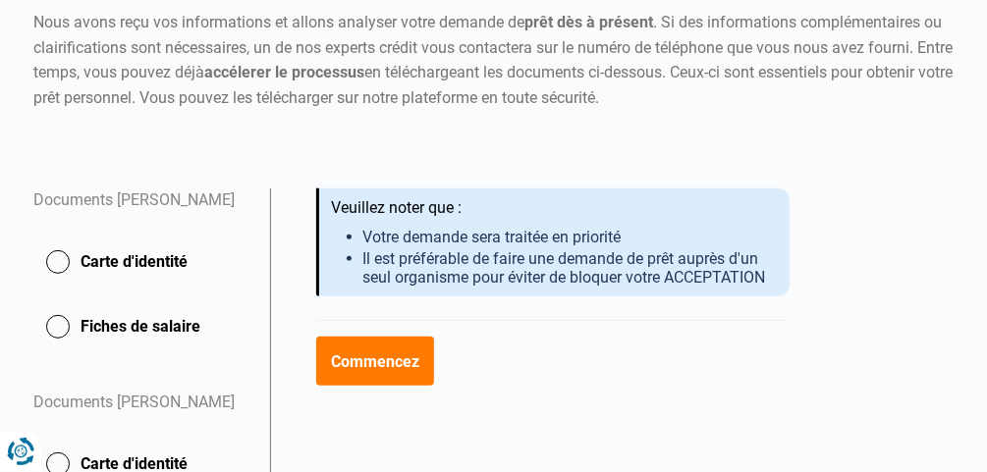
scroll to position [216, 0]
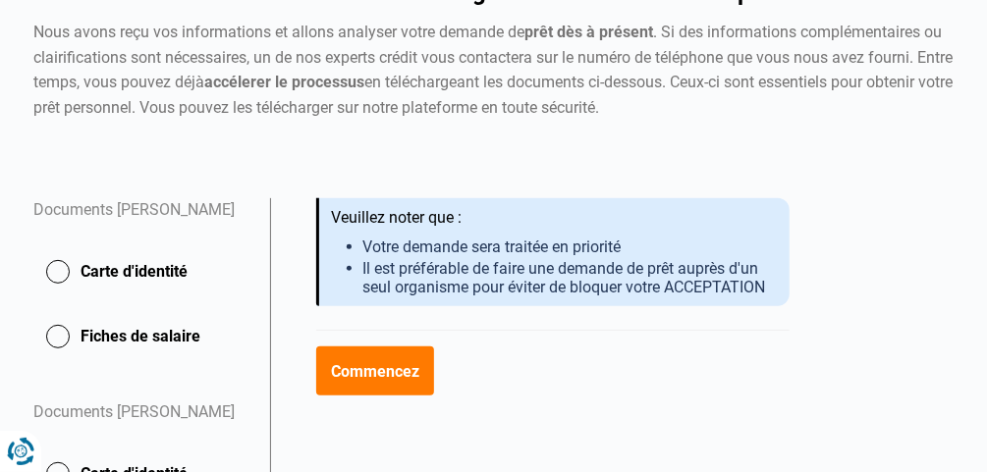
click at [406, 365] on button "Commencez" at bounding box center [375, 371] width 119 height 49
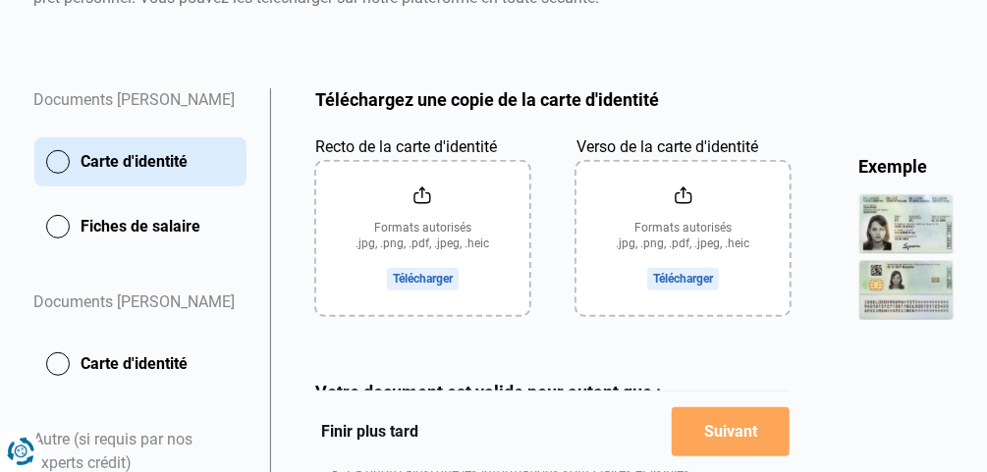
scroll to position [325, 0]
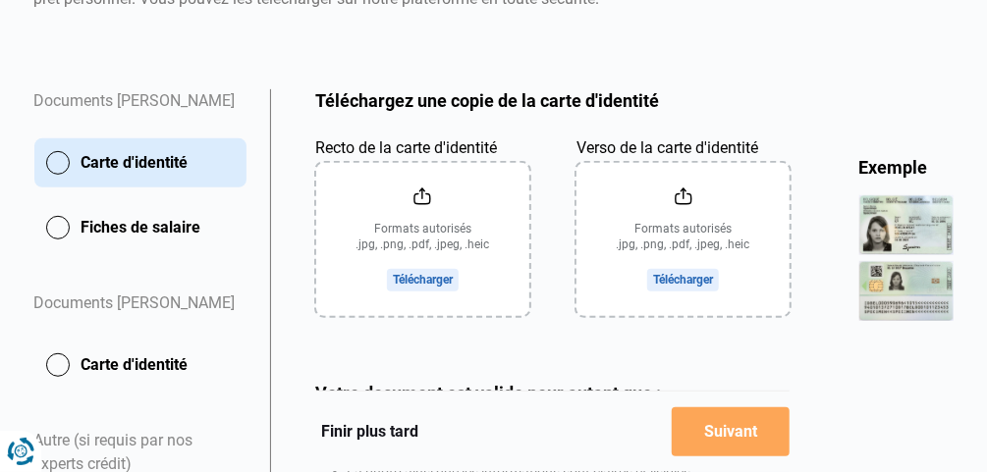
click at [432, 288] on input "Recto de la carte d'identité" at bounding box center [422, 239] width 213 height 153
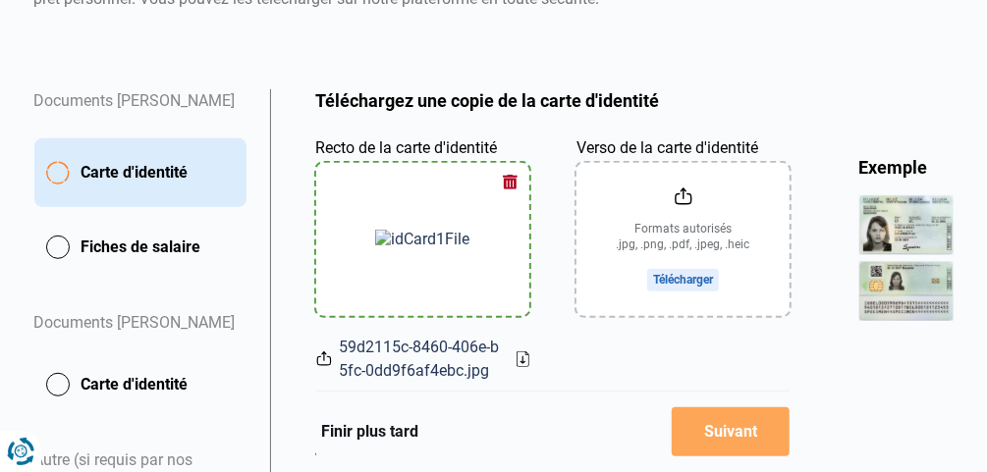
click at [682, 283] on input "Verso de la carte d'identité" at bounding box center [683, 239] width 213 height 153
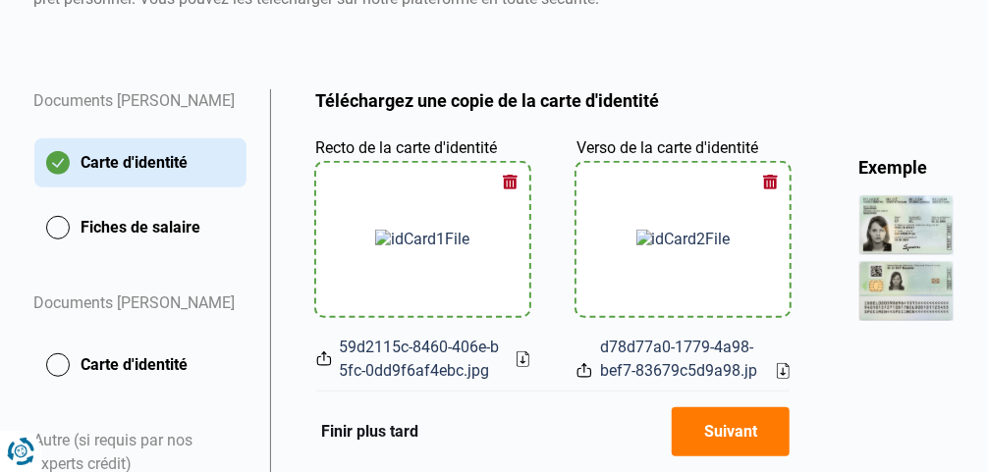
click at [729, 450] on button "Suivant" at bounding box center [731, 432] width 119 height 49
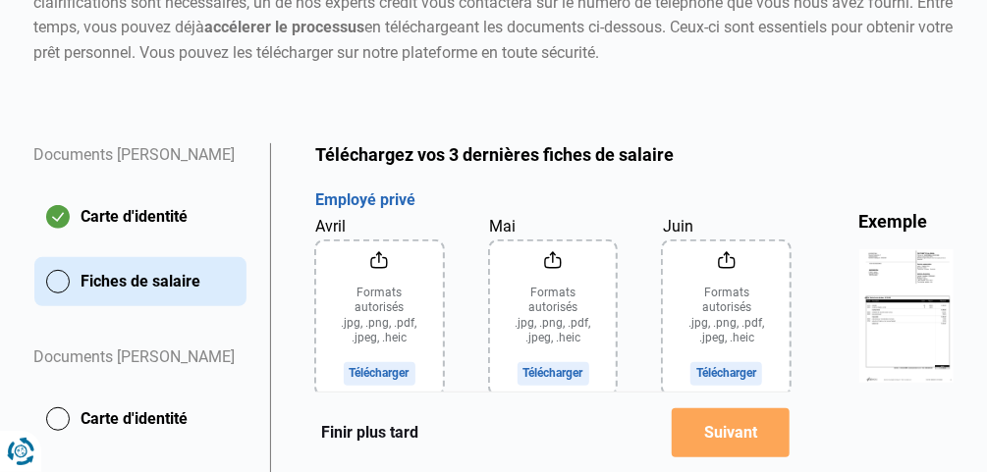
scroll to position [303, 0]
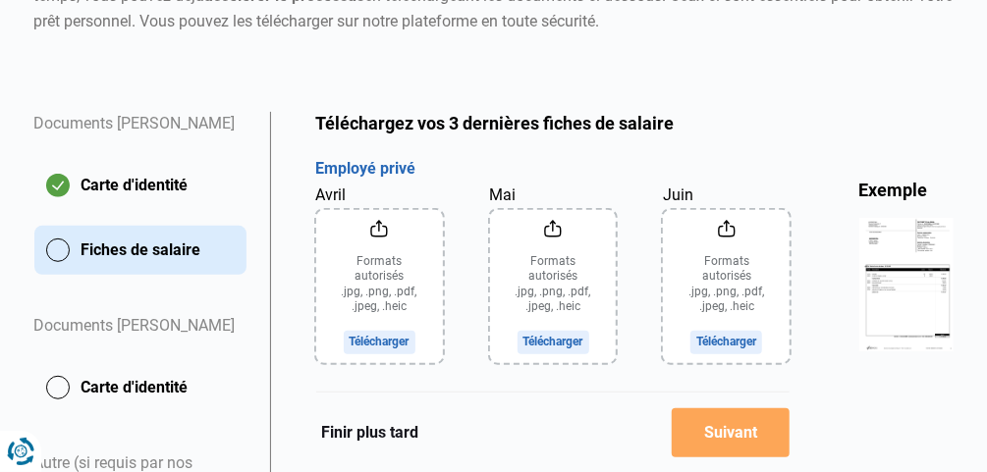
click at [385, 429] on button "Finir plus tard" at bounding box center [370, 432] width 109 height 26
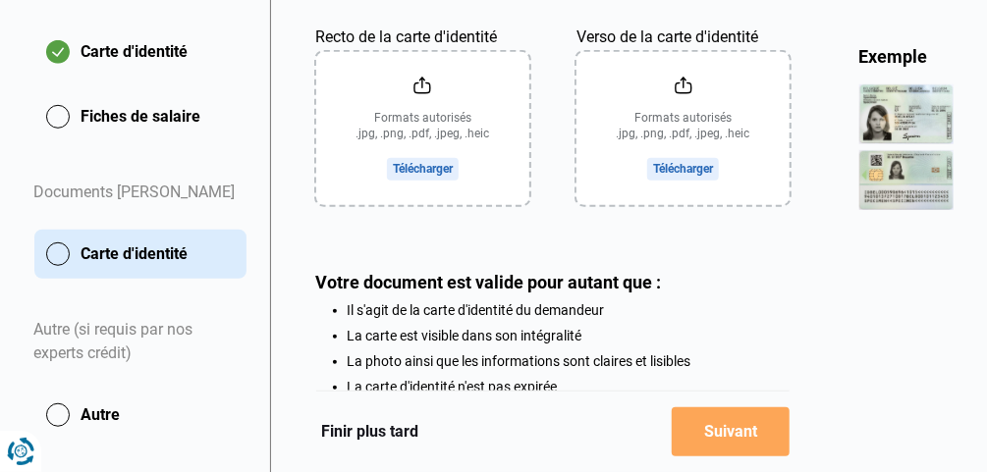
scroll to position [440, 0]
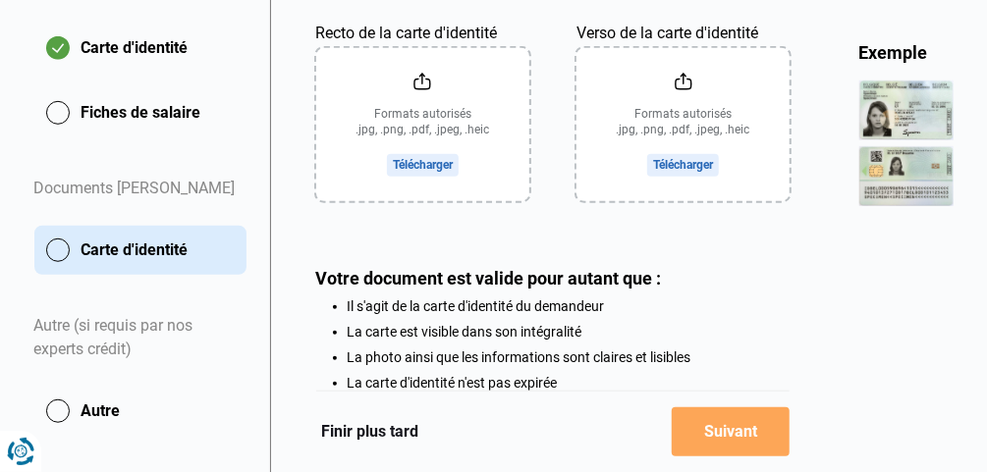
click at [418, 162] on input "Recto de la carte d'identité" at bounding box center [422, 124] width 213 height 153
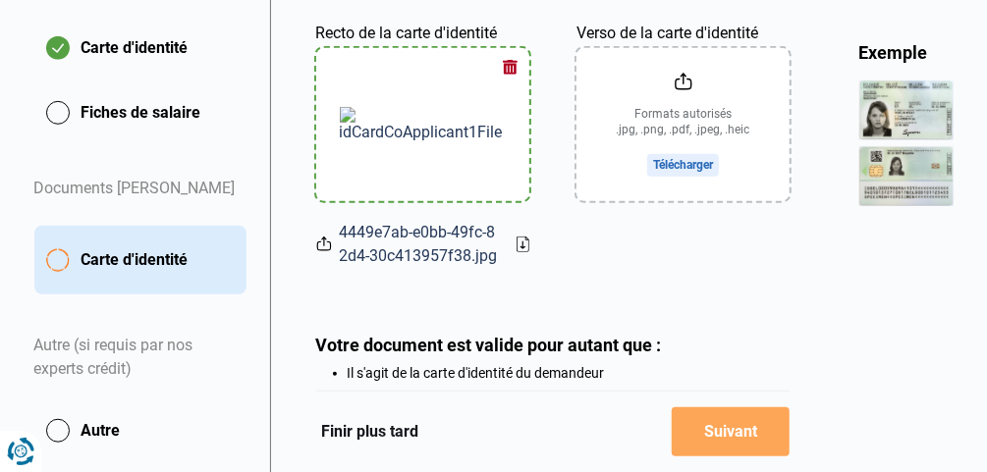
click at [669, 160] on input "Verso de la carte d'identité" at bounding box center [683, 124] width 213 height 153
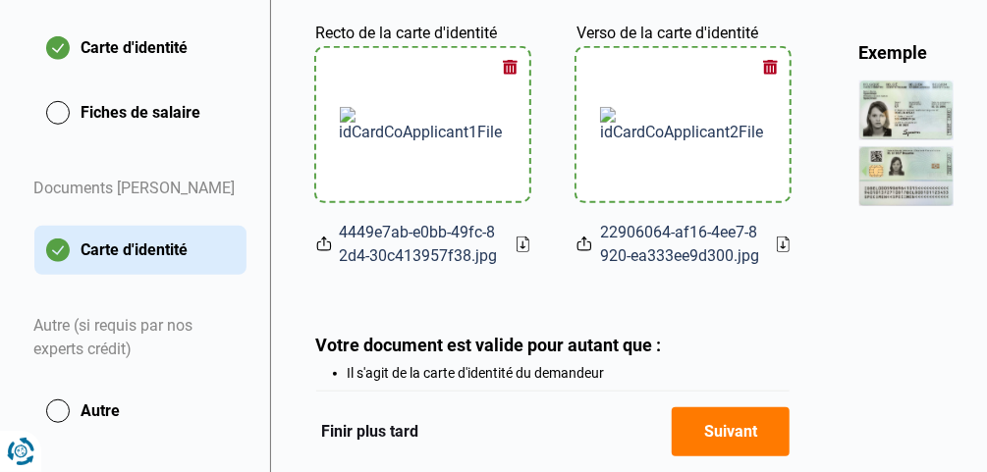
click at [721, 422] on button "Suivant" at bounding box center [731, 432] width 119 height 49
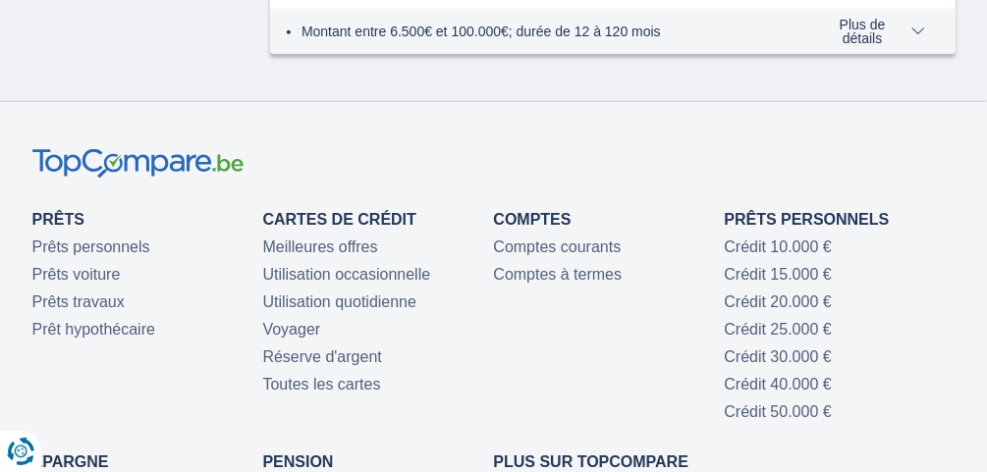
scroll to position [1037, 0]
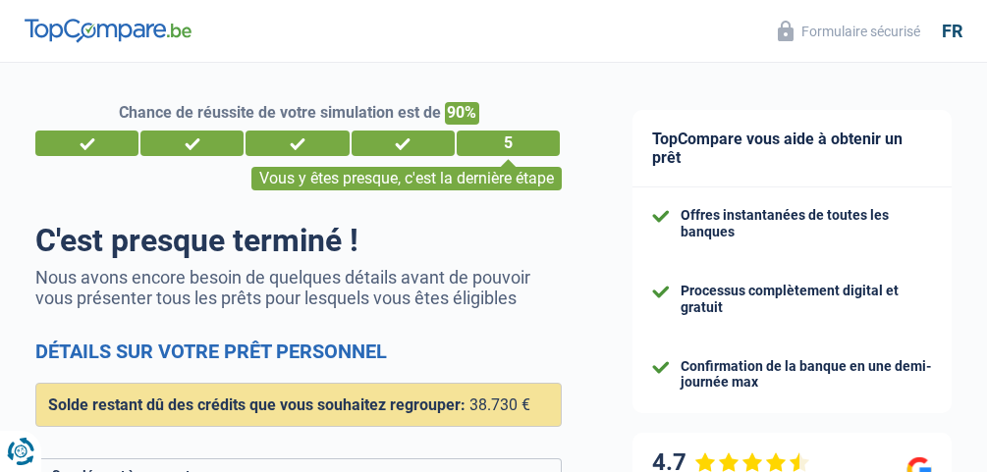
select select "refinancing"
select select "other"
select select "120"
select select "16-18"
